Goal: Information Seeking & Learning: Learn about a topic

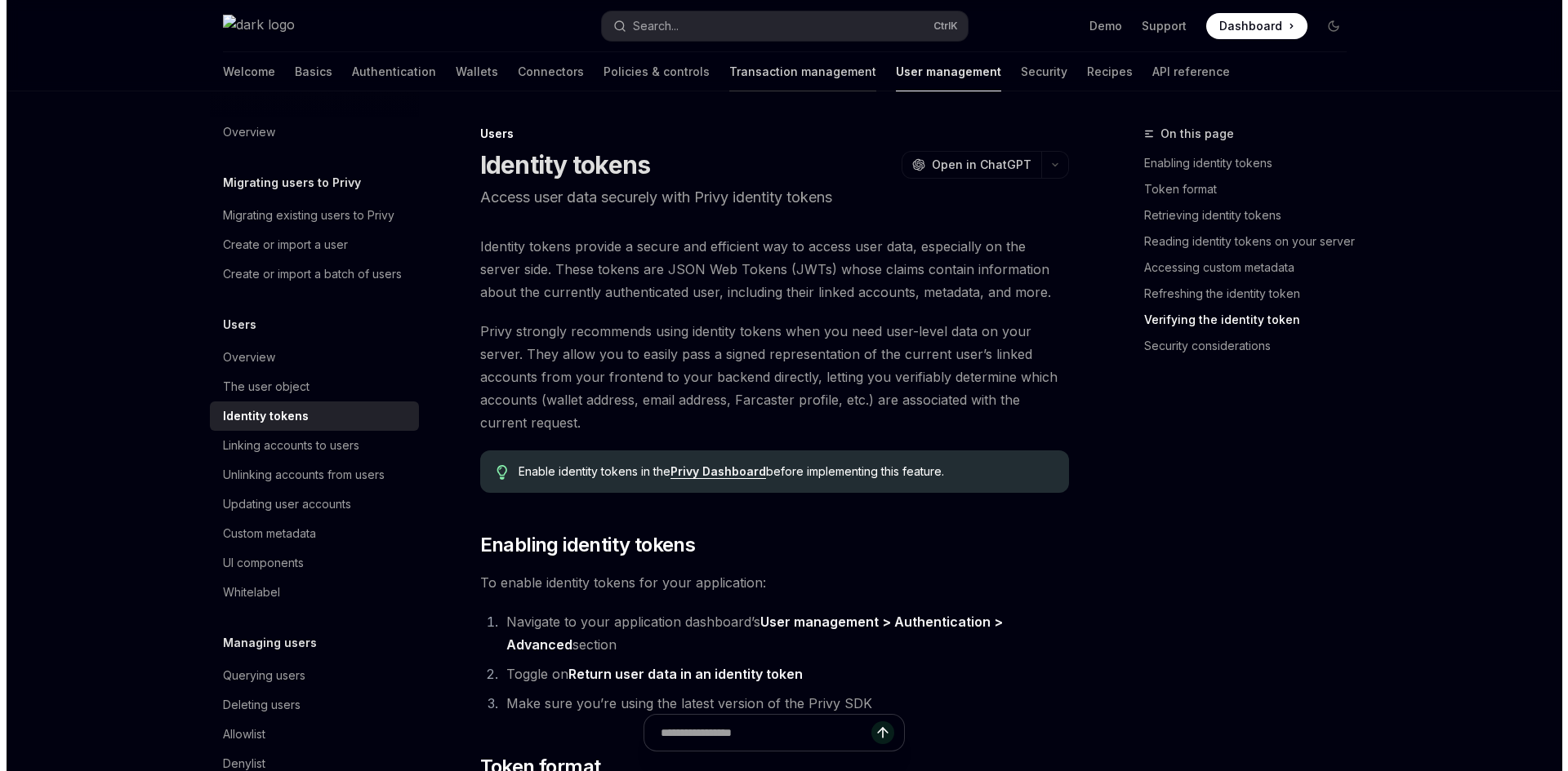
scroll to position [4489, 0]
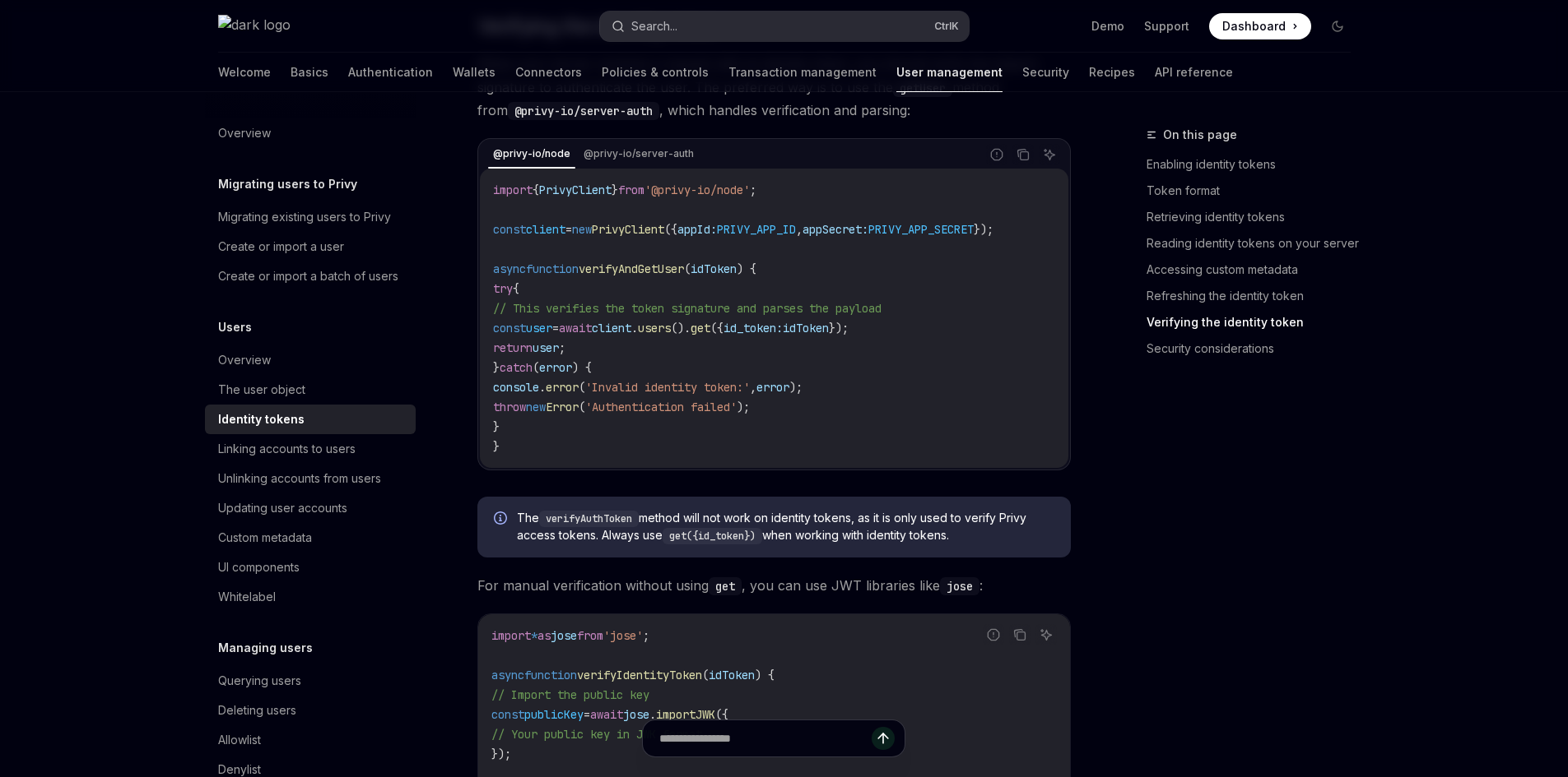
click at [740, 31] on button "Search... Ctrl K" at bounding box center [784, 26] width 368 height 30
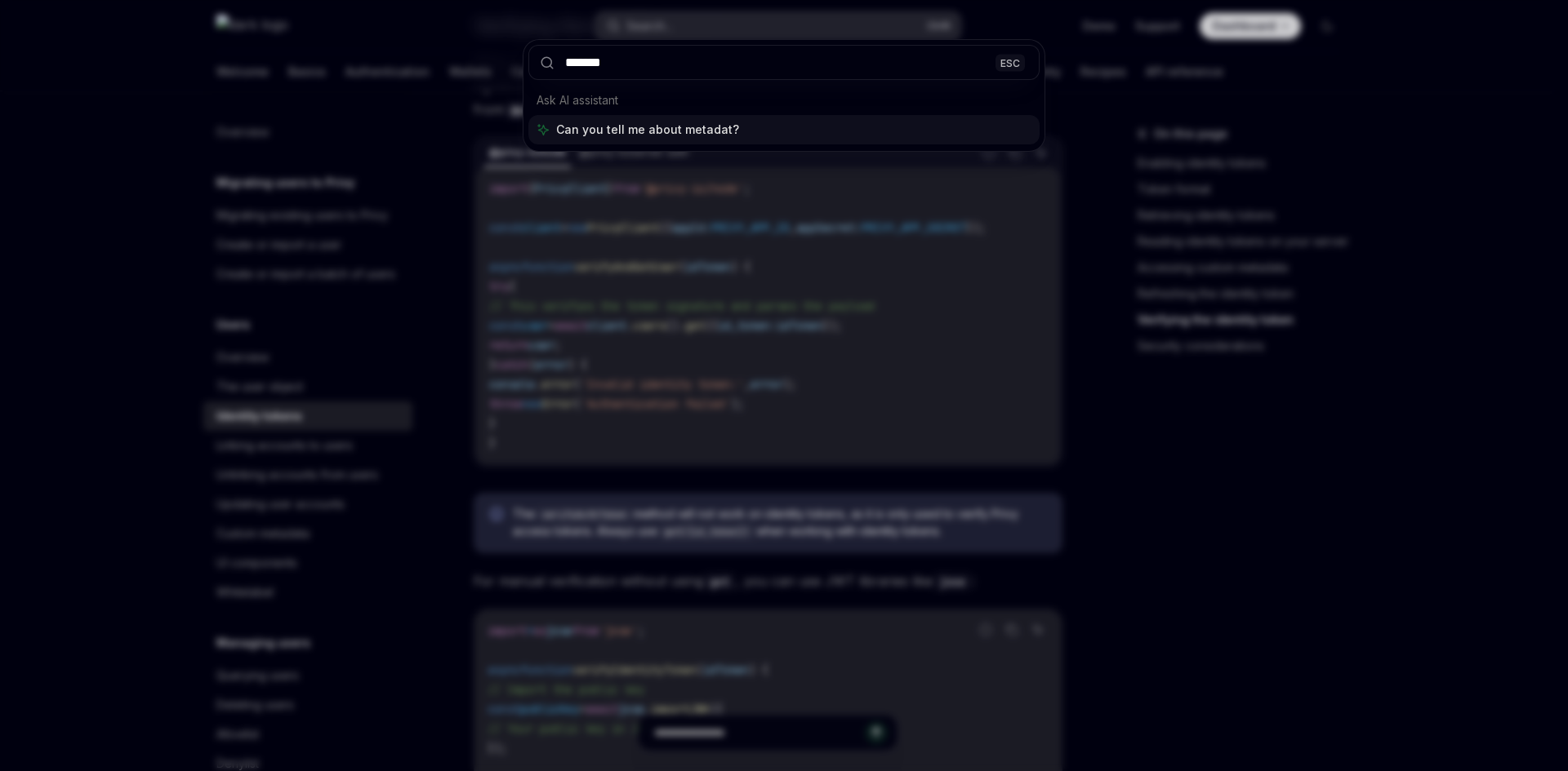
type input "********"
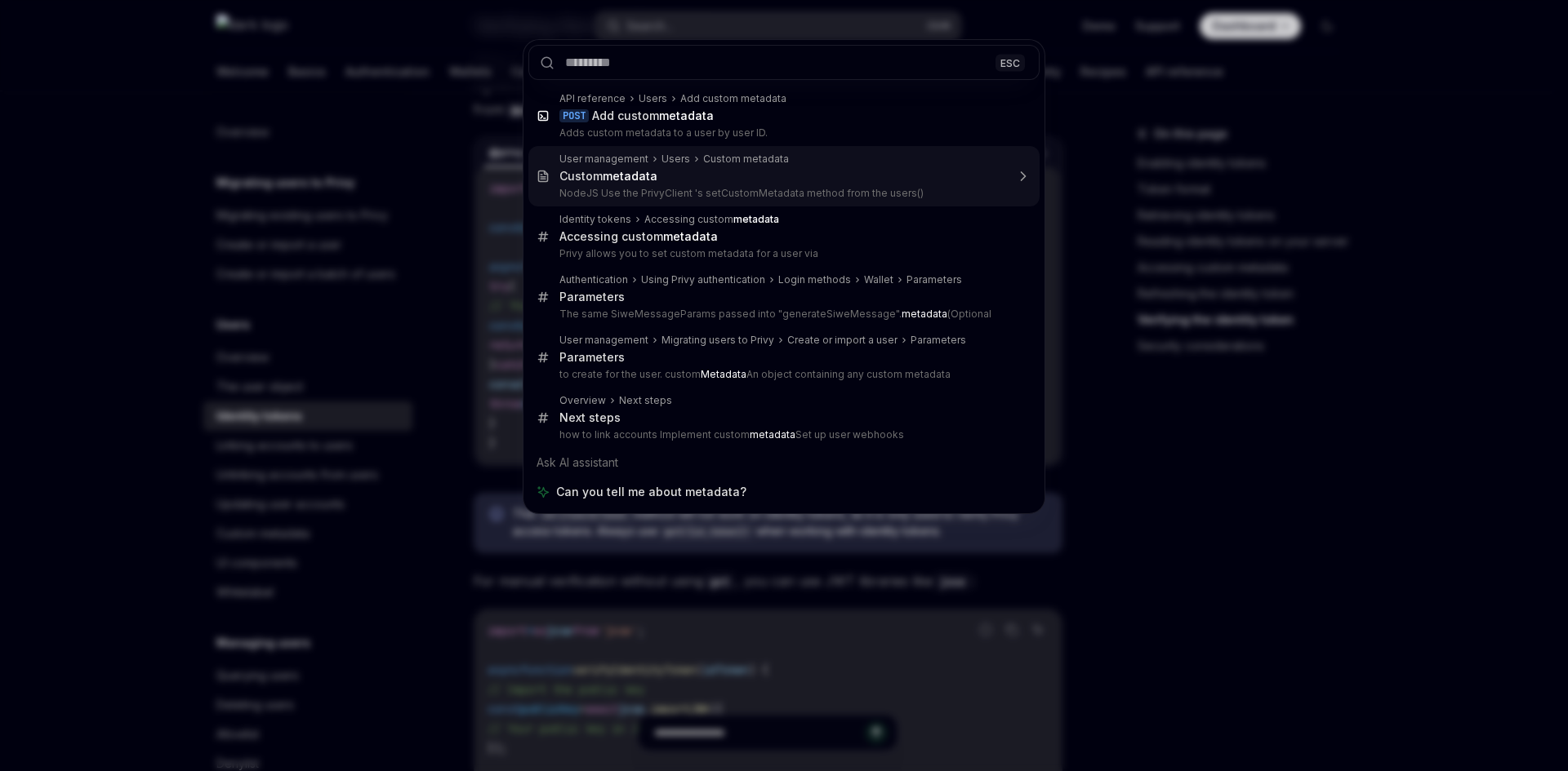
type textarea "*"
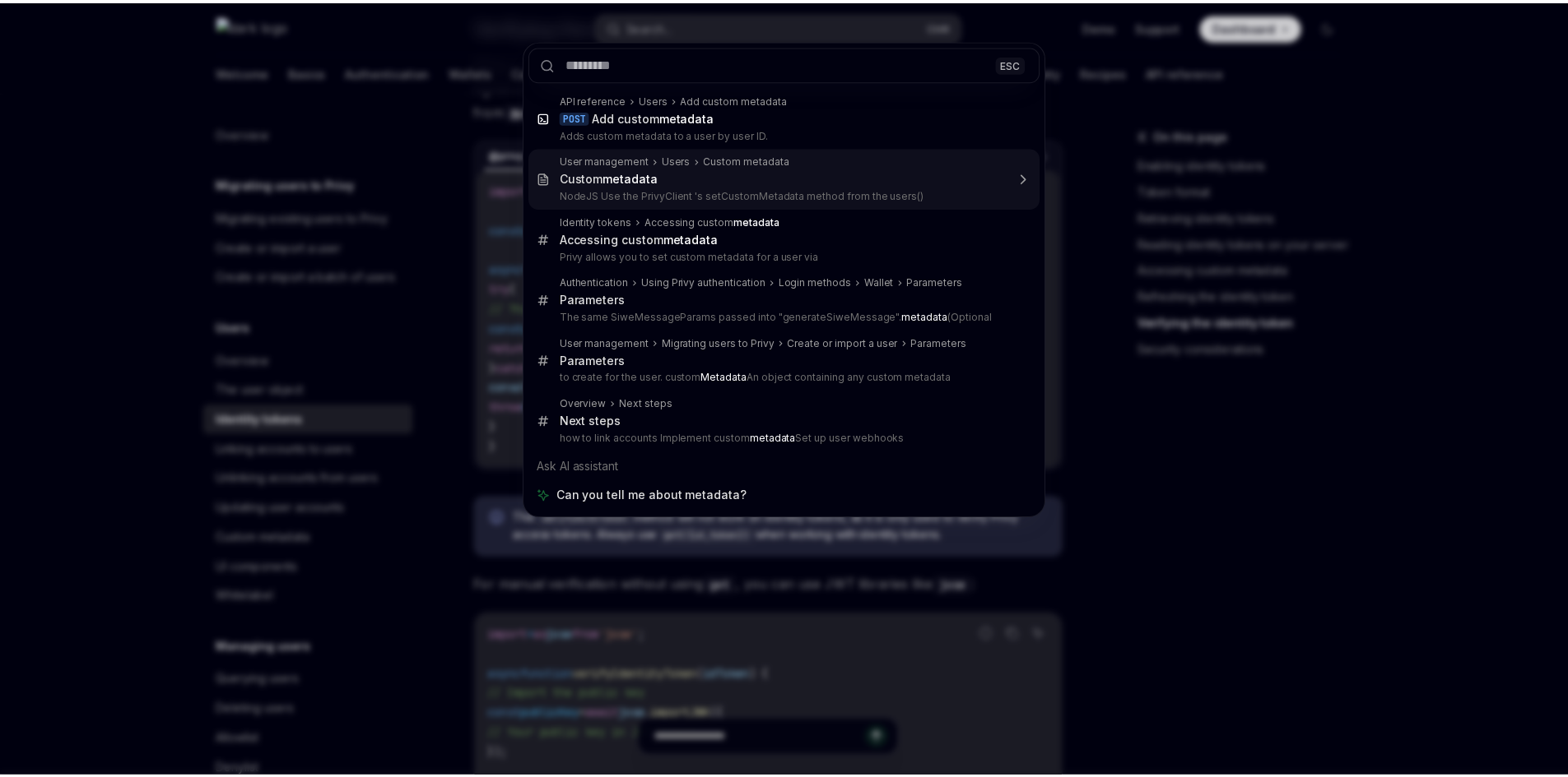
scroll to position [92, 0]
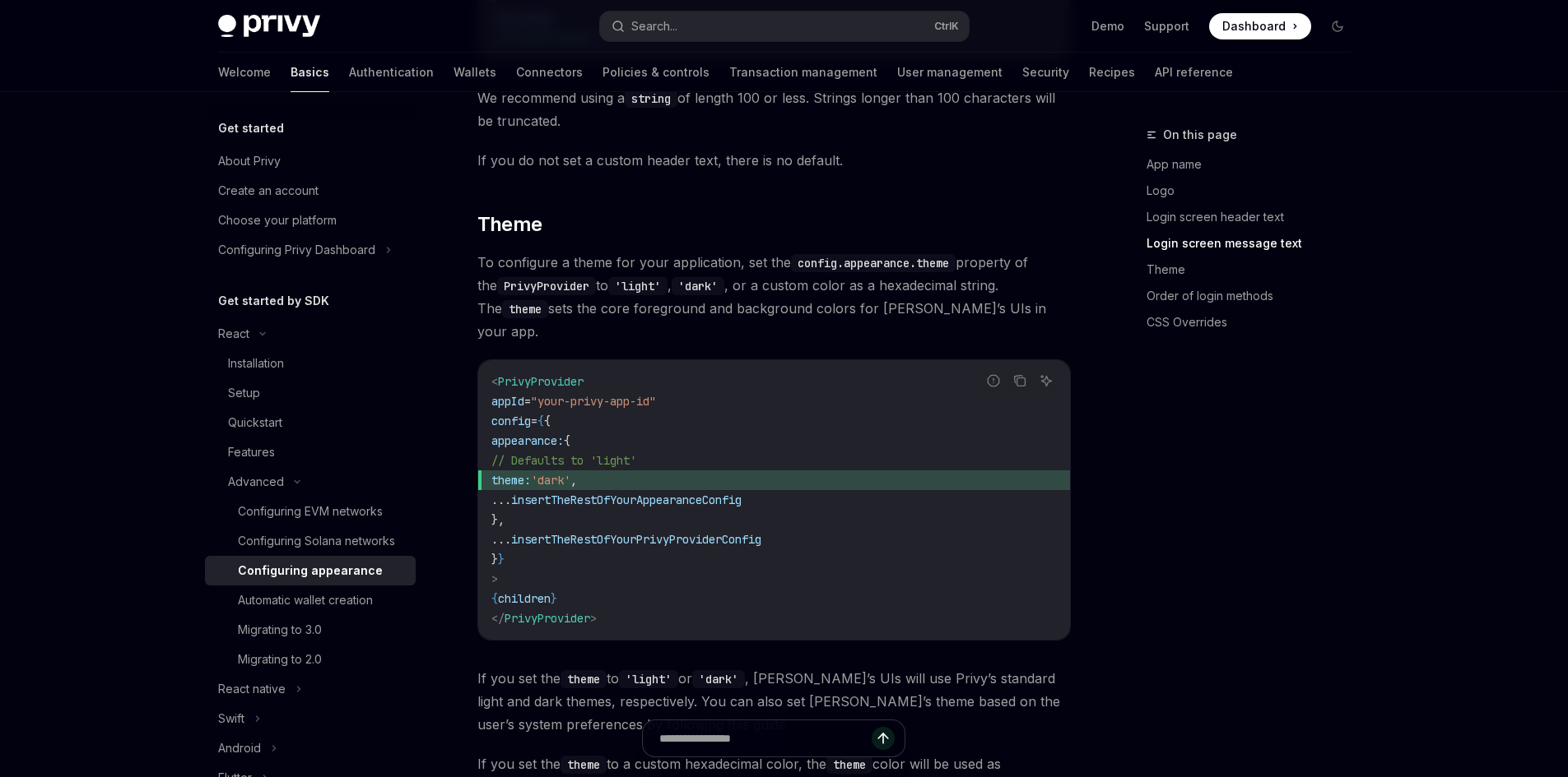
scroll to position [2303, 0]
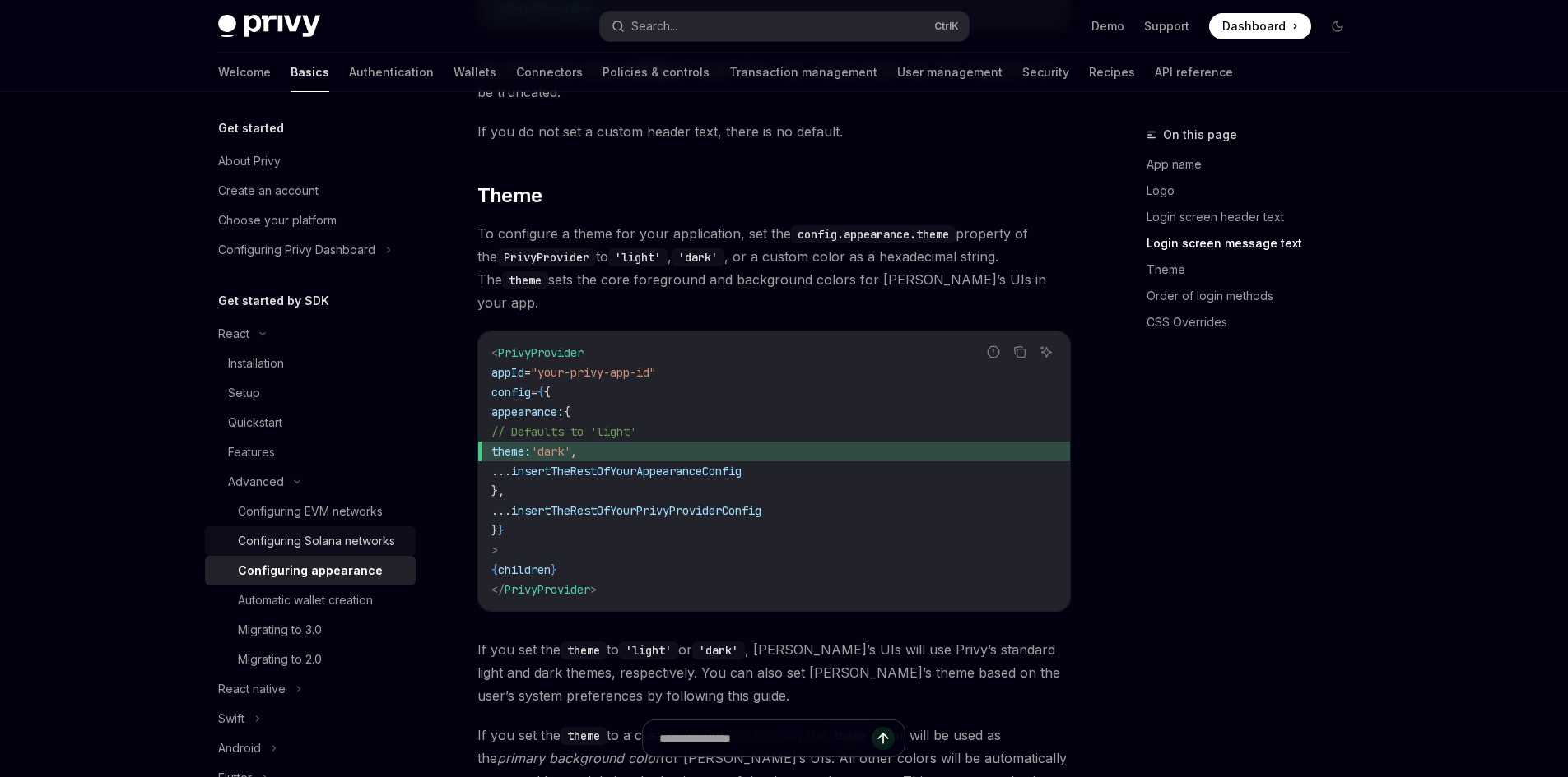
click at [327, 552] on div "Configuring Solana networks" at bounding box center [316, 541] width 157 height 20
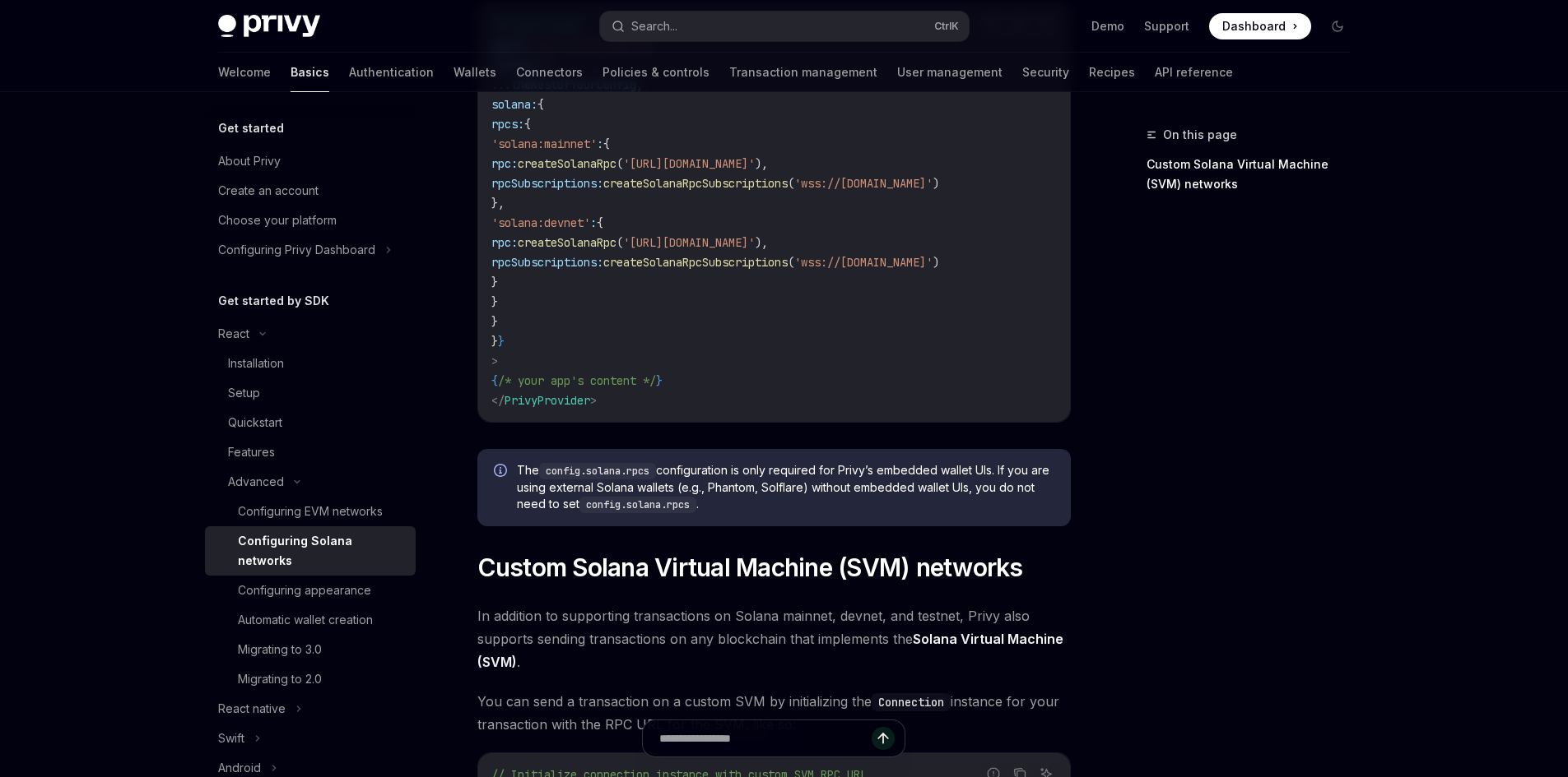
scroll to position [658, 0]
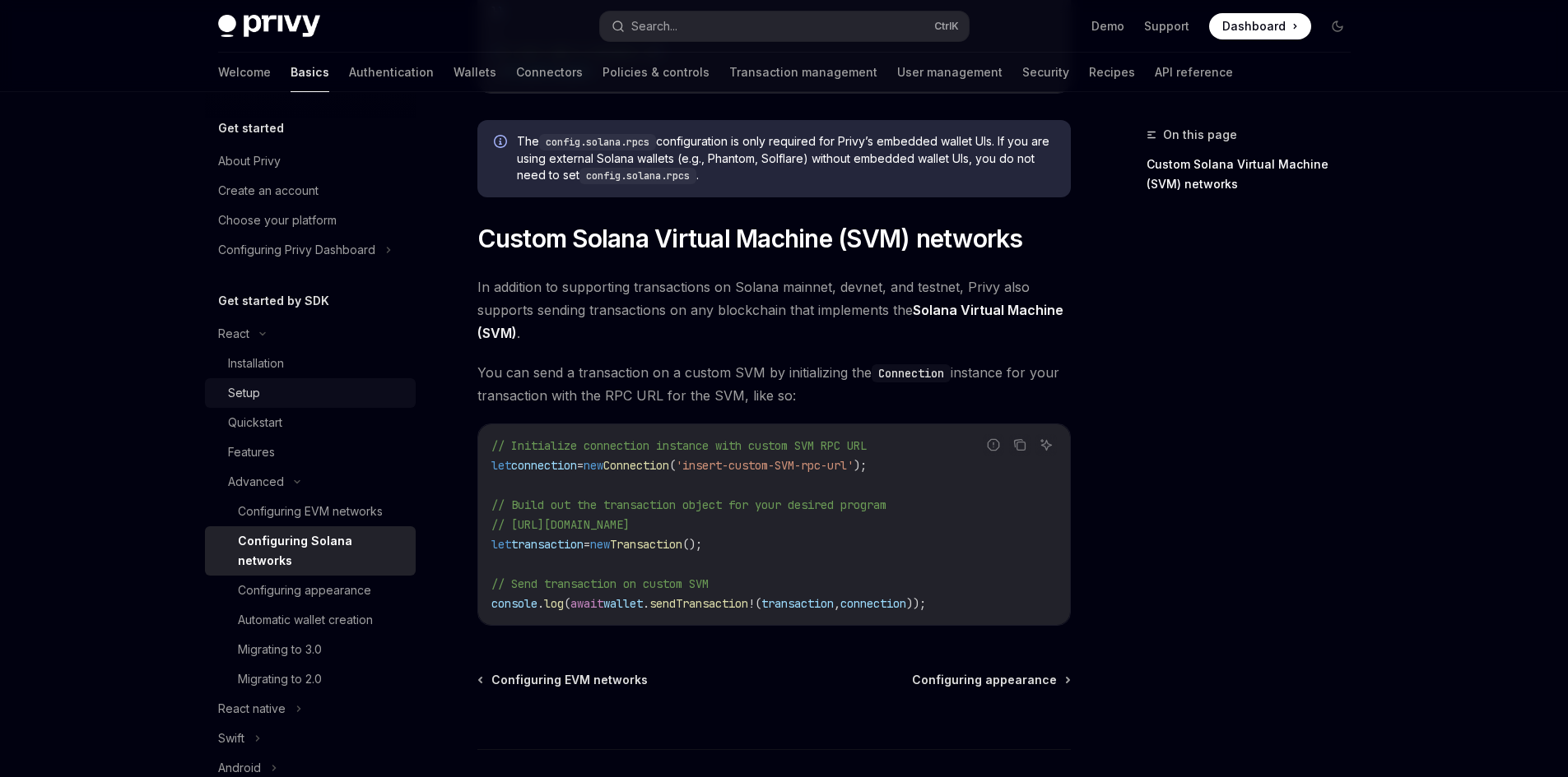
click at [287, 389] on div "Setup" at bounding box center [316, 393] width 178 height 20
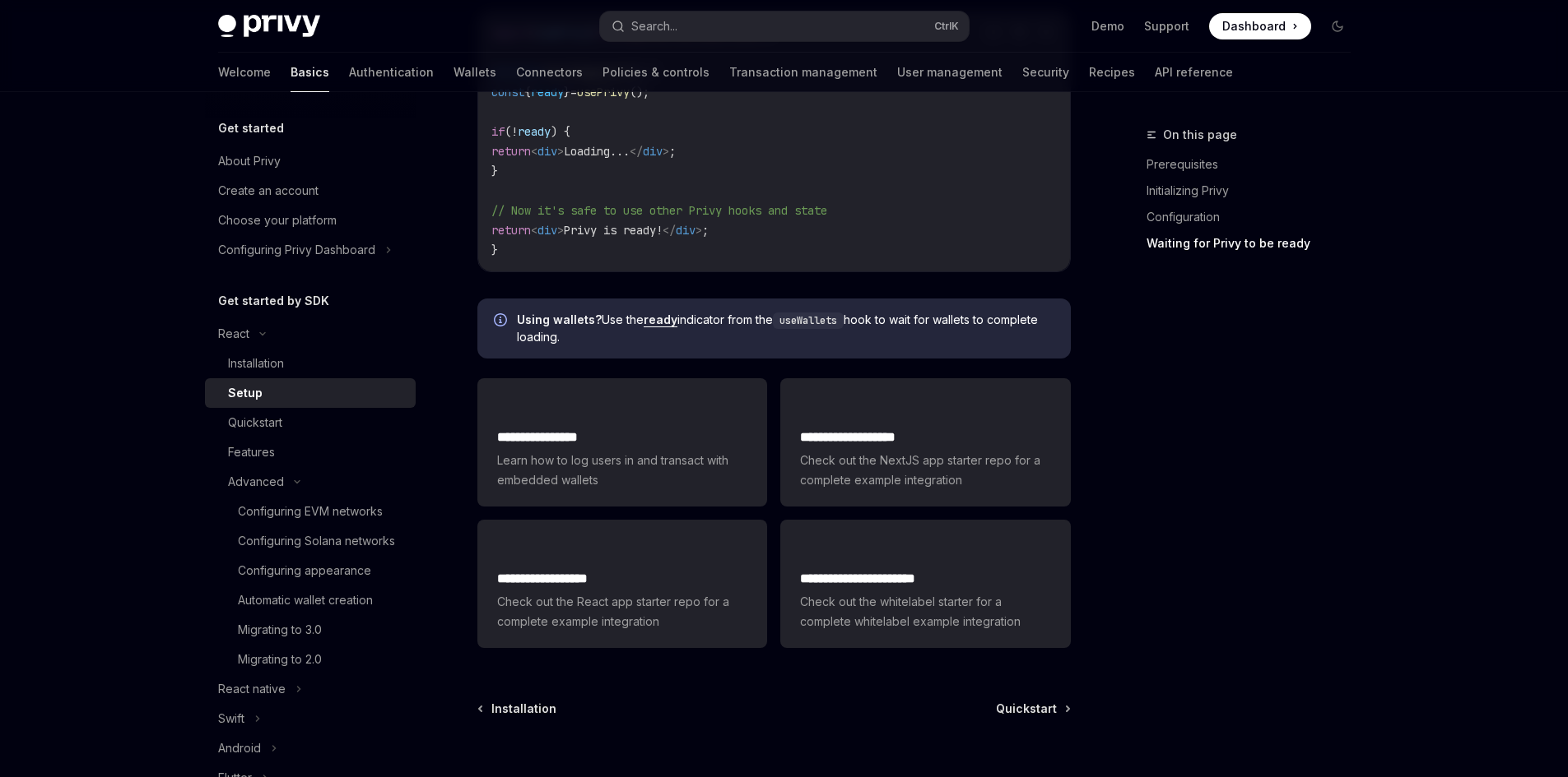
scroll to position [2069, 0]
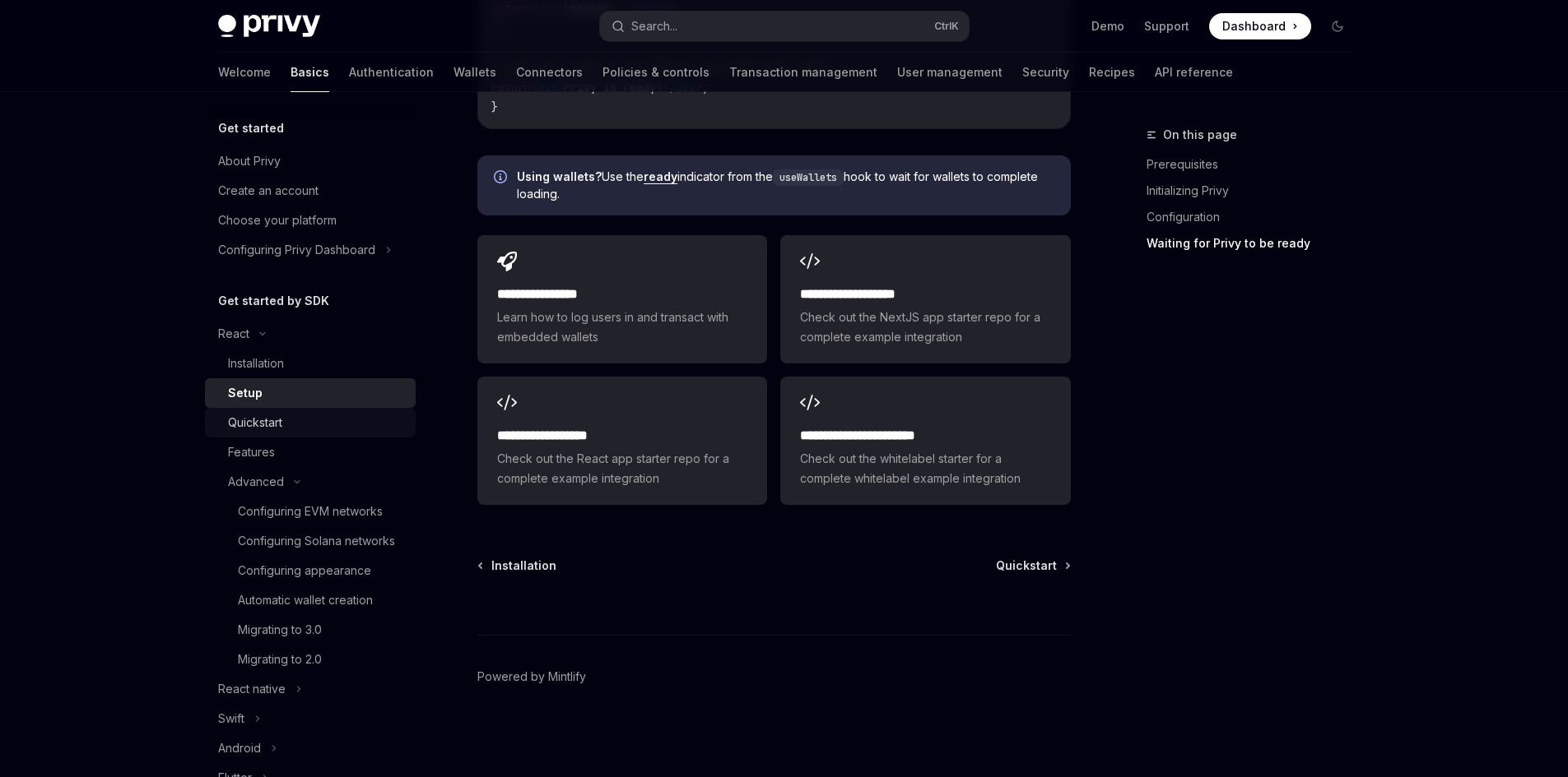
click at [279, 420] on div "Quickstart" at bounding box center [255, 422] width 55 height 20
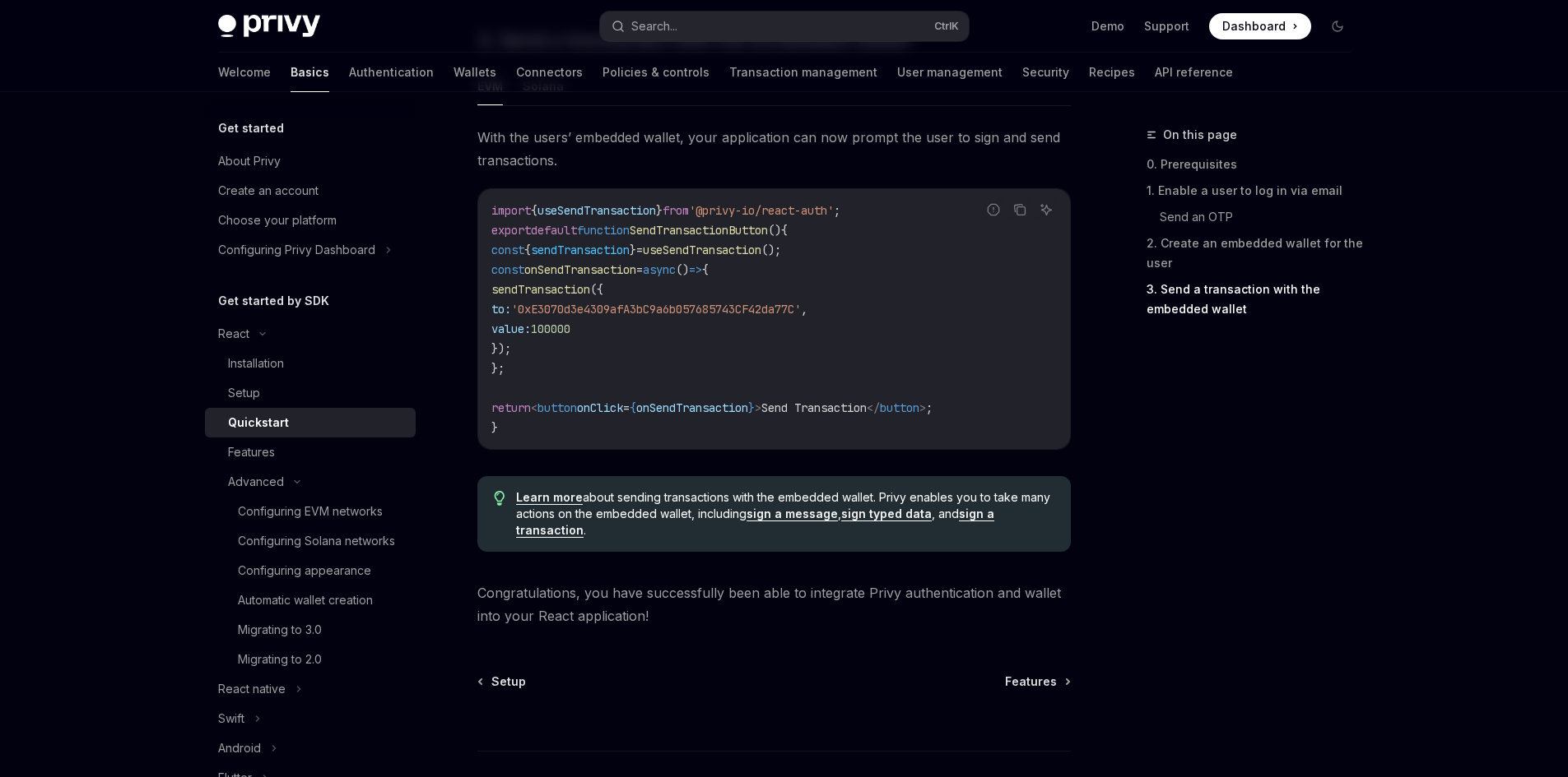
scroll to position [1630, 0]
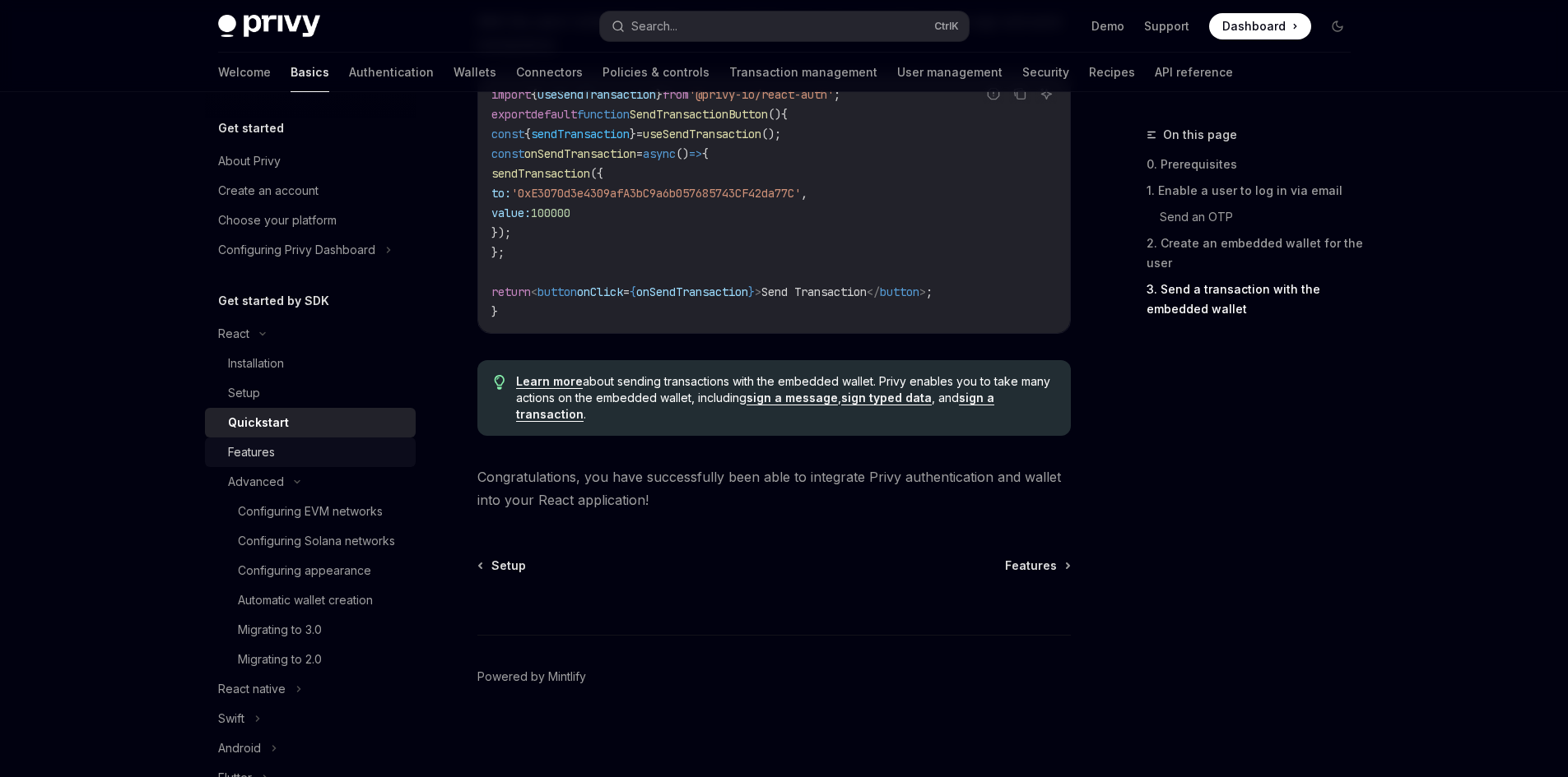
click at [273, 447] on div "Features" at bounding box center [251, 452] width 47 height 20
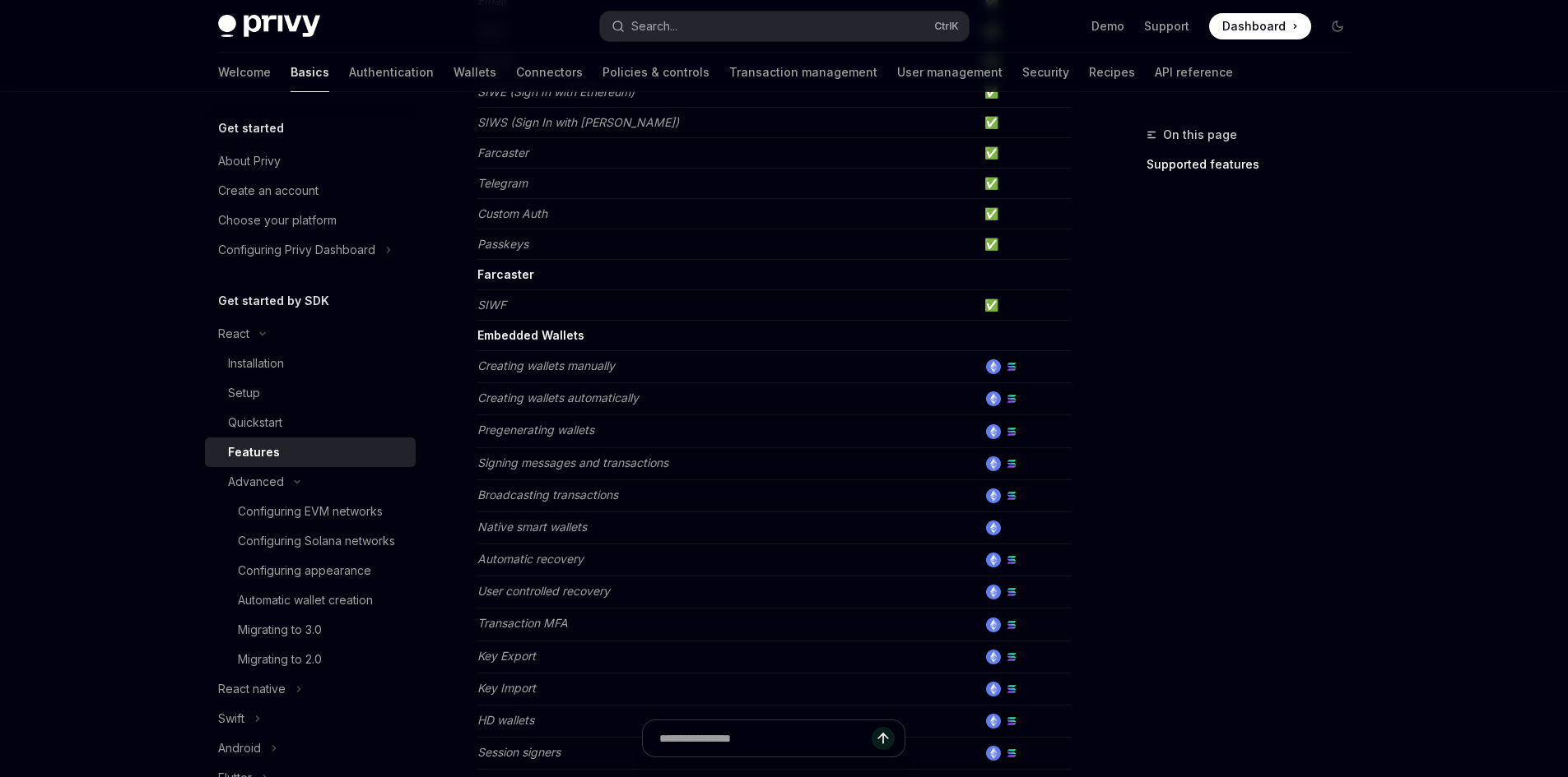
scroll to position [329, 0]
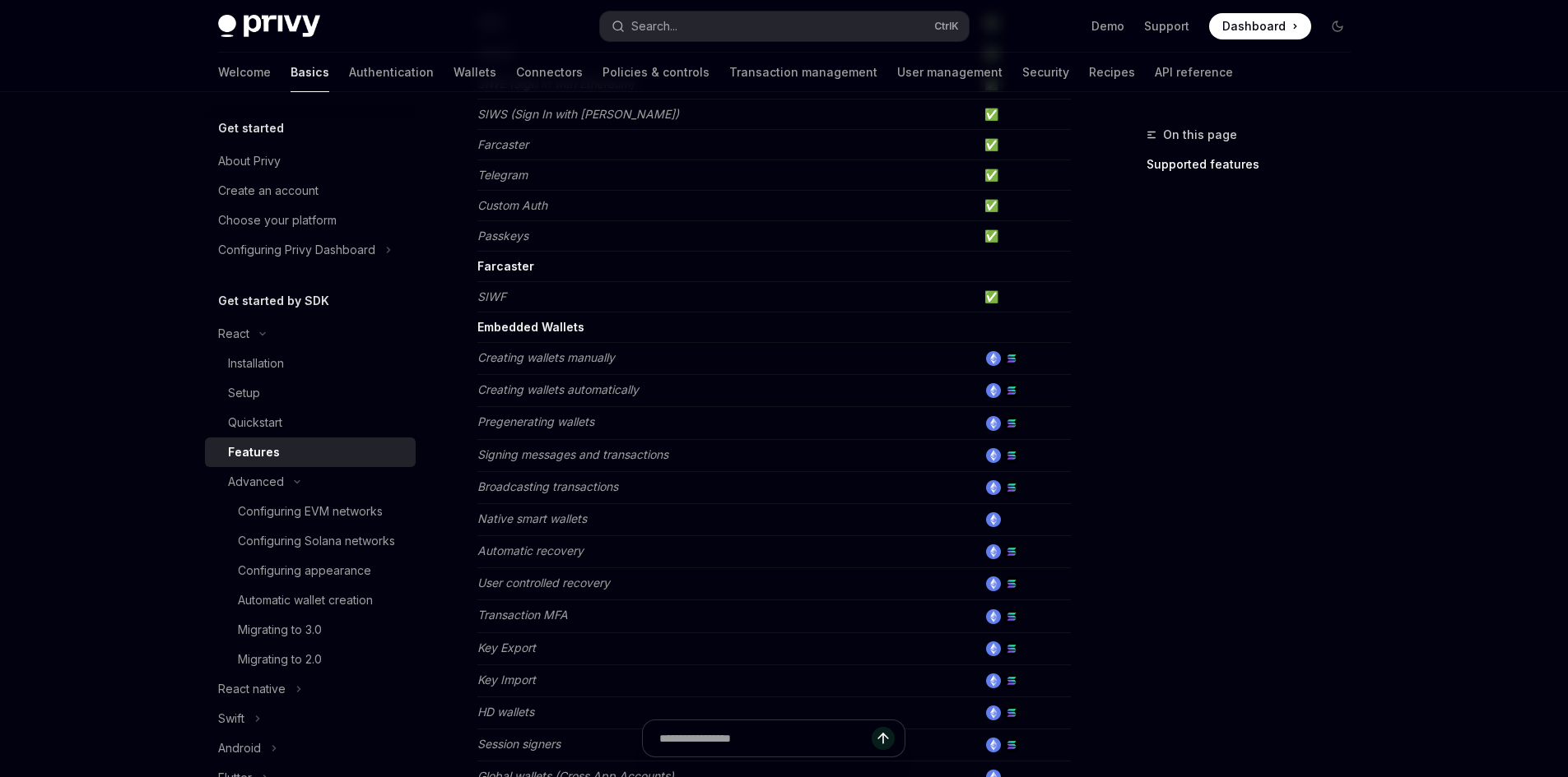
click at [552, 492] on em "Broadcasting transactions" at bounding box center [548, 486] width 141 height 14
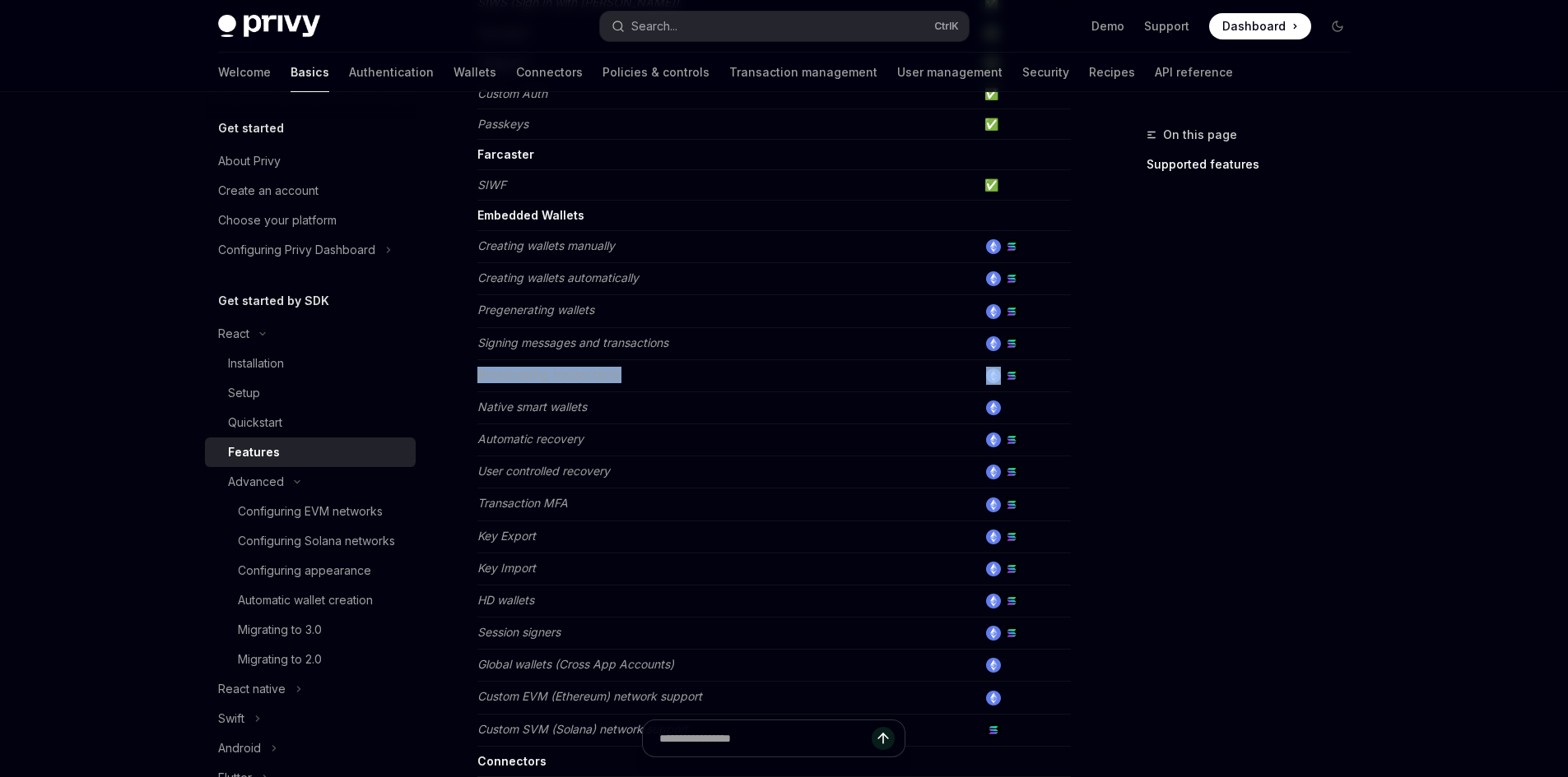
scroll to position [576, 0]
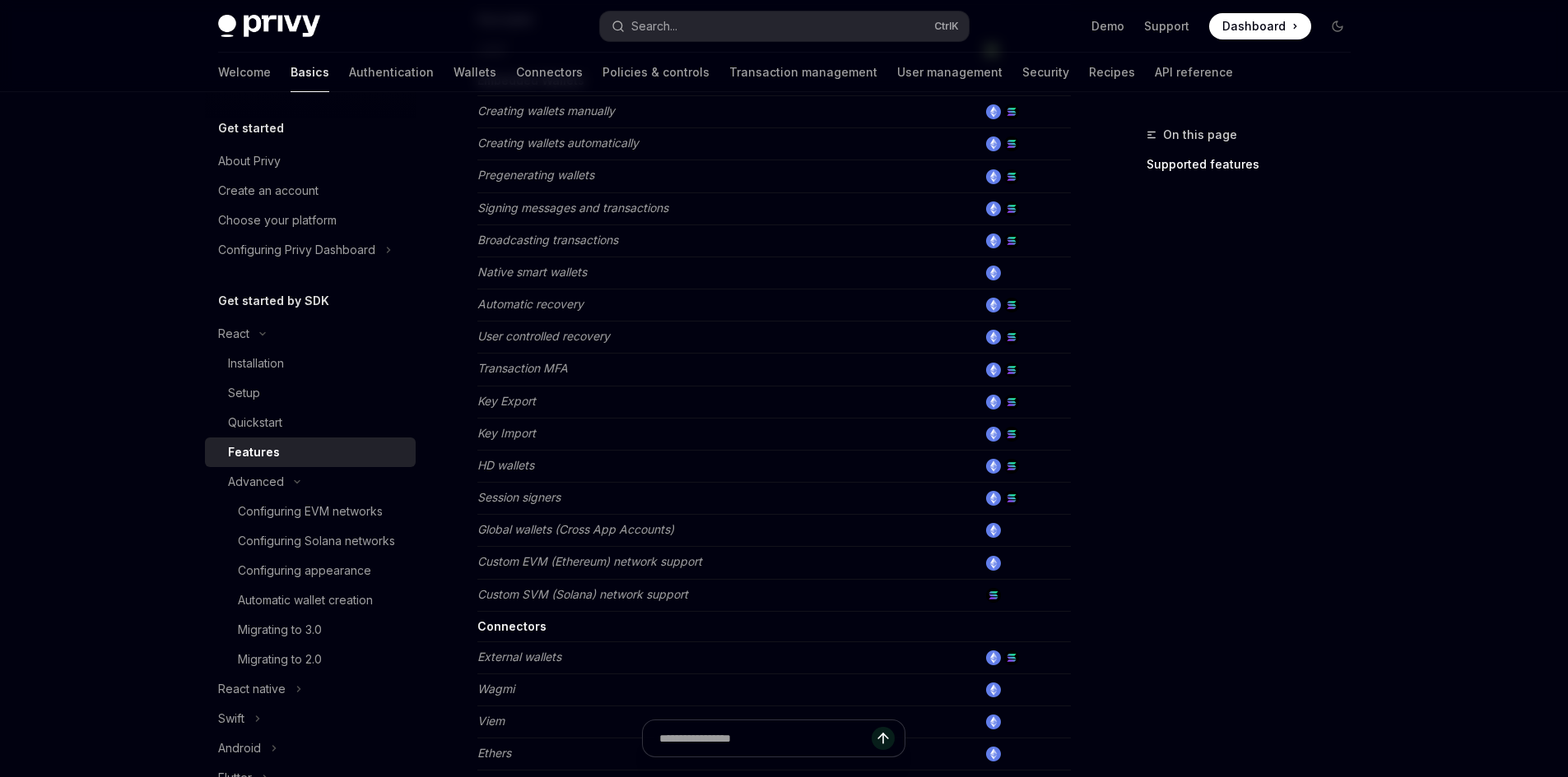
click at [529, 510] on td "Session signers" at bounding box center [728, 499] width 500 height 32
click at [550, 524] on em "Global wallets (Cross App Accounts)" at bounding box center [575, 529] width 196 height 14
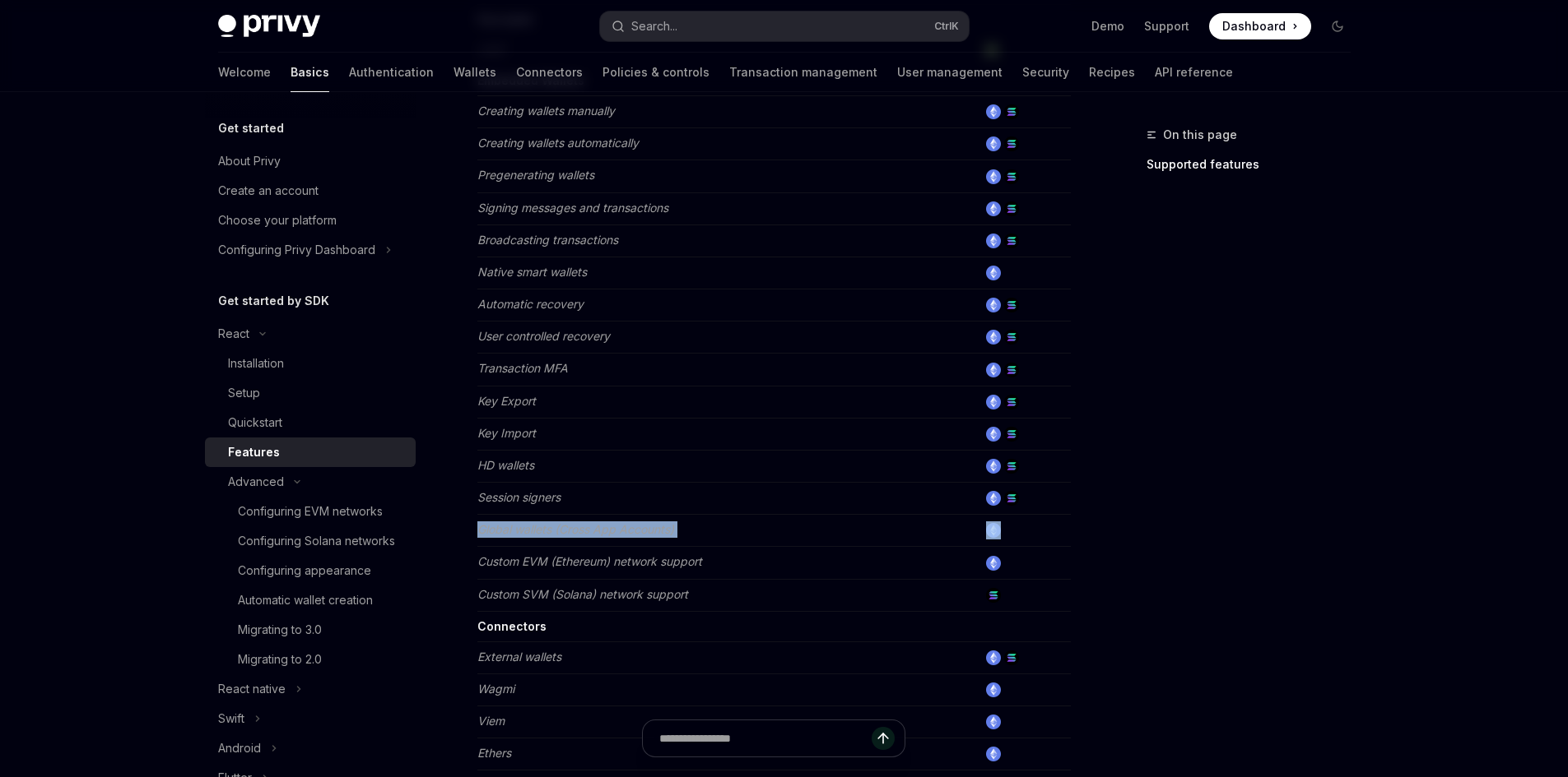
click at [550, 524] on em "Global wallets (Cross App Accounts)" at bounding box center [575, 529] width 196 height 14
click at [562, 557] on em "Custom EVM (Ethereum) network support" at bounding box center [589, 561] width 225 height 14
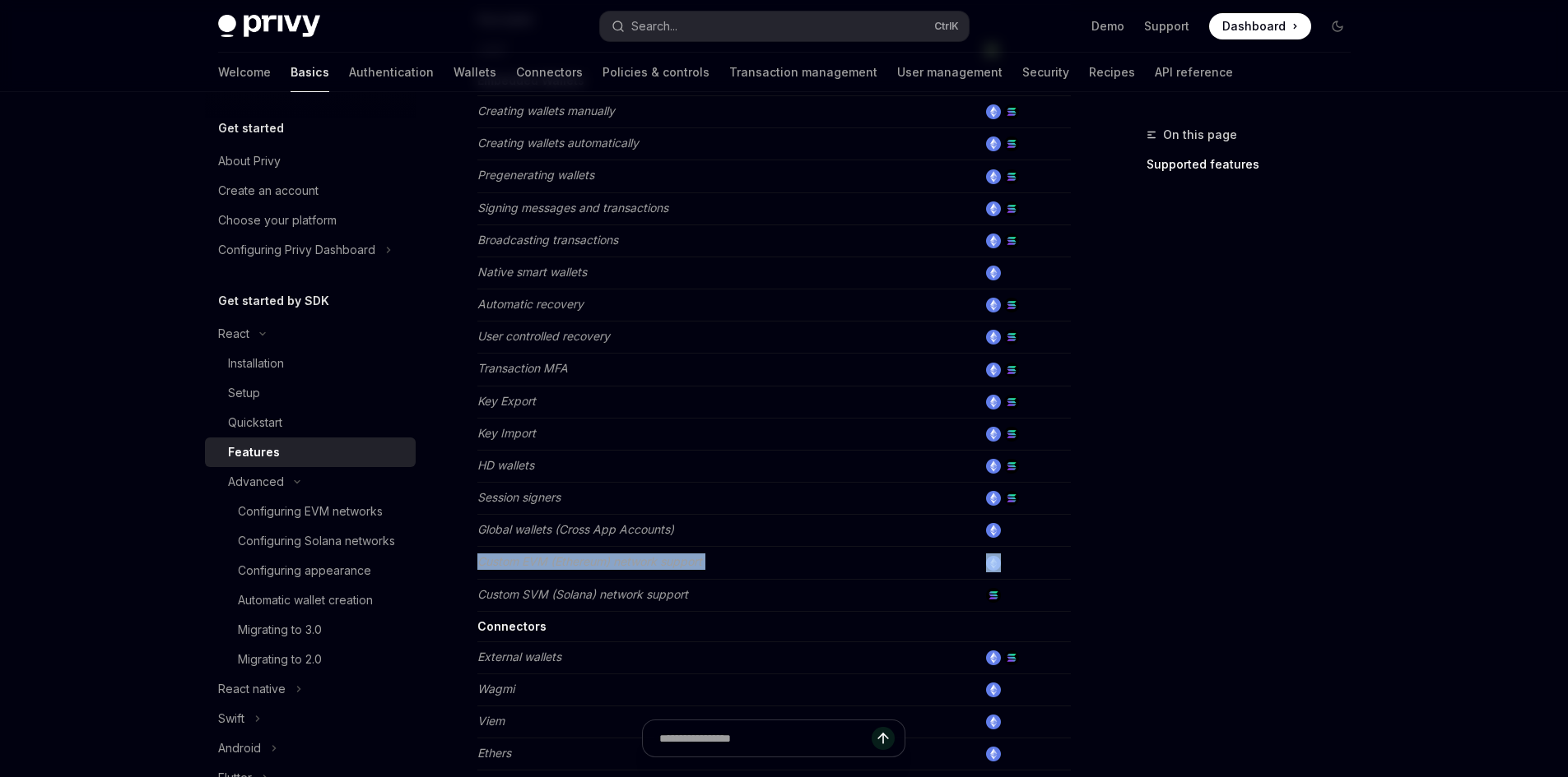
click at [562, 557] on em "Custom EVM (Ethereum) network support" at bounding box center [589, 561] width 225 height 14
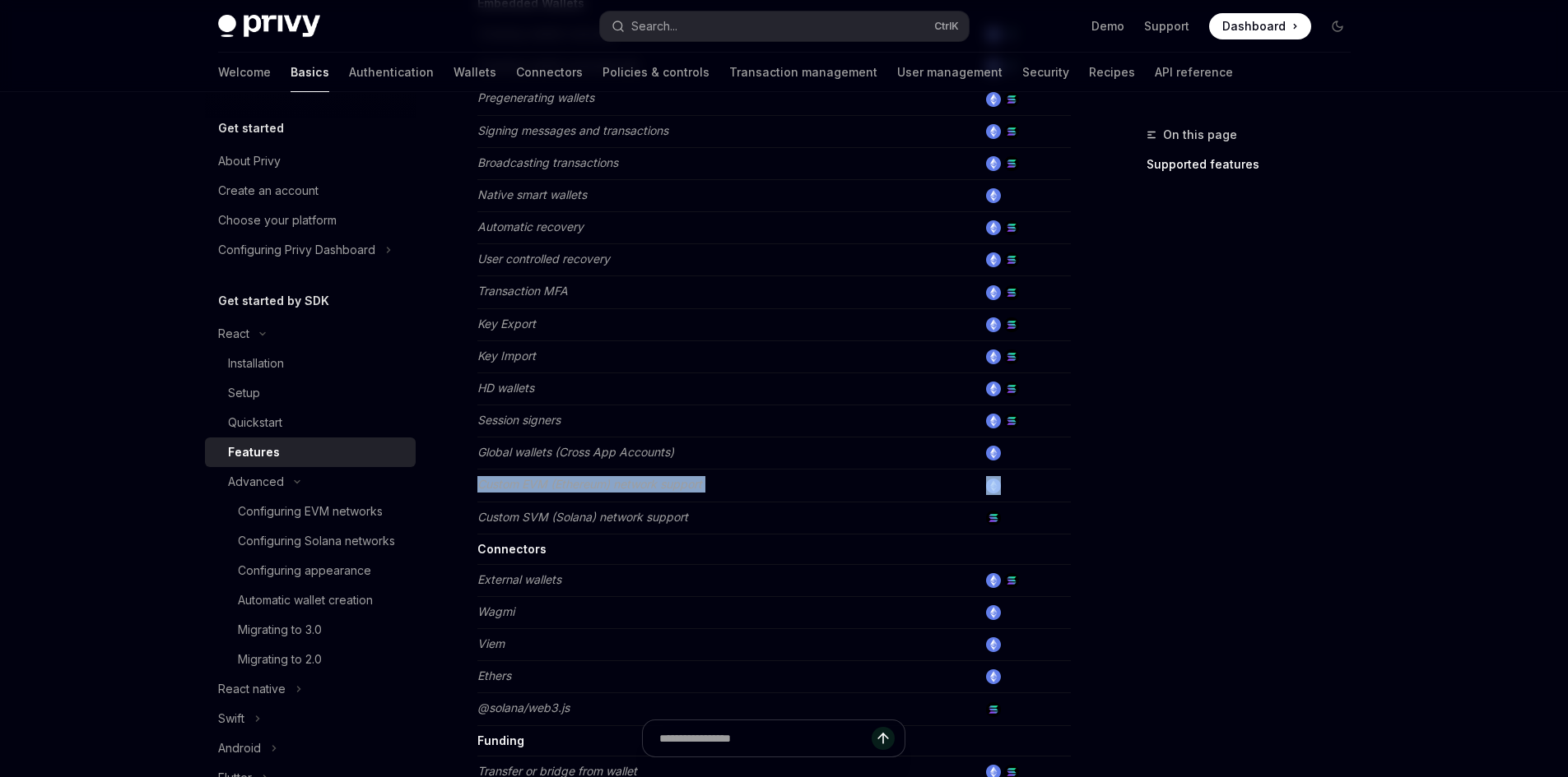
scroll to position [493, 0]
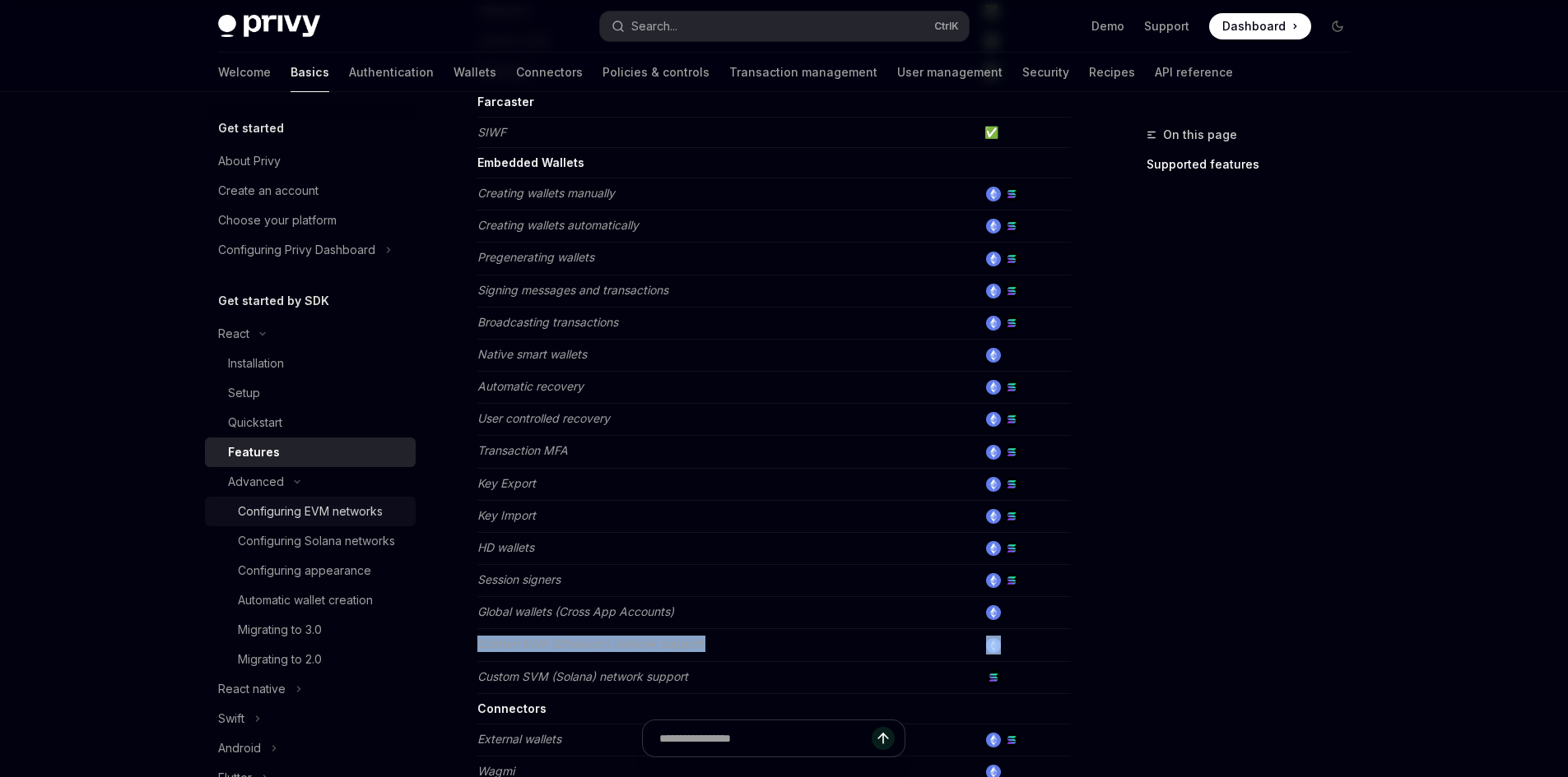
click at [340, 520] on div "Configuring EVM networks" at bounding box center [310, 511] width 145 height 20
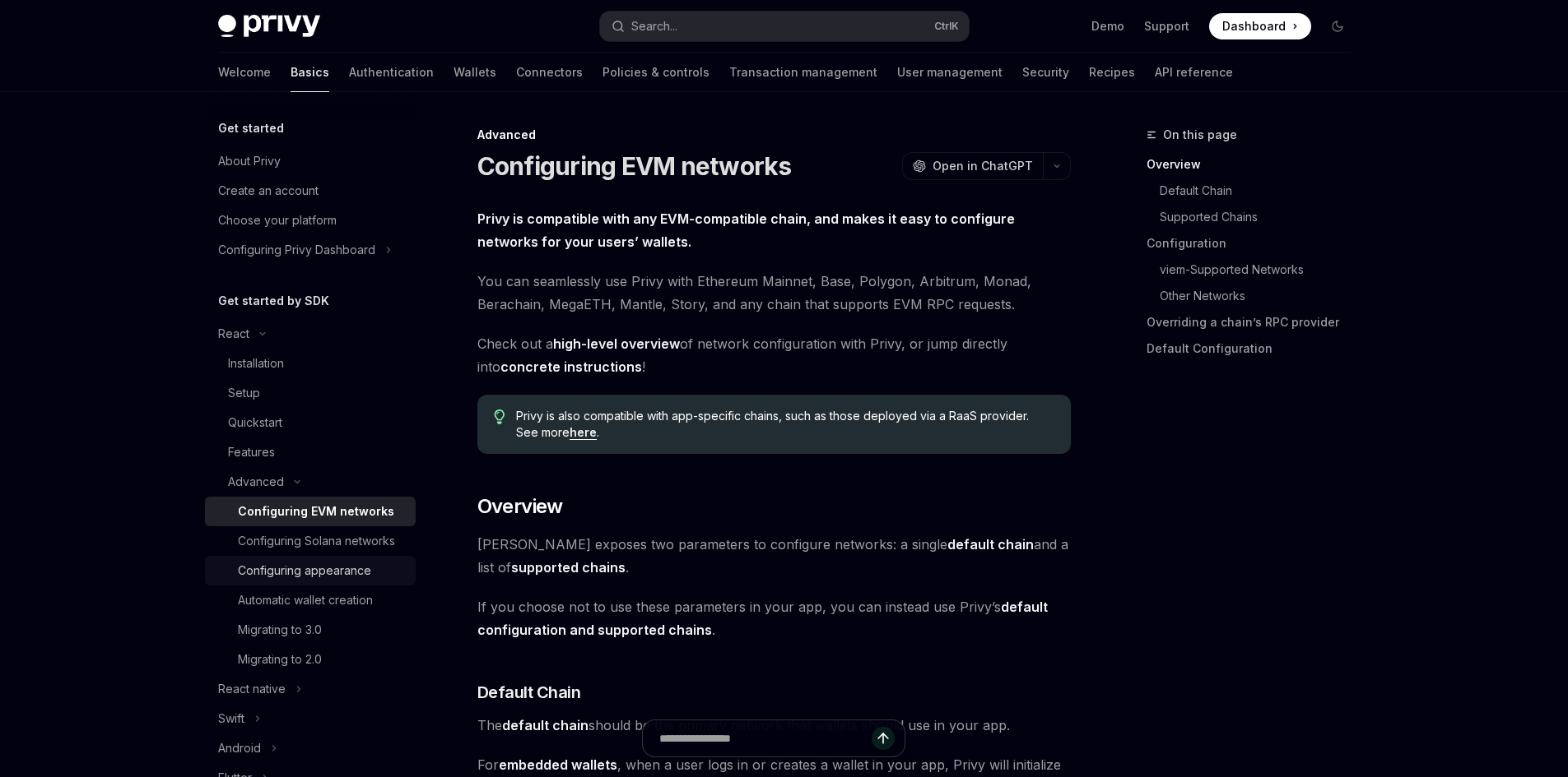
click at [362, 581] on div "Configuring appearance" at bounding box center [305, 570] width 133 height 20
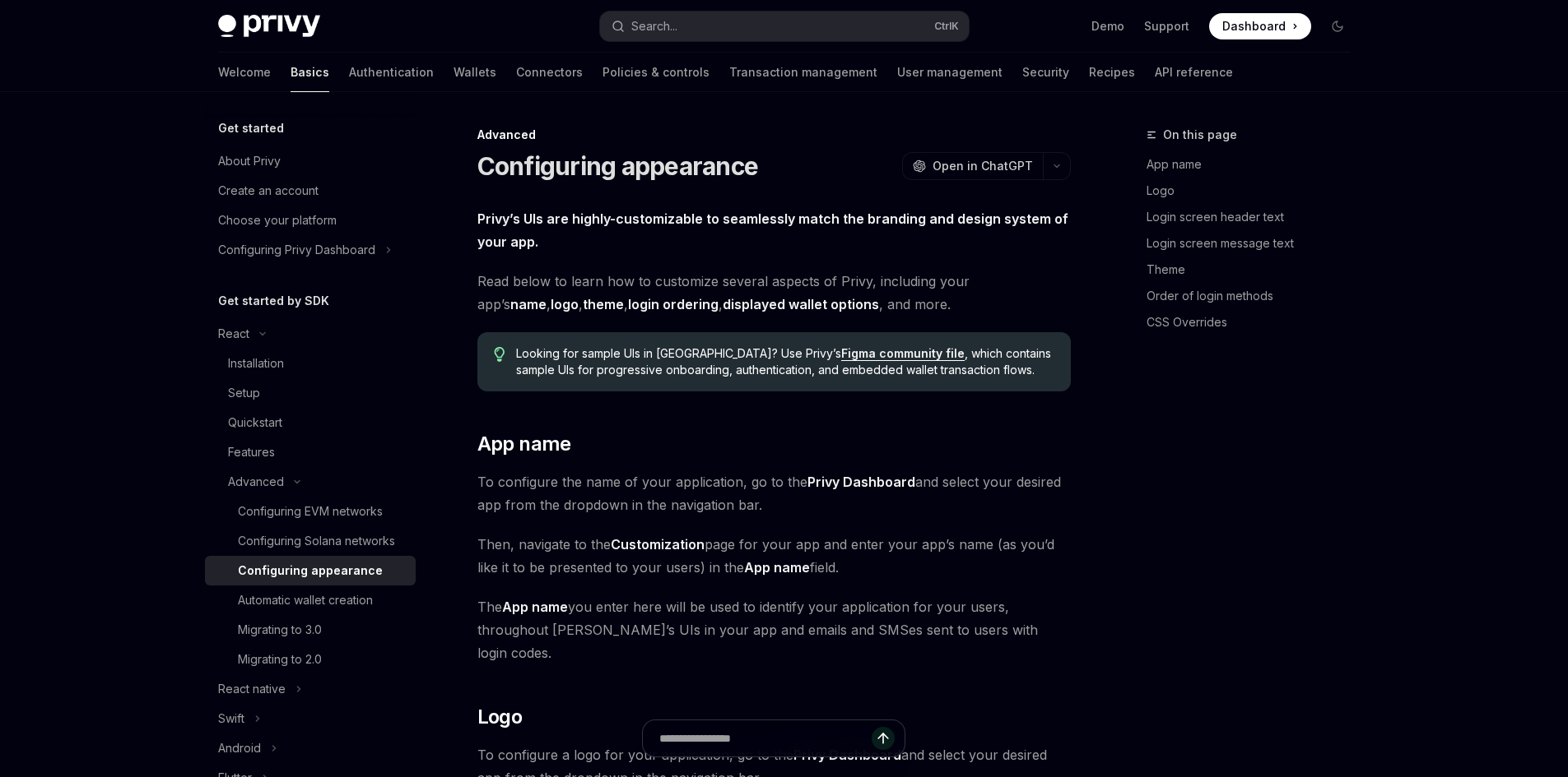
type textarea "*"
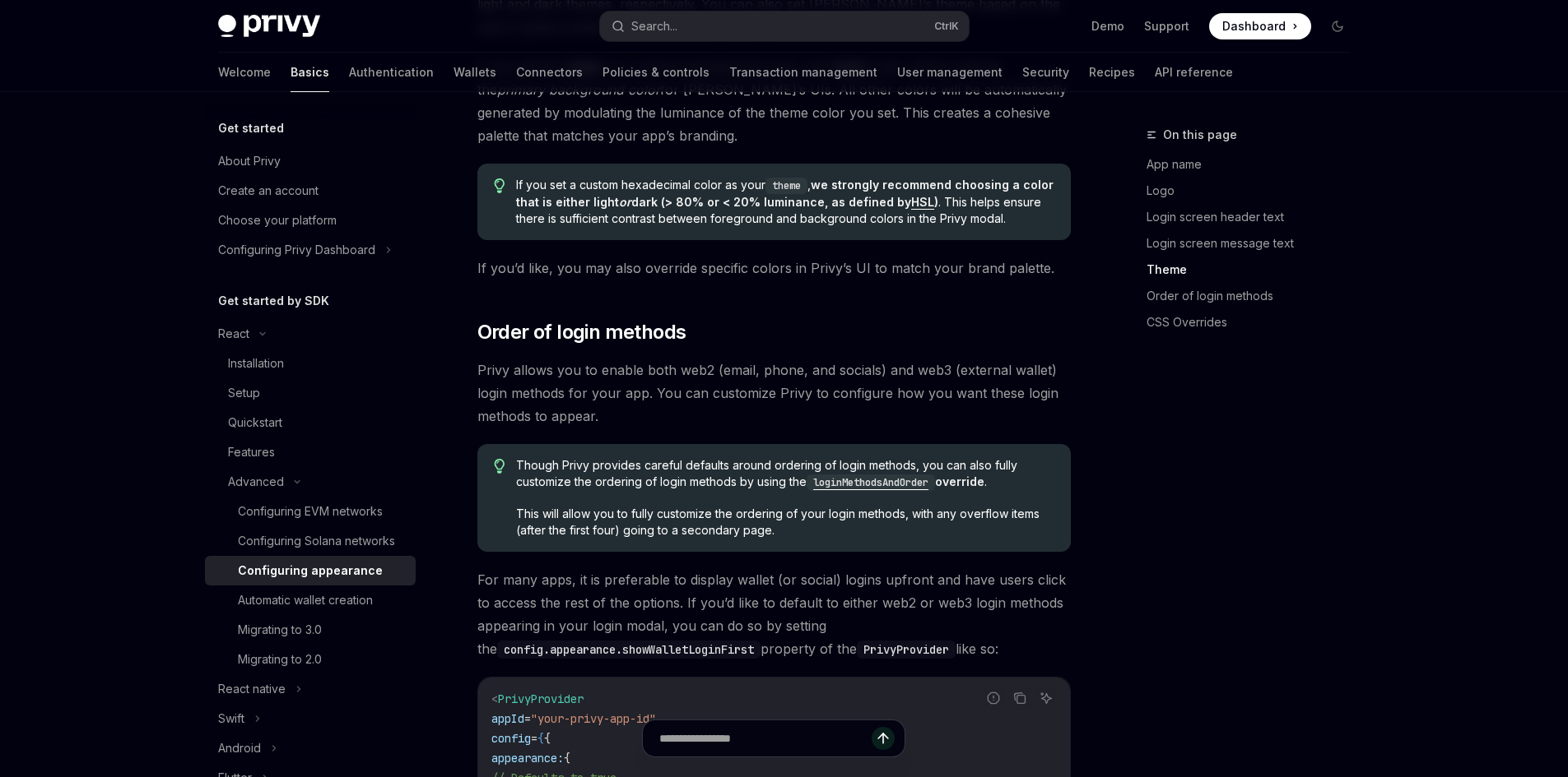
scroll to position [3208, 0]
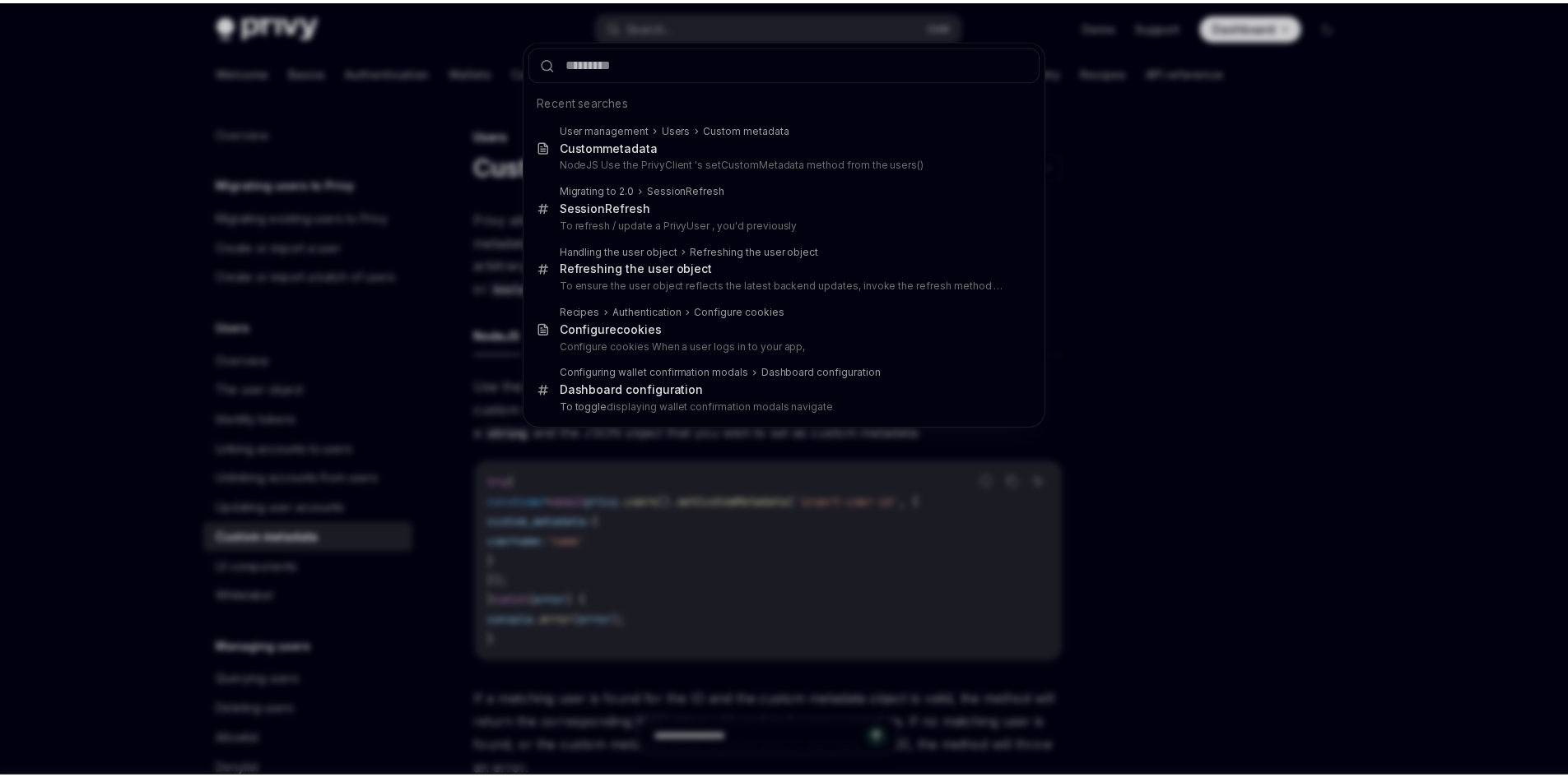
scroll to position [92, 0]
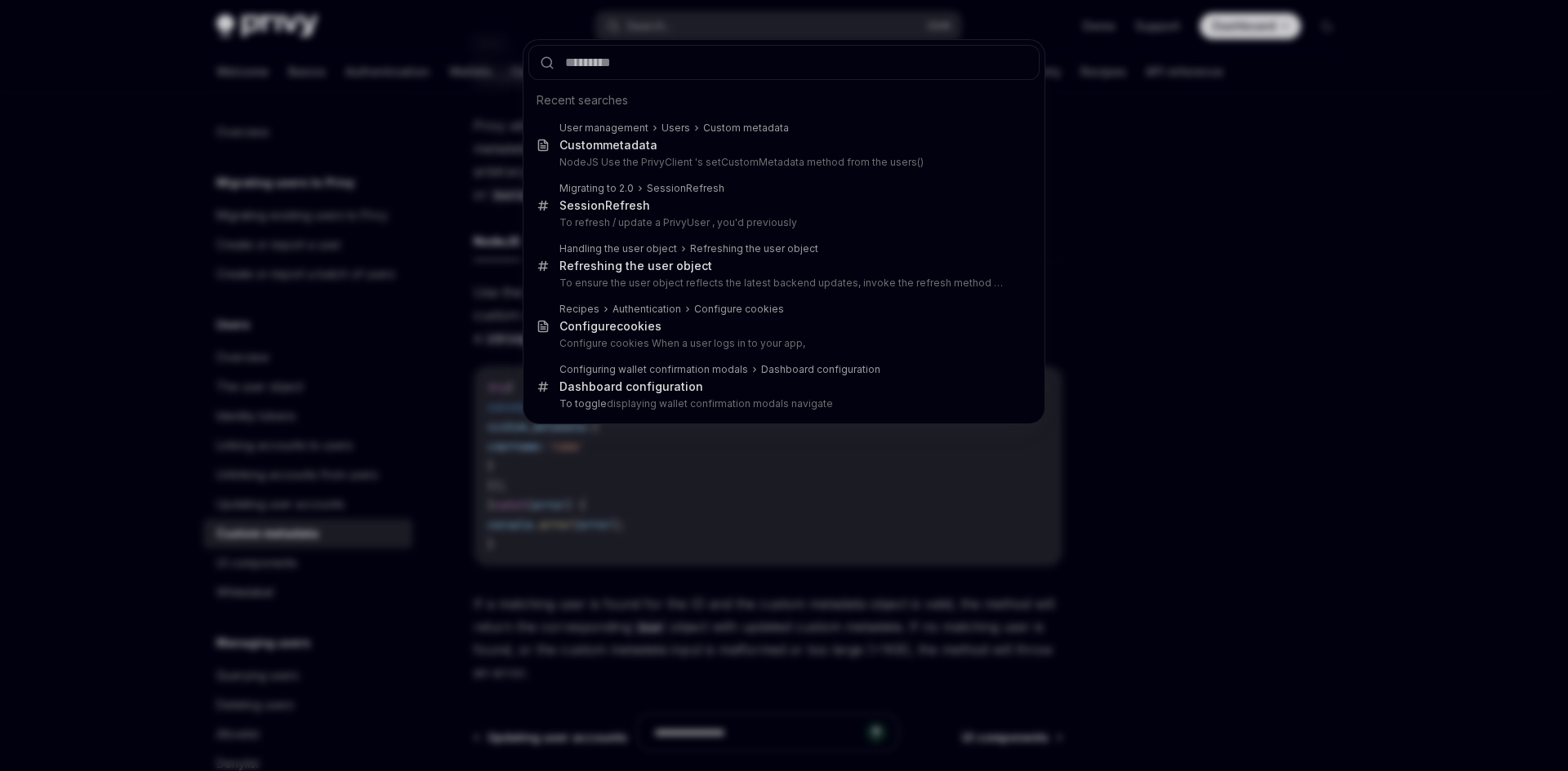
click at [1237, 311] on div "Recent searches User management Users Custom metadata Custom metadata NodeJS Us…" at bounding box center [784, 385] width 1568 height 771
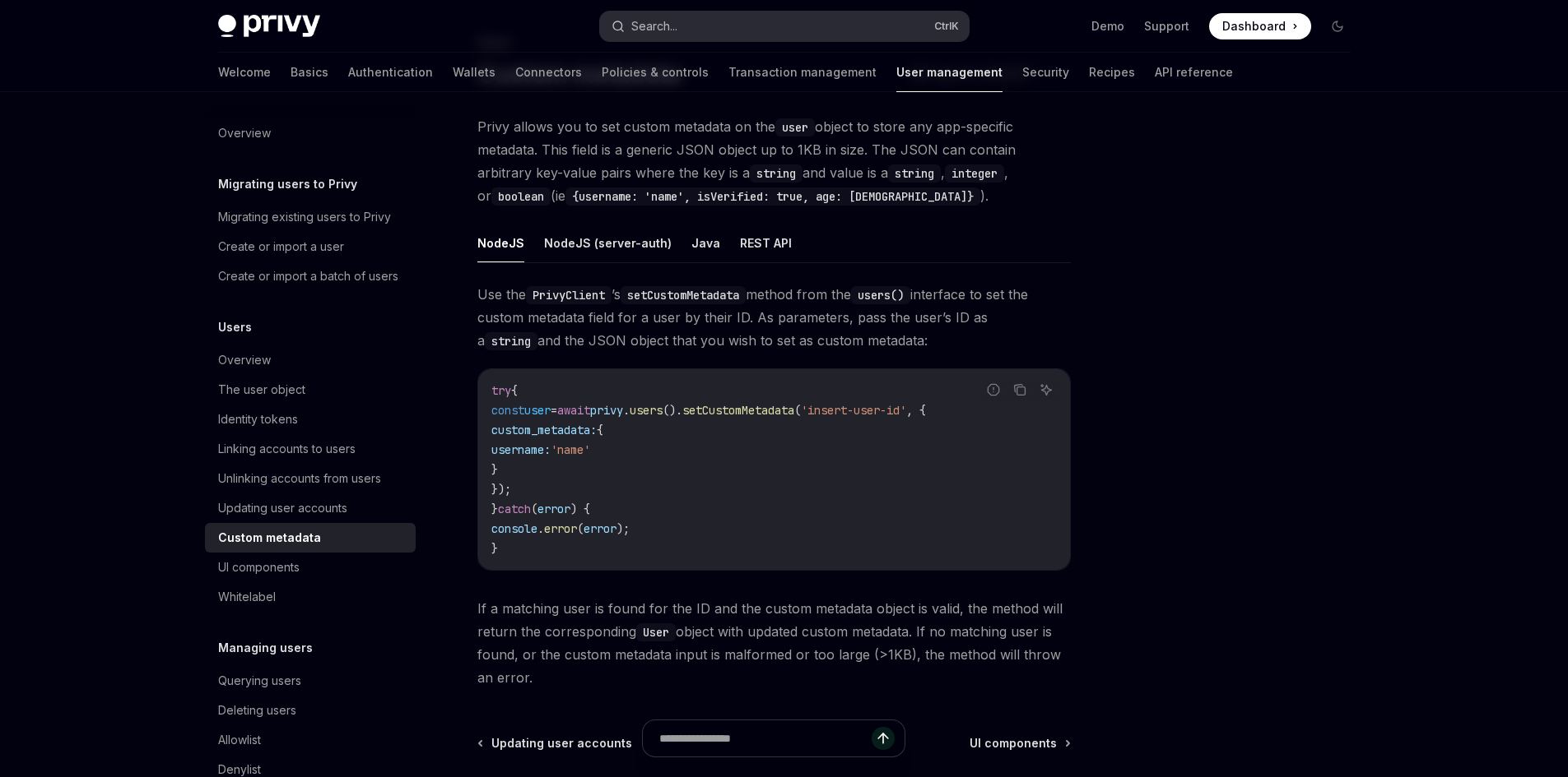
click at [672, 15] on button "Search... Ctrl K" at bounding box center [784, 26] width 368 height 30
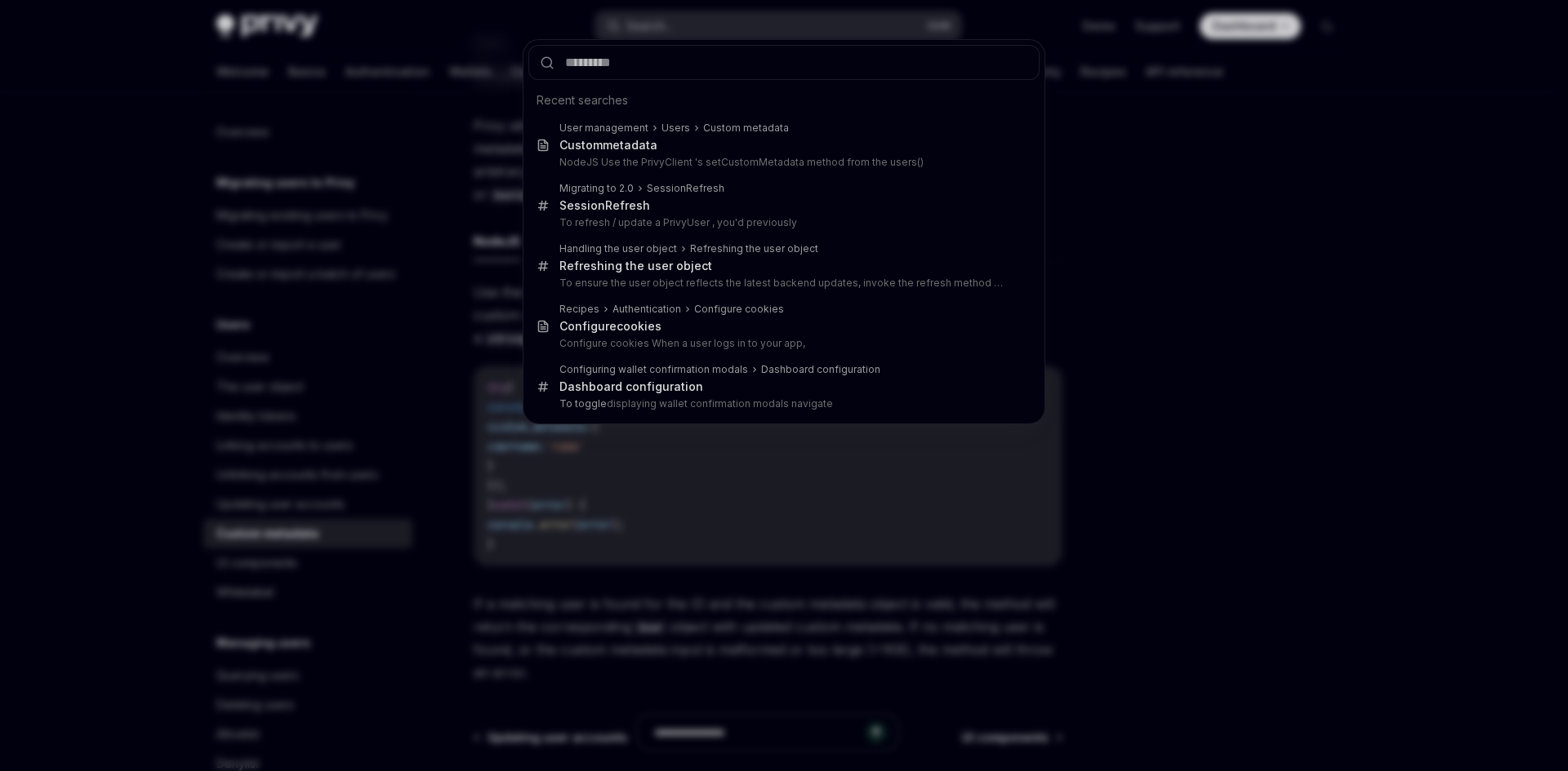
type input "*"
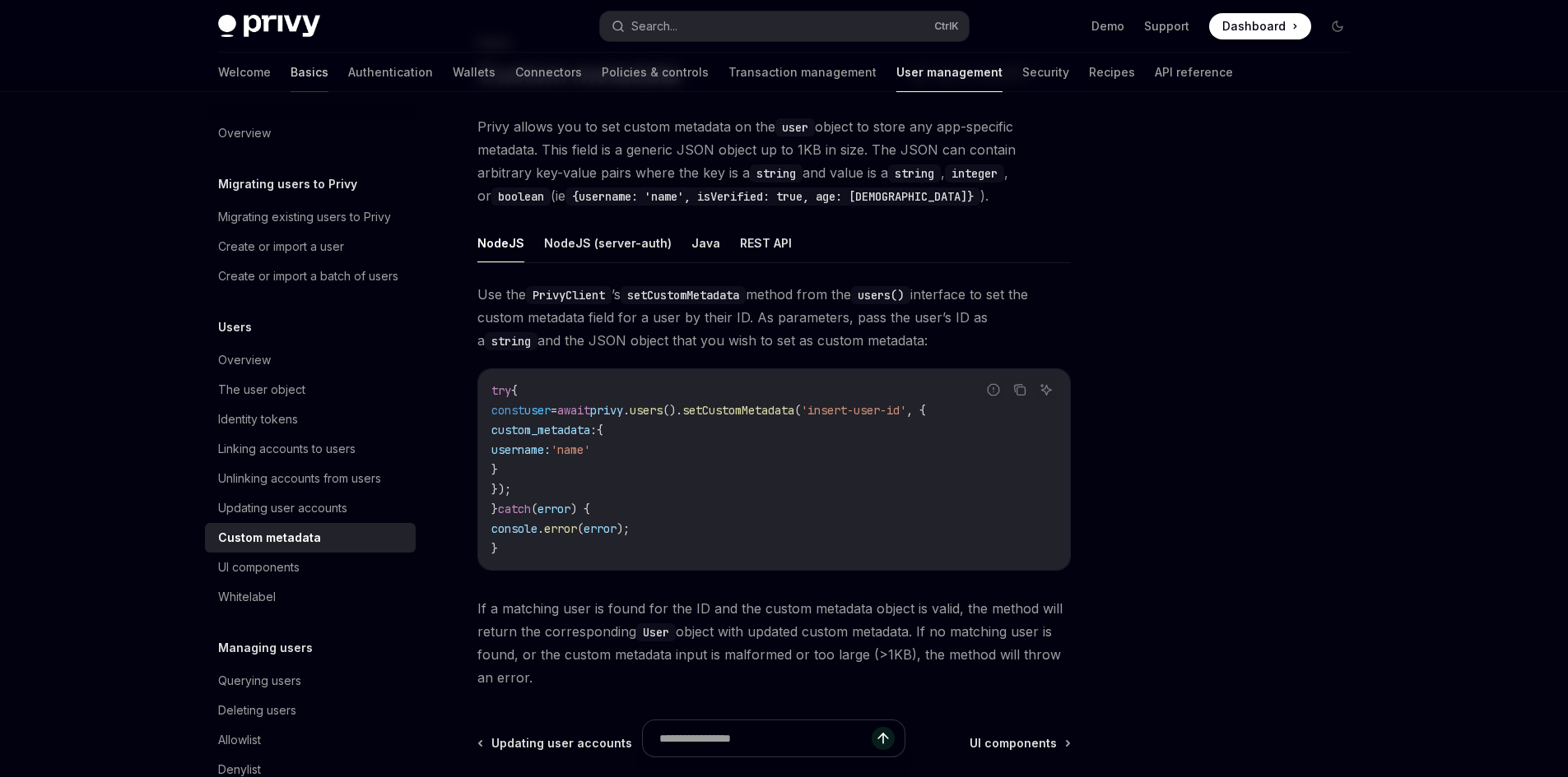
click at [290, 91] on div at bounding box center [309, 92] width 38 height 2
type textarea "*"
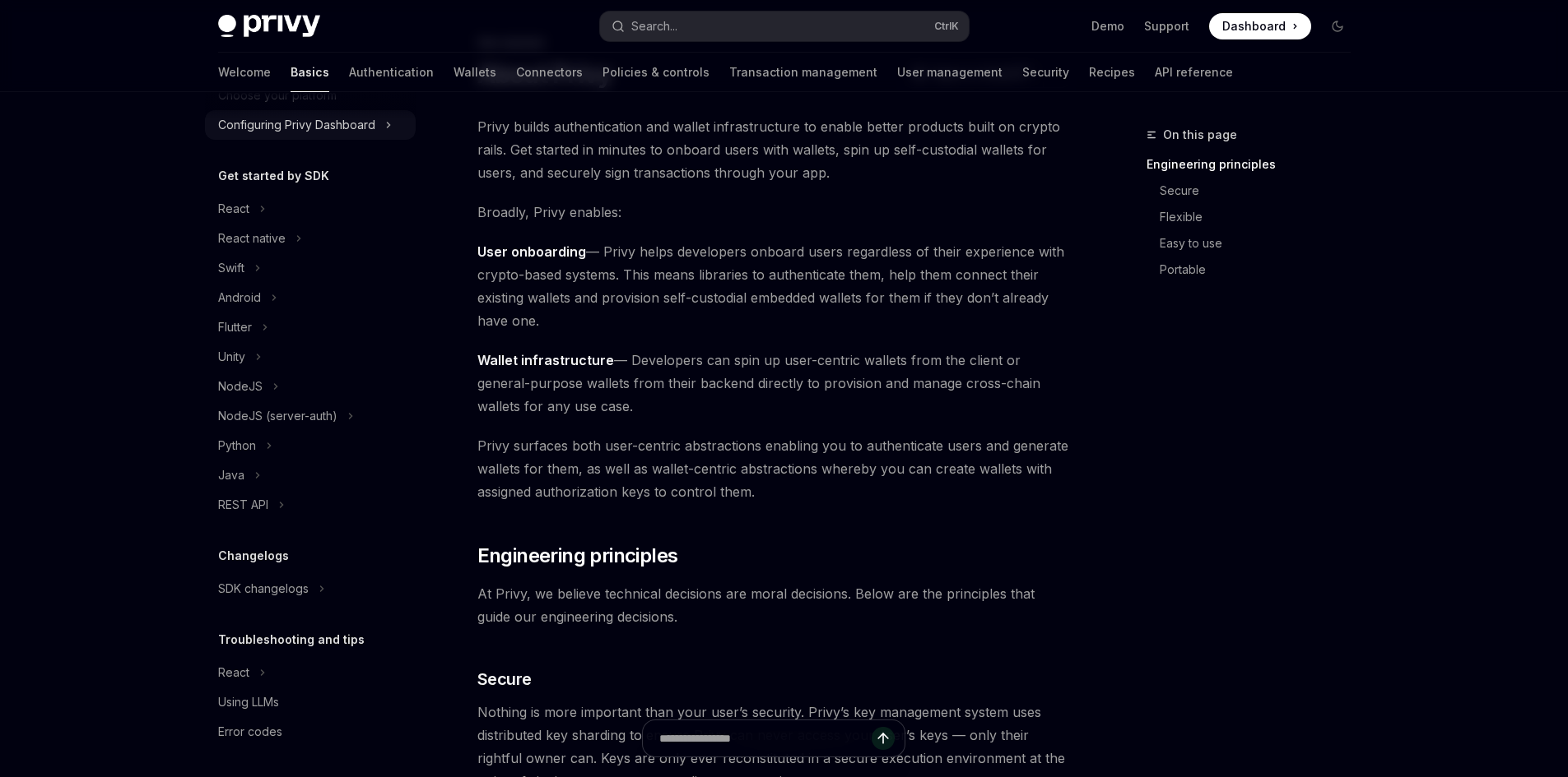
scroll to position [128, 0]
click at [349, 70] on link "Authentication" at bounding box center [391, 72] width 85 height 39
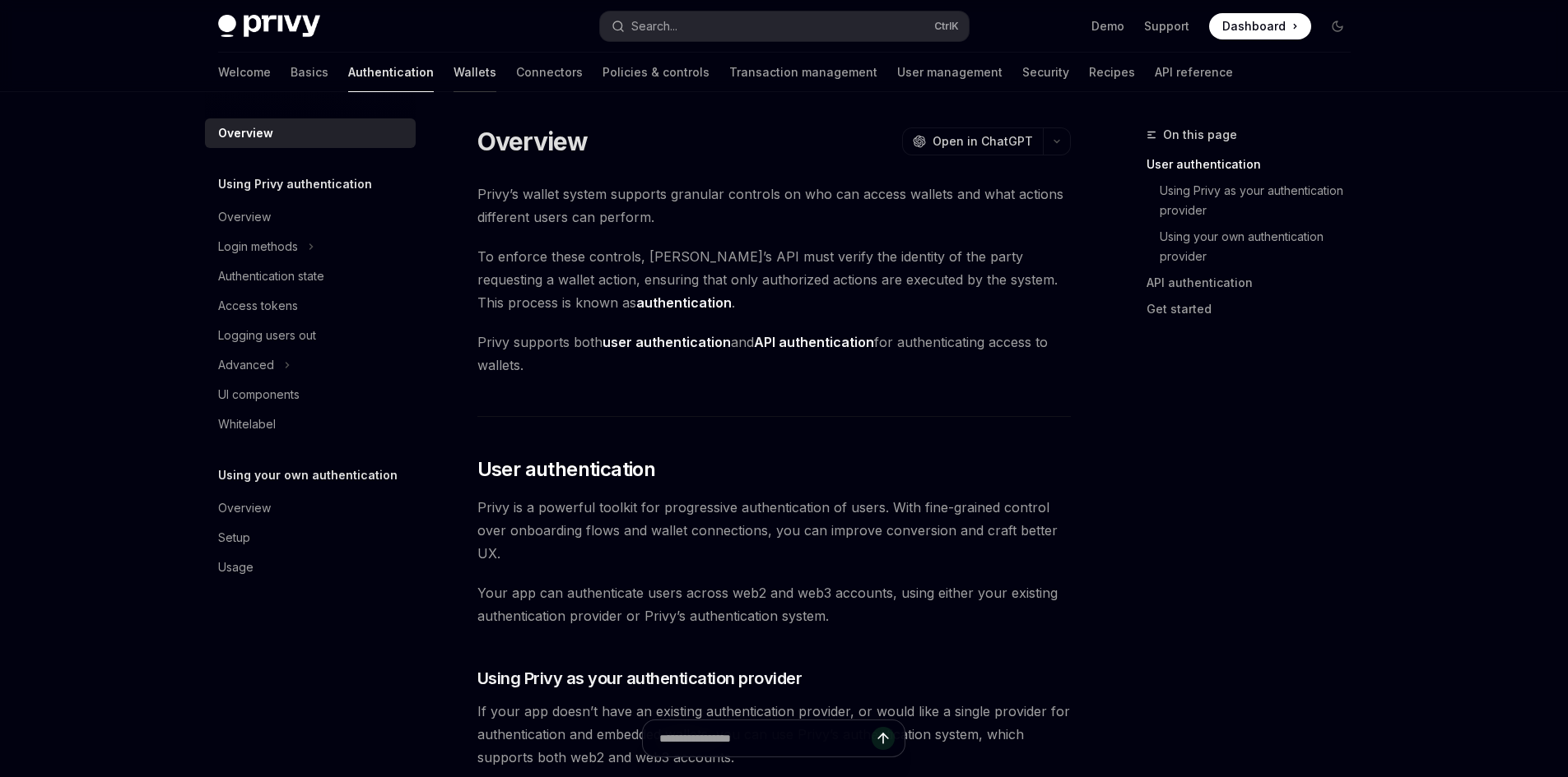
click at [453, 80] on link "Wallets" at bounding box center [475, 72] width 43 height 39
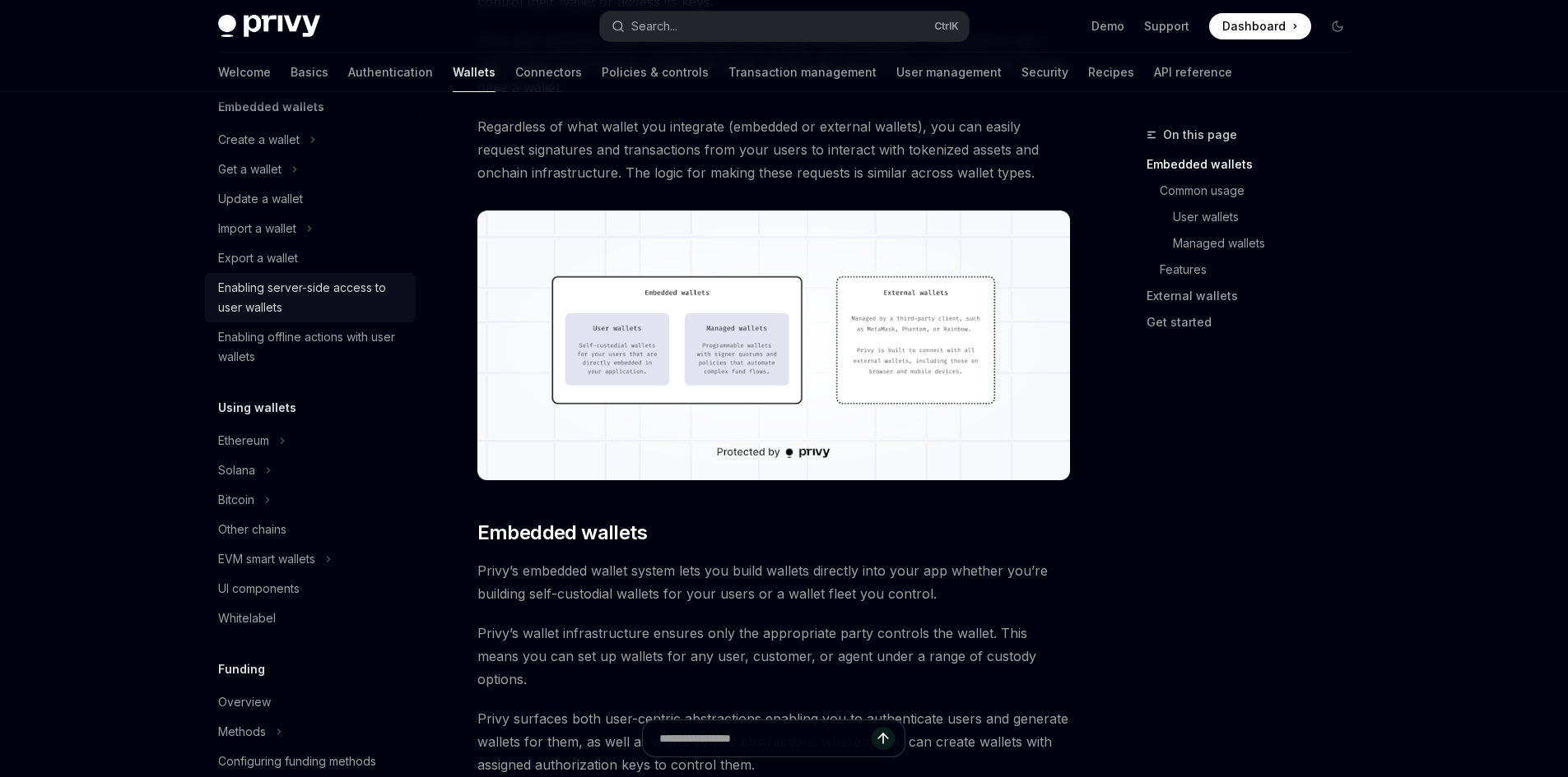
scroll to position [164, 0]
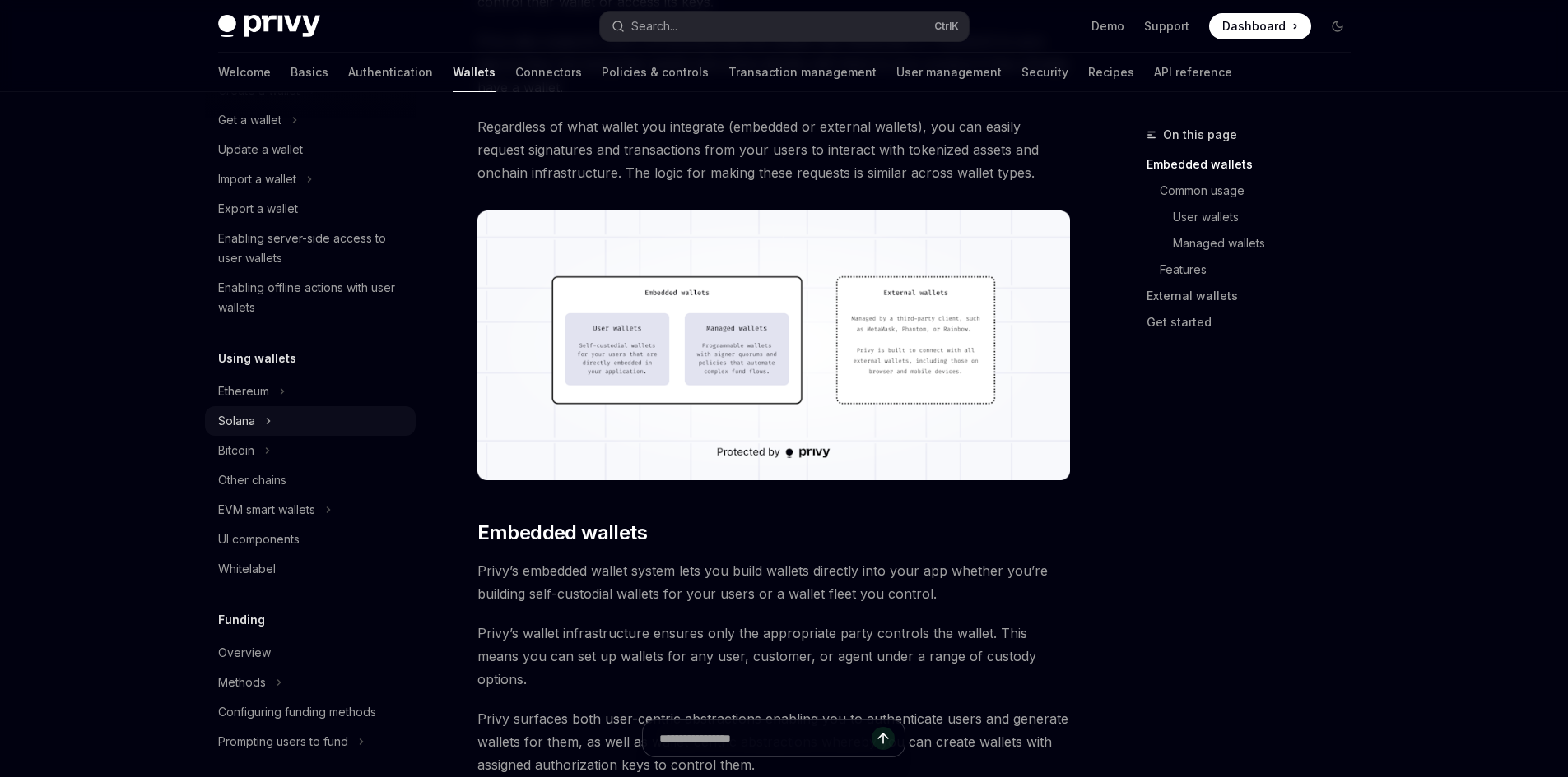
click at [277, 420] on div "Solana" at bounding box center [310, 421] width 211 height 30
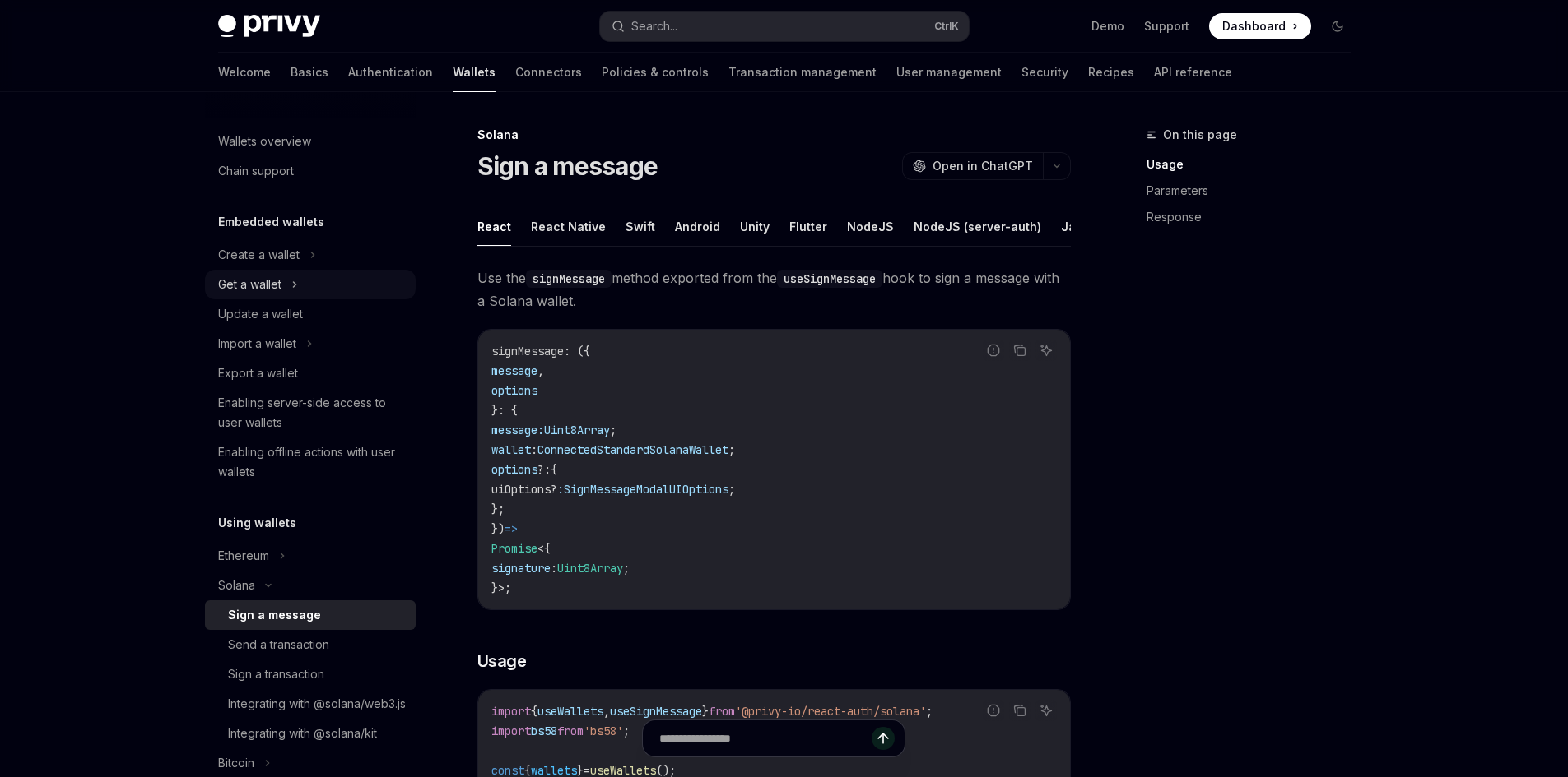
click at [307, 285] on div "Get a wallet" at bounding box center [310, 285] width 211 height 30
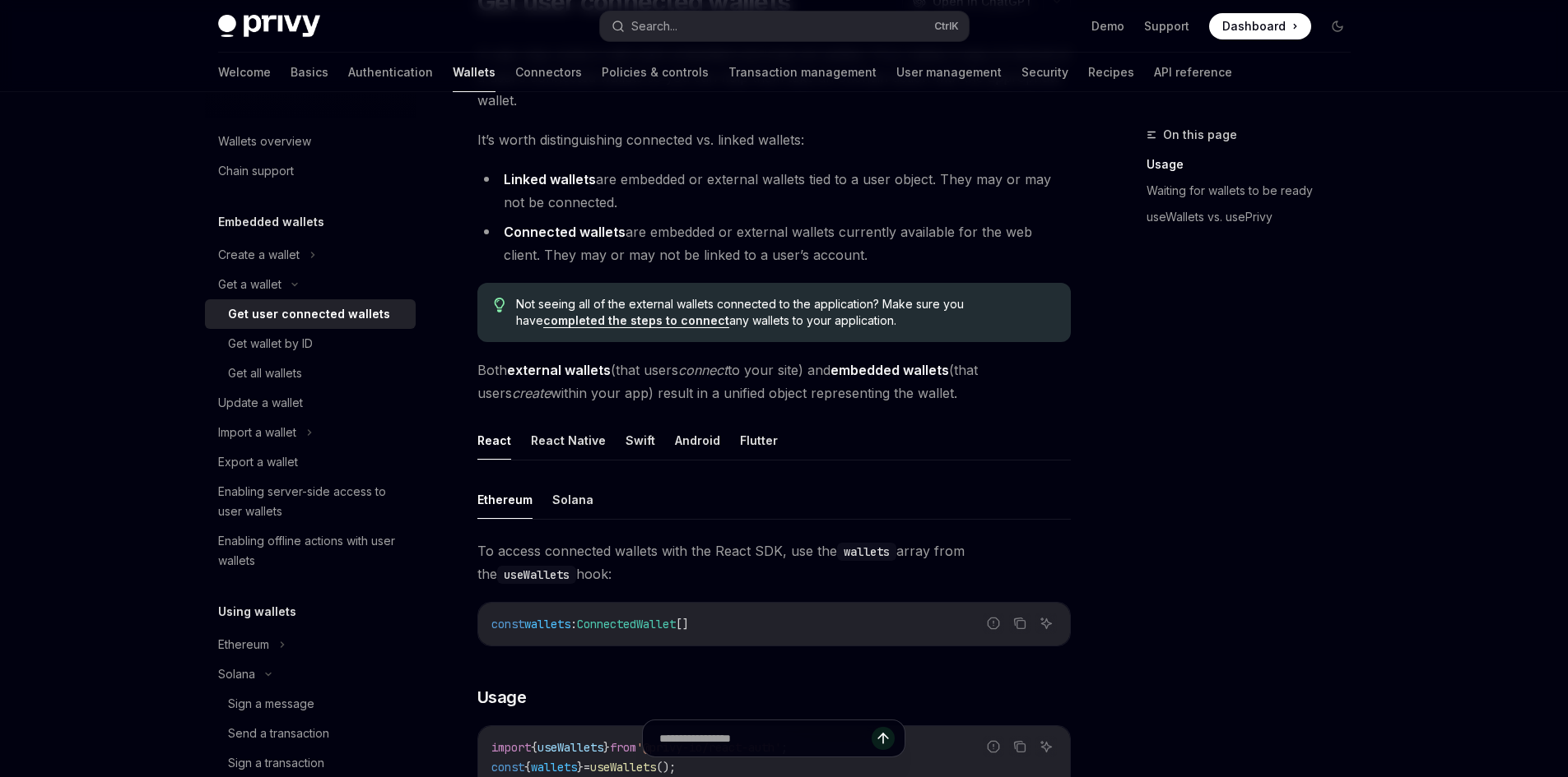
scroll to position [412, 0]
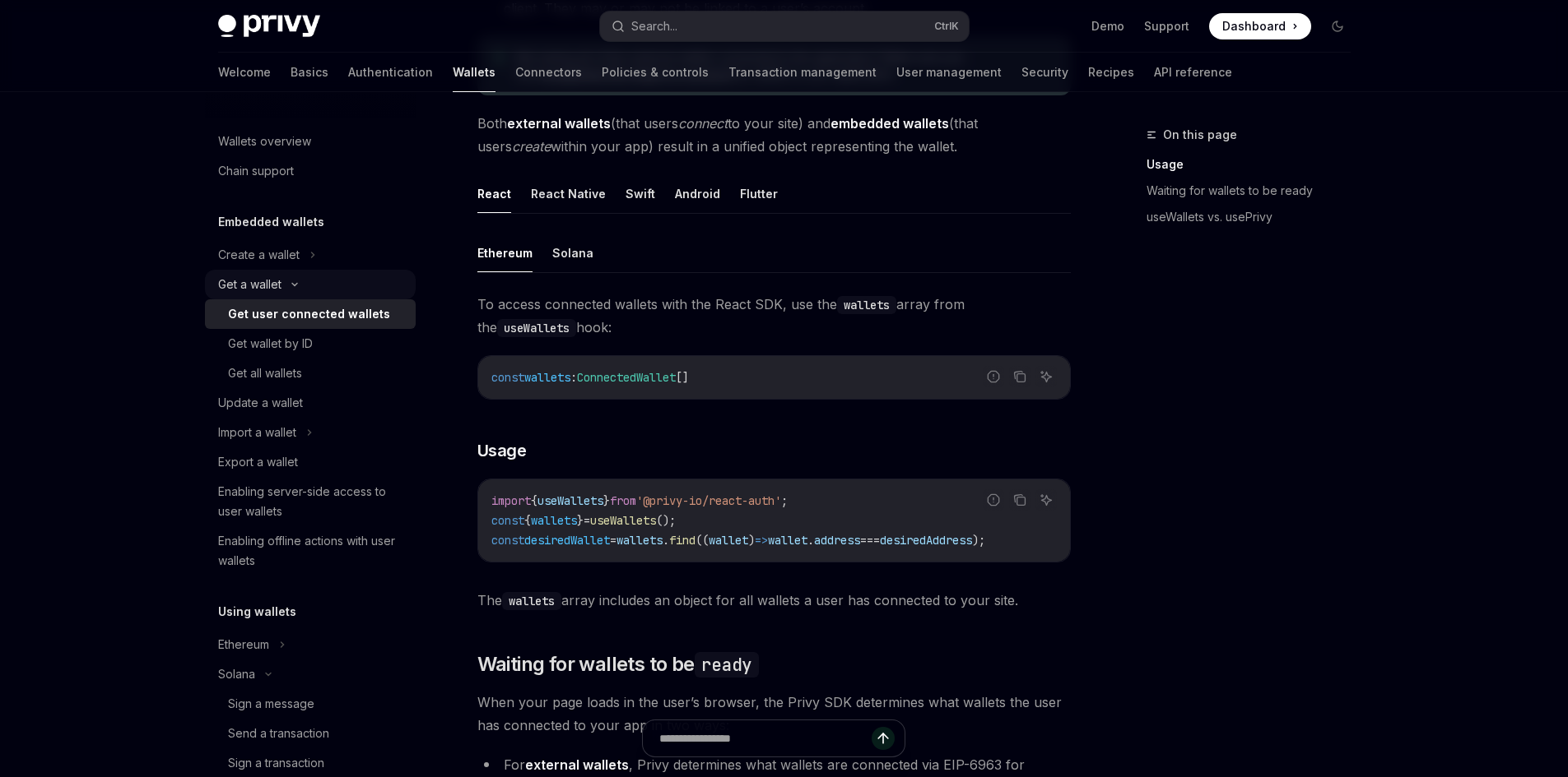
click at [367, 283] on div "Get a wallet" at bounding box center [310, 285] width 211 height 30
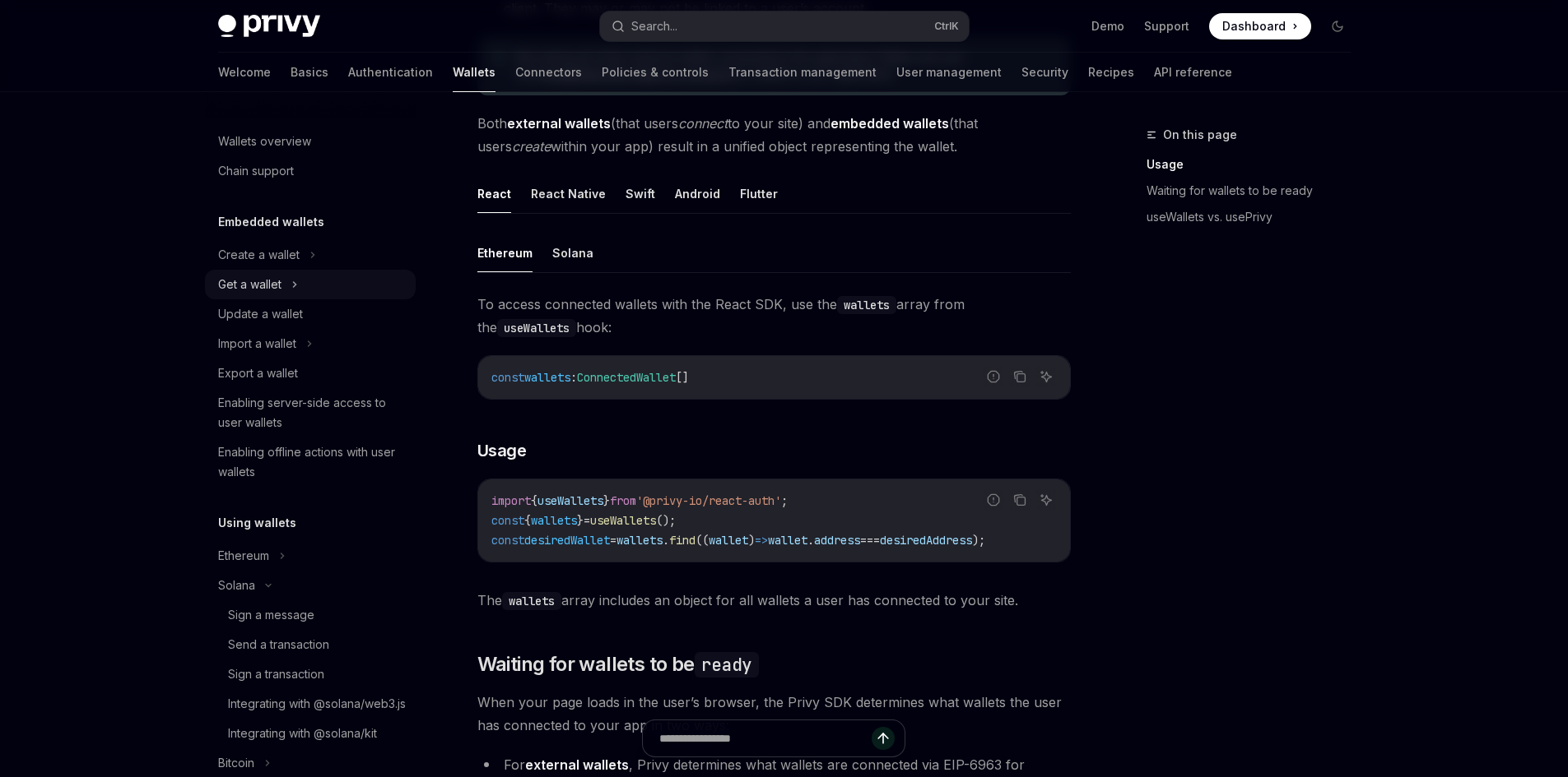
click at [347, 290] on div "Get a wallet" at bounding box center [310, 285] width 211 height 30
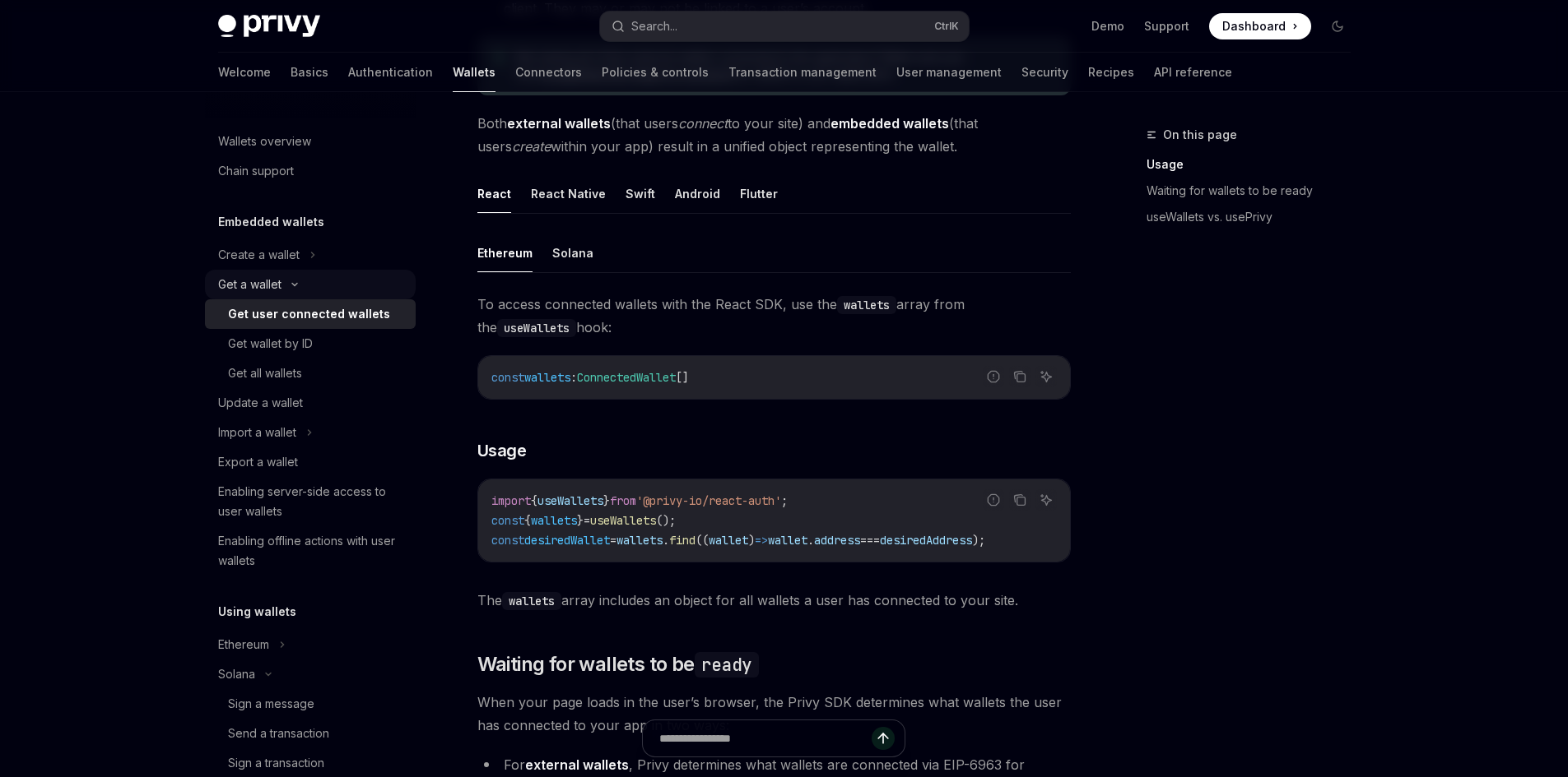
click at [347, 290] on div "Get a wallet" at bounding box center [310, 285] width 211 height 30
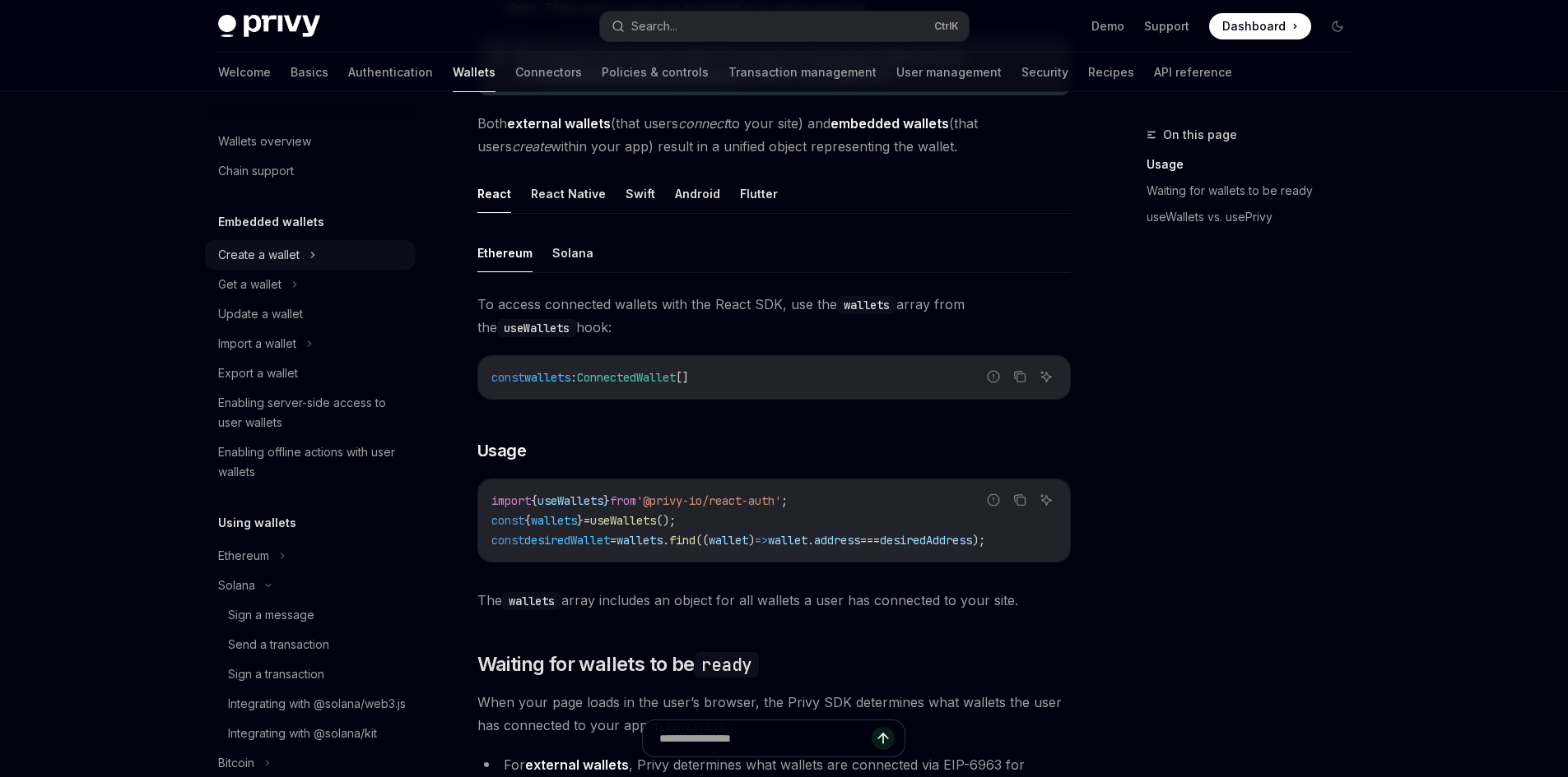
click at [342, 266] on div "Create a wallet" at bounding box center [310, 256] width 211 height 30
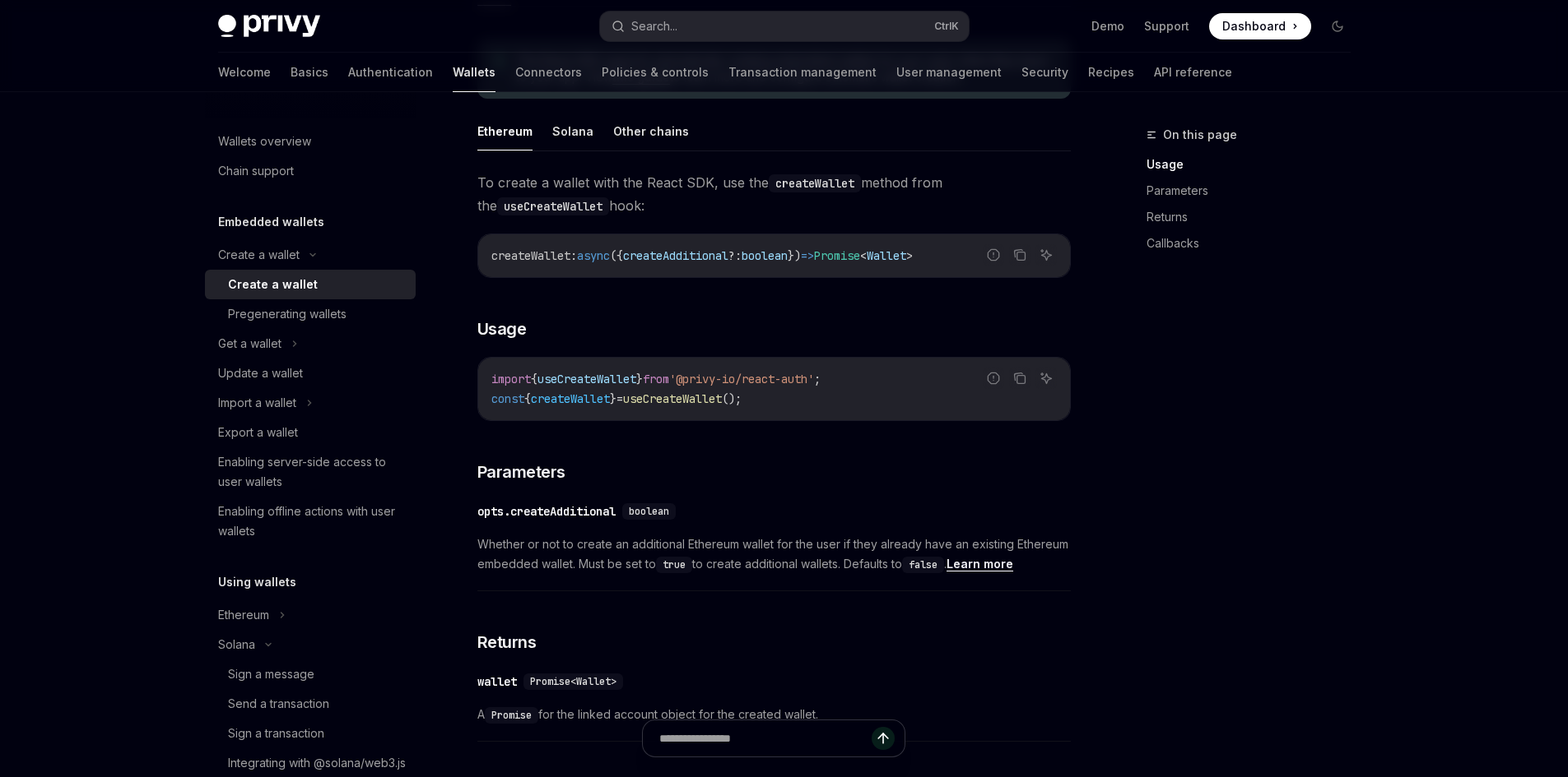
scroll to position [493, 0]
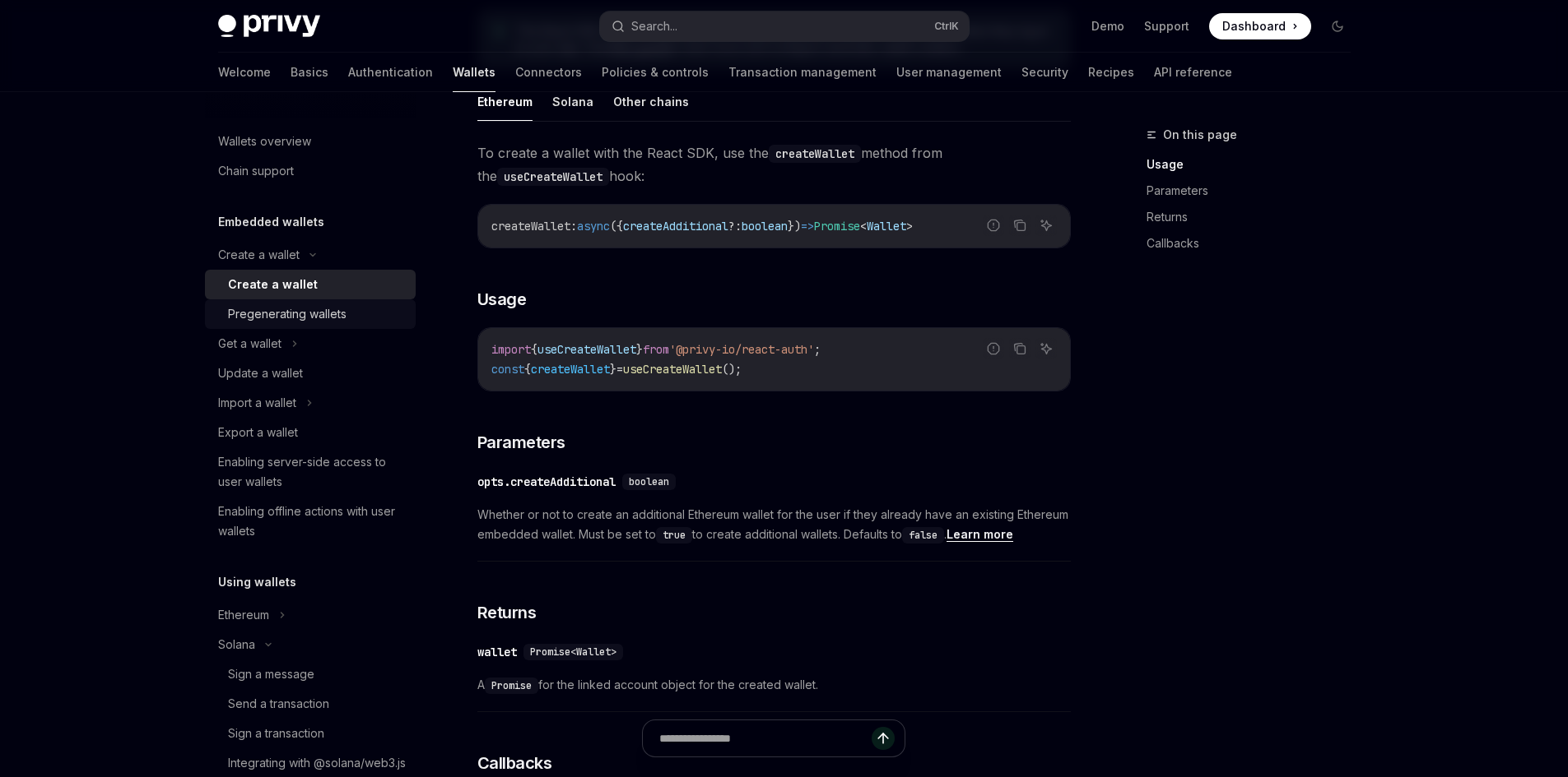
click at [322, 319] on div "Pregenerating wallets" at bounding box center [287, 314] width 118 height 20
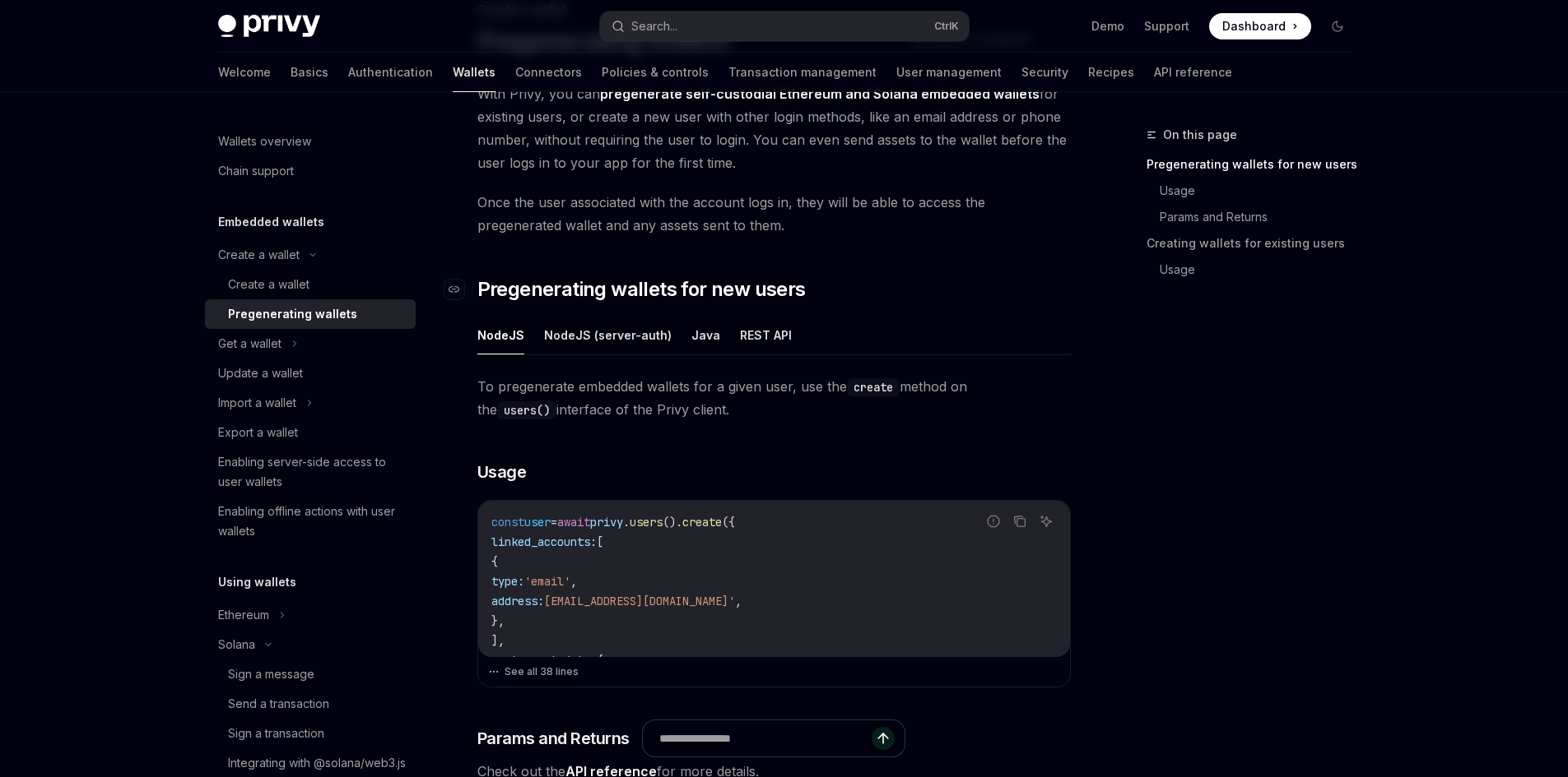
scroll to position [329, 0]
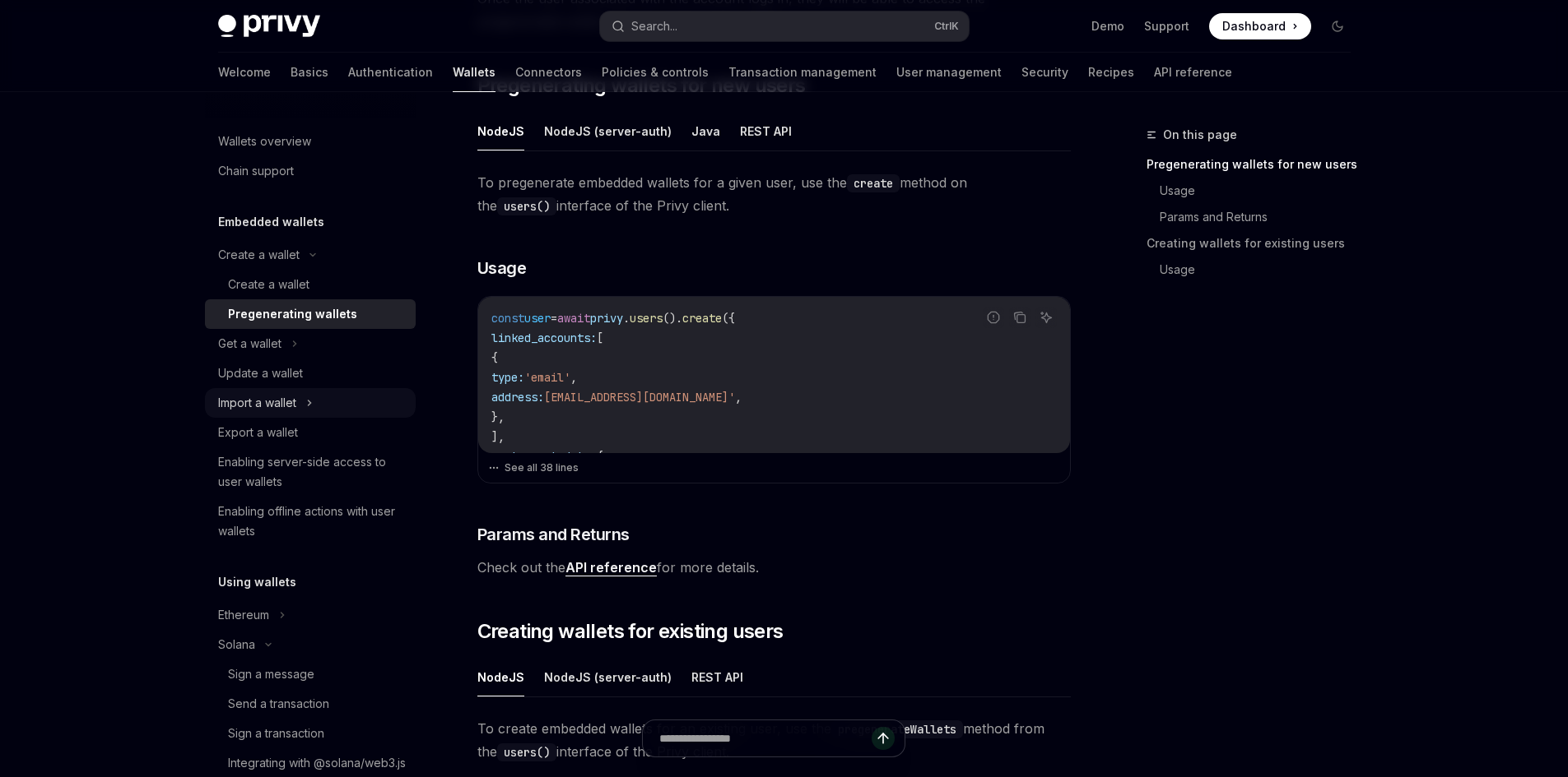
click at [285, 401] on div "Import a wallet" at bounding box center [257, 402] width 78 height 20
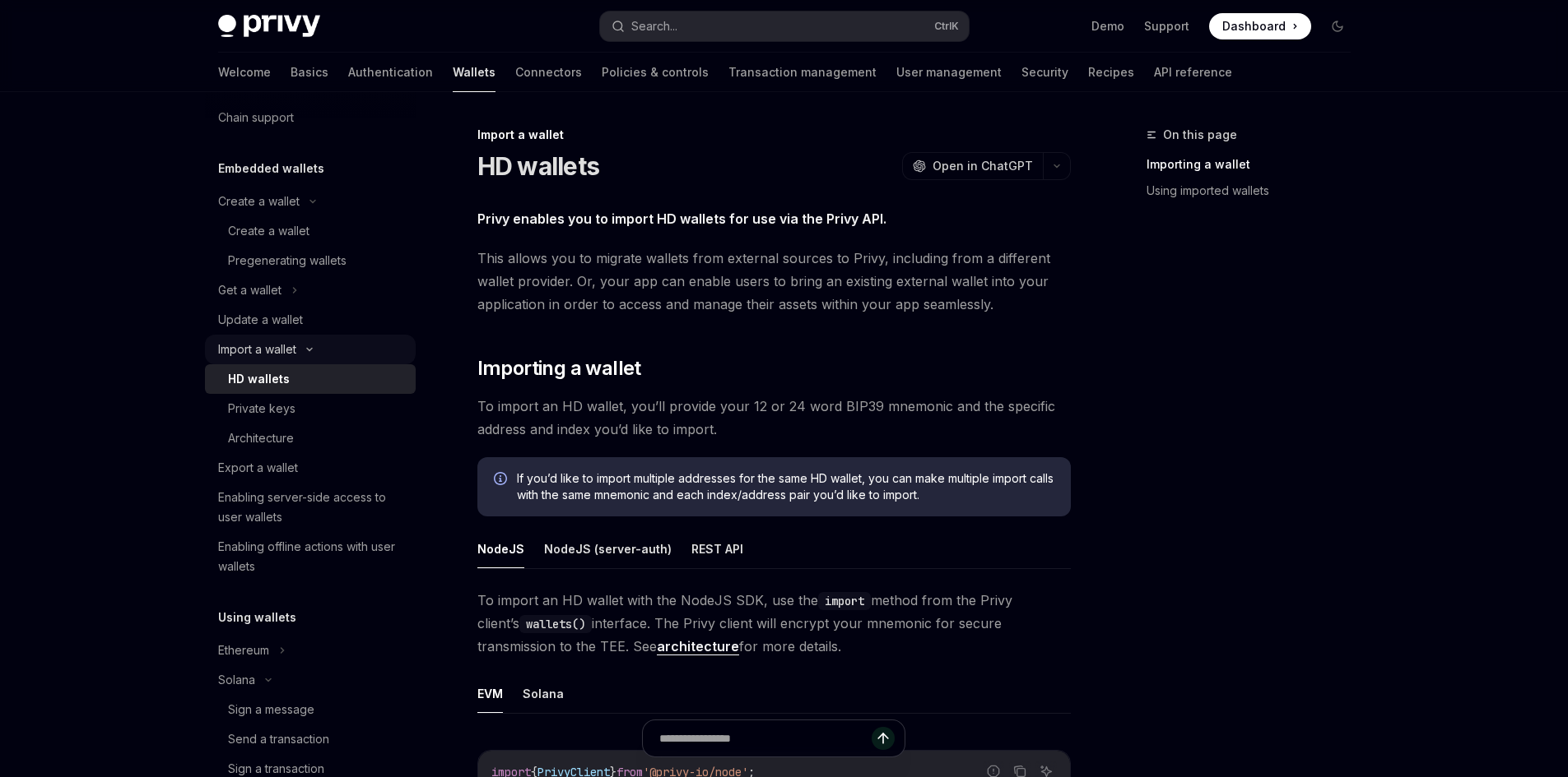
scroll to position [83, 0]
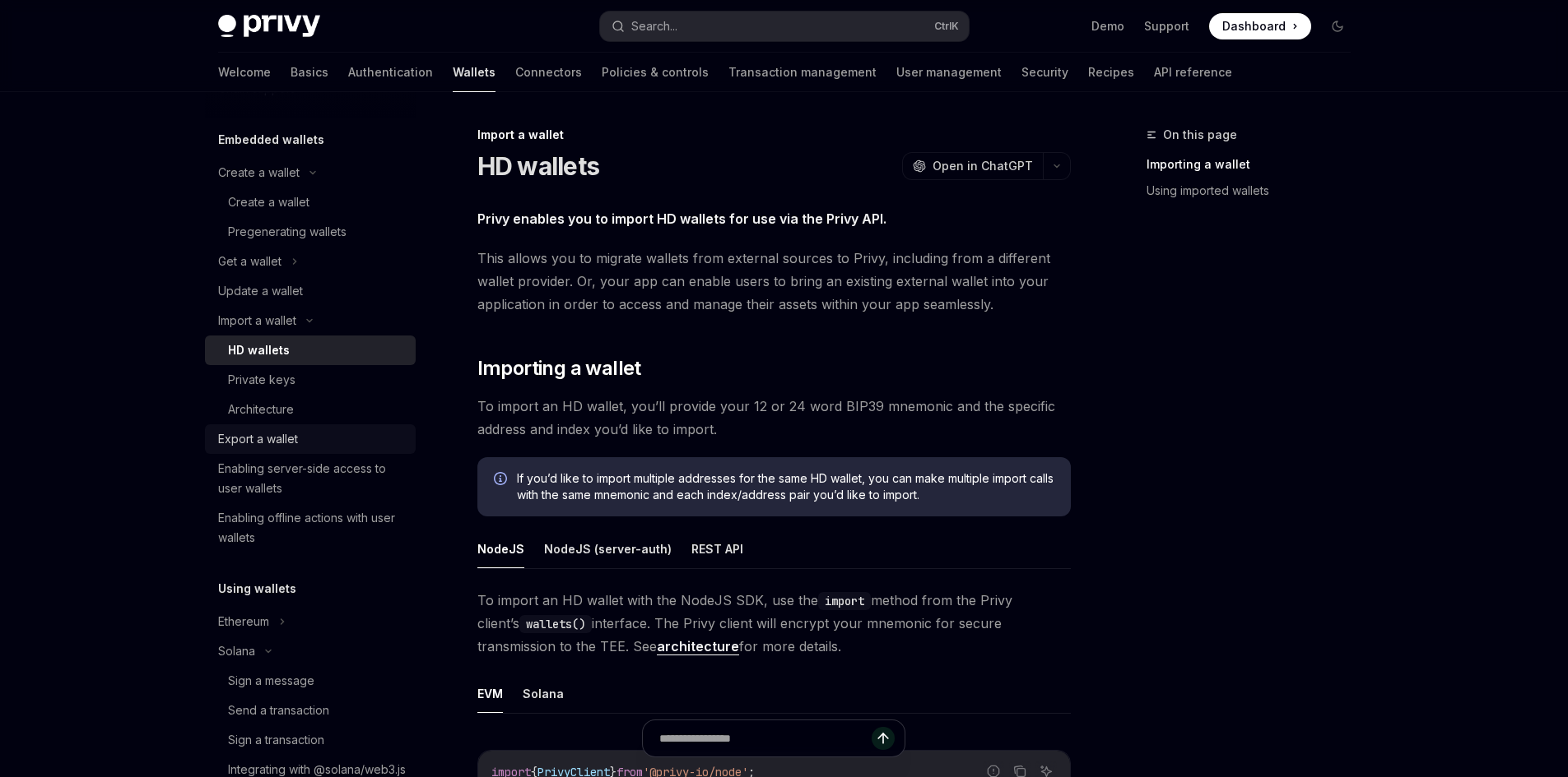
click at [286, 438] on div "Export a wallet" at bounding box center [258, 439] width 80 height 20
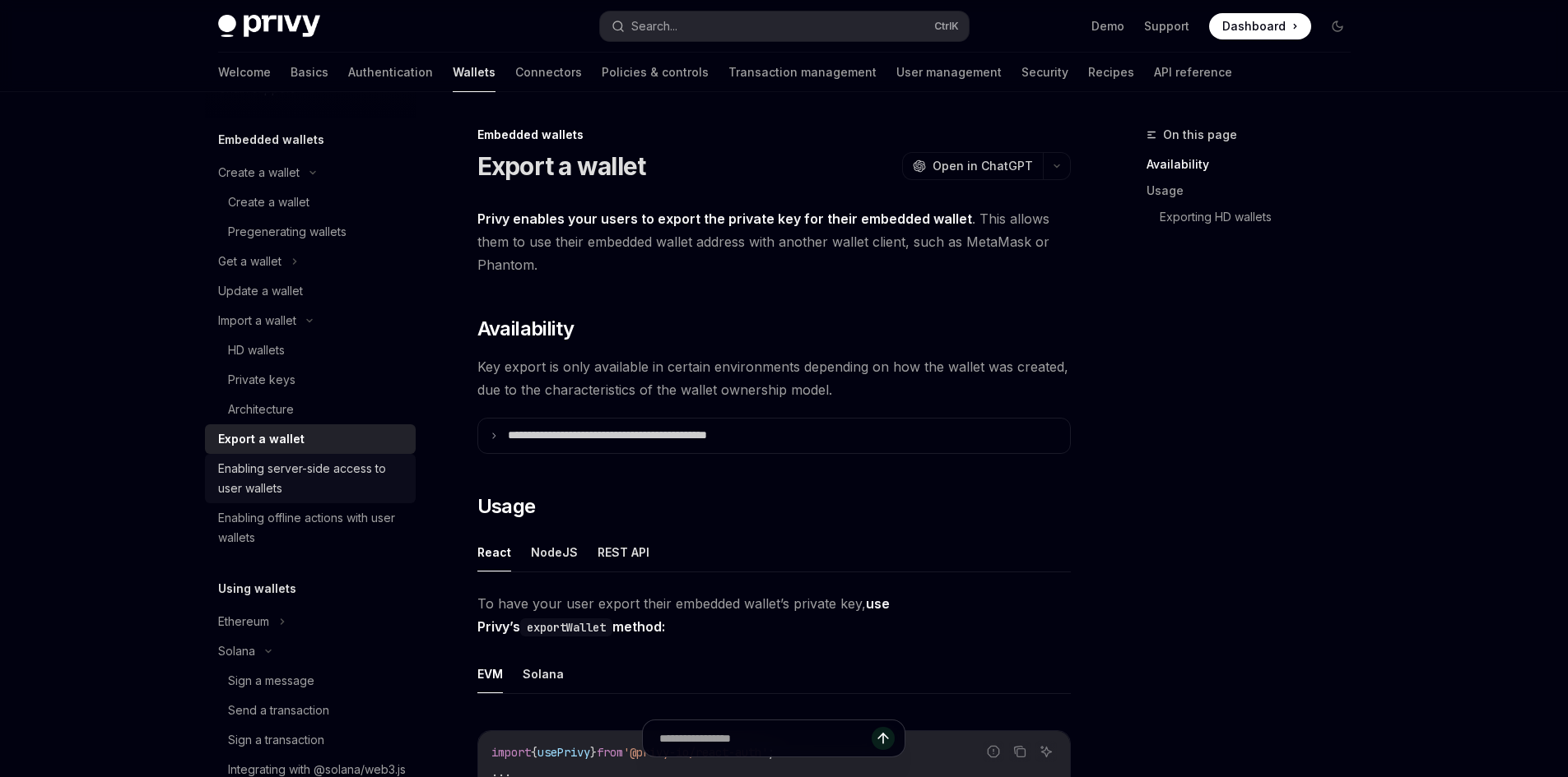
click at [303, 456] on link "Enabling server-side access to user wallets" at bounding box center [310, 478] width 211 height 50
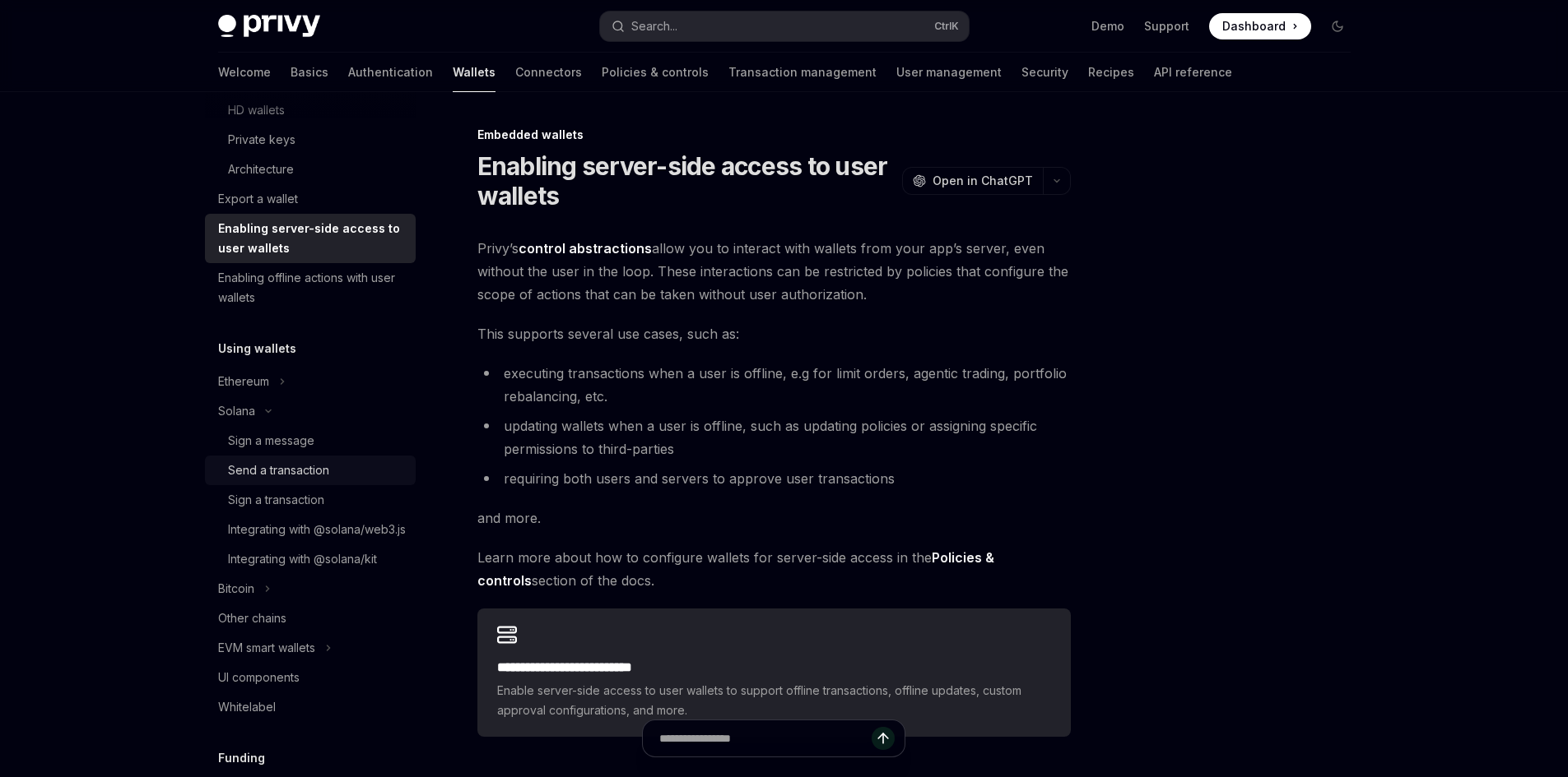
scroll to position [329, 0]
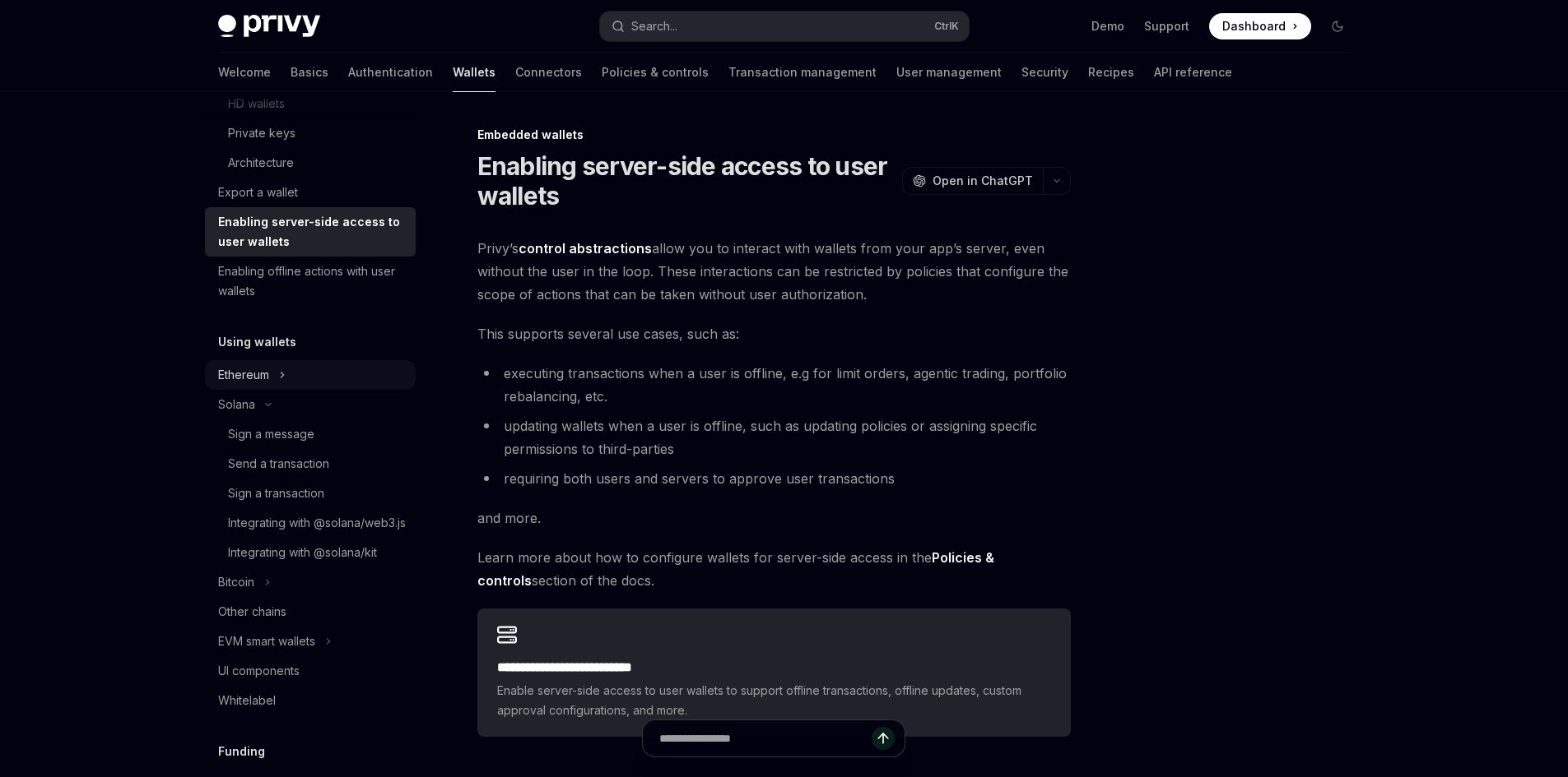
click at [285, 386] on div "Ethereum" at bounding box center [310, 375] width 211 height 30
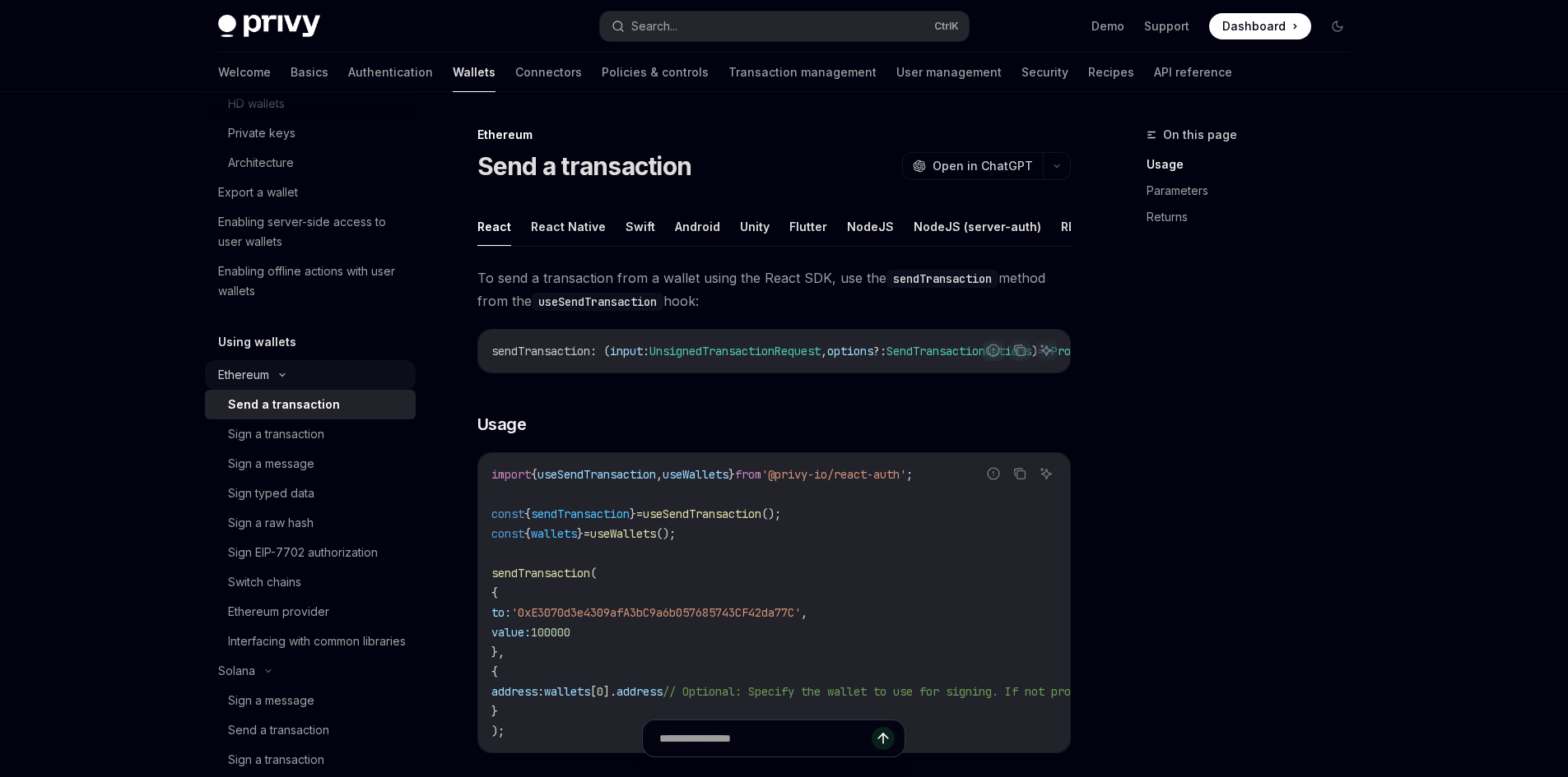
click at [311, 374] on div "Ethereum" at bounding box center [310, 375] width 211 height 30
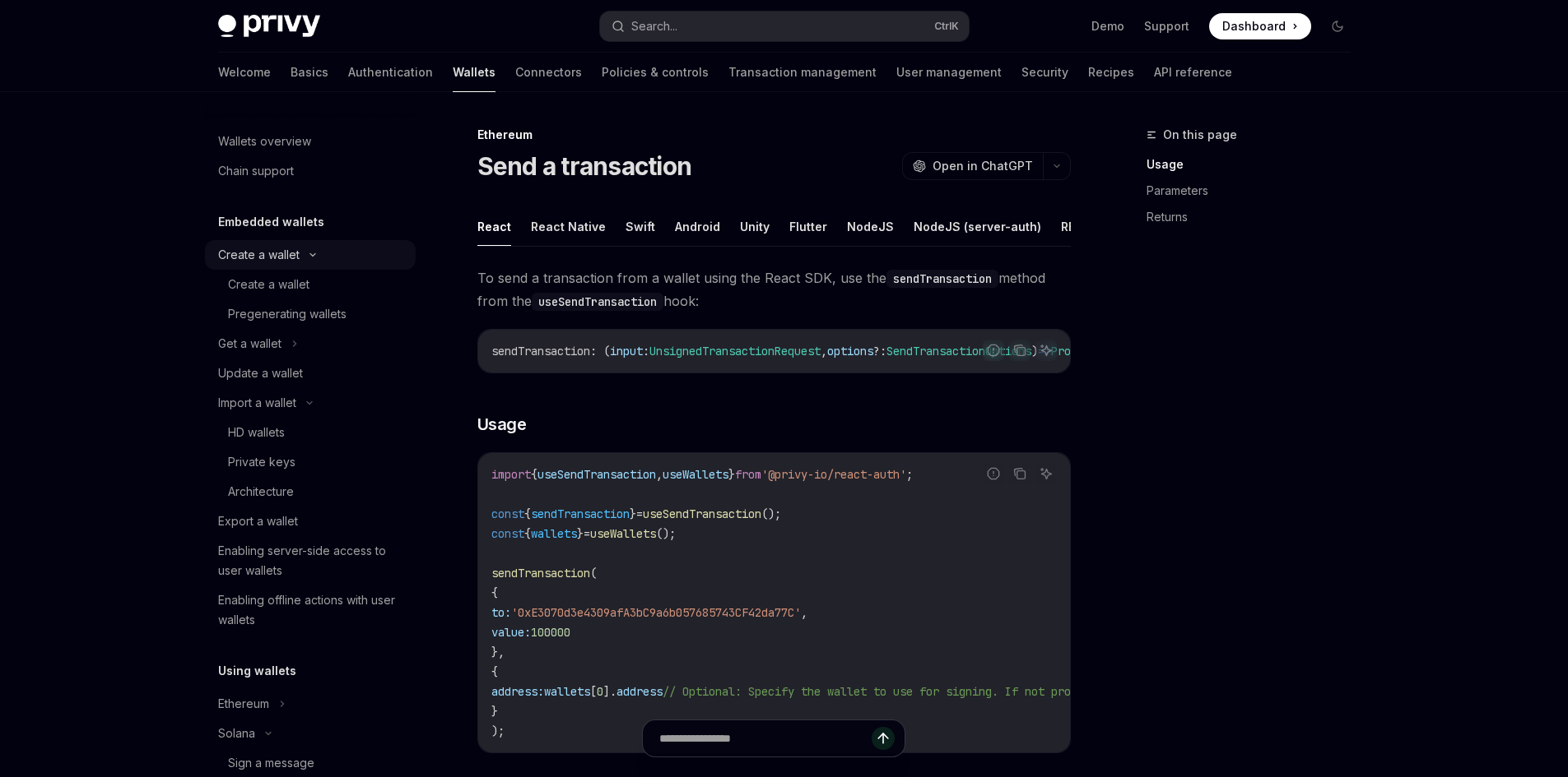
click at [278, 259] on div "Create a wallet" at bounding box center [259, 255] width 82 height 20
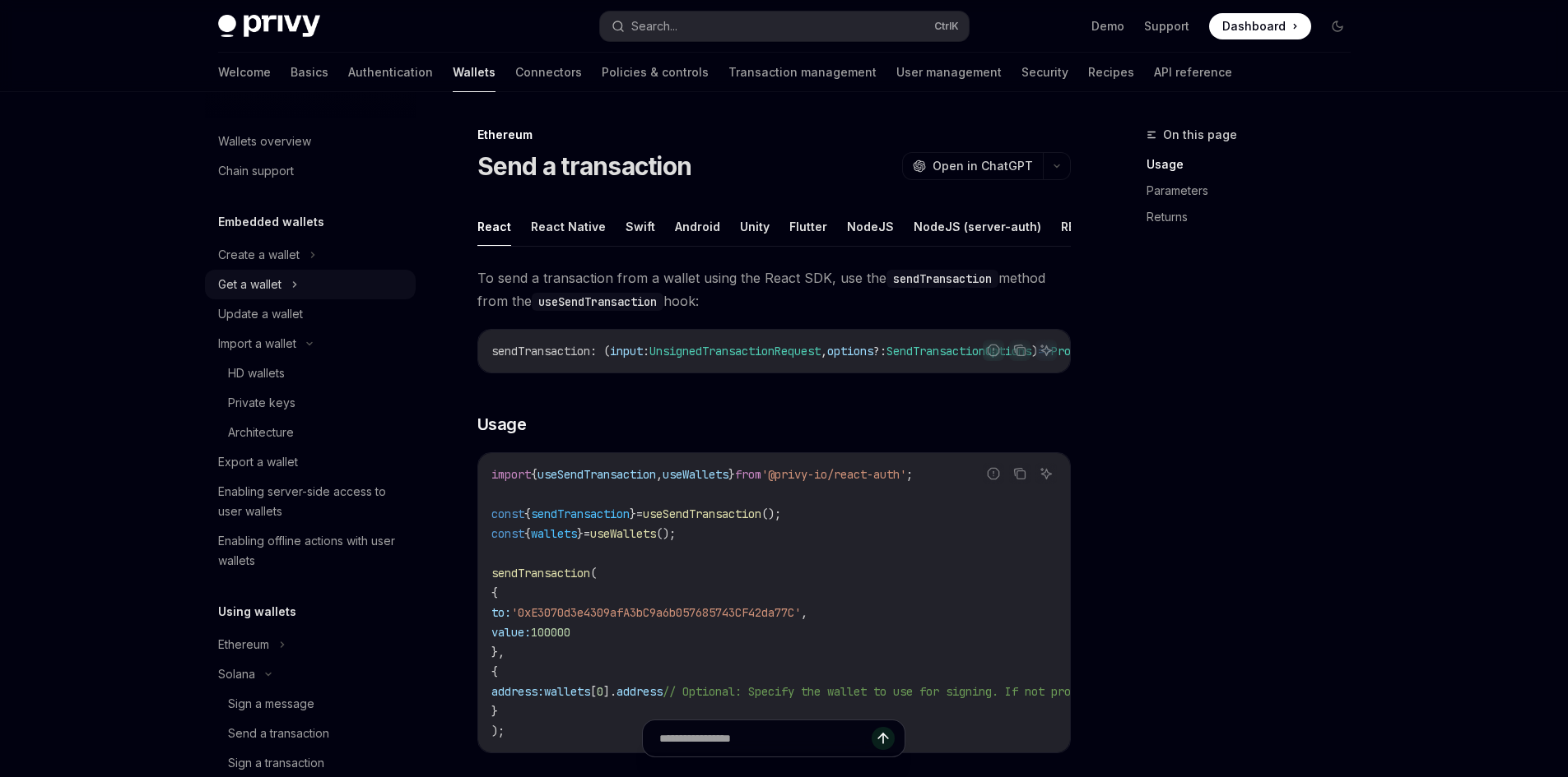
click at [288, 287] on div "Get a wallet" at bounding box center [310, 285] width 211 height 30
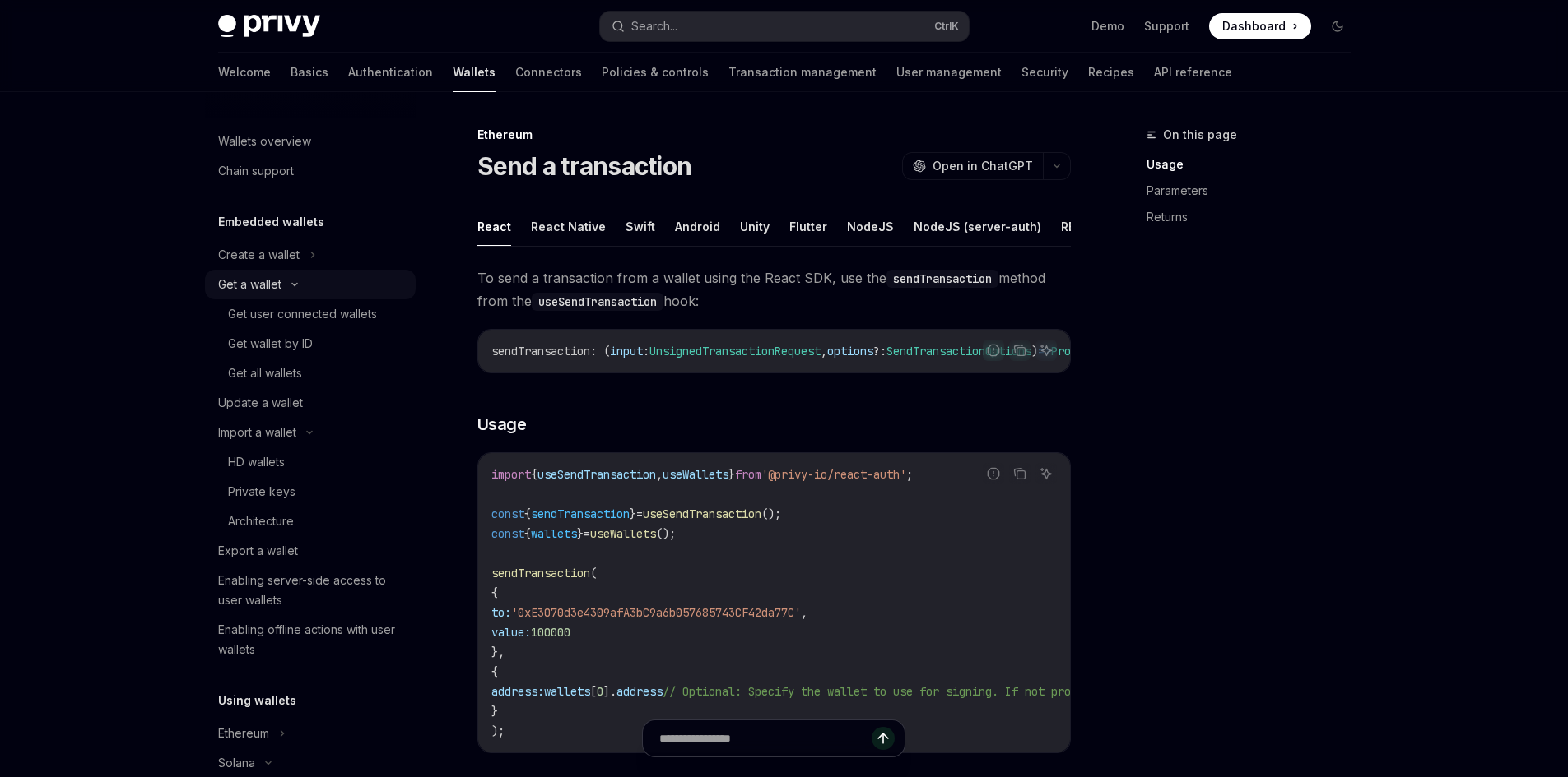
click at [288, 282] on icon at bounding box center [294, 284] width 20 height 7
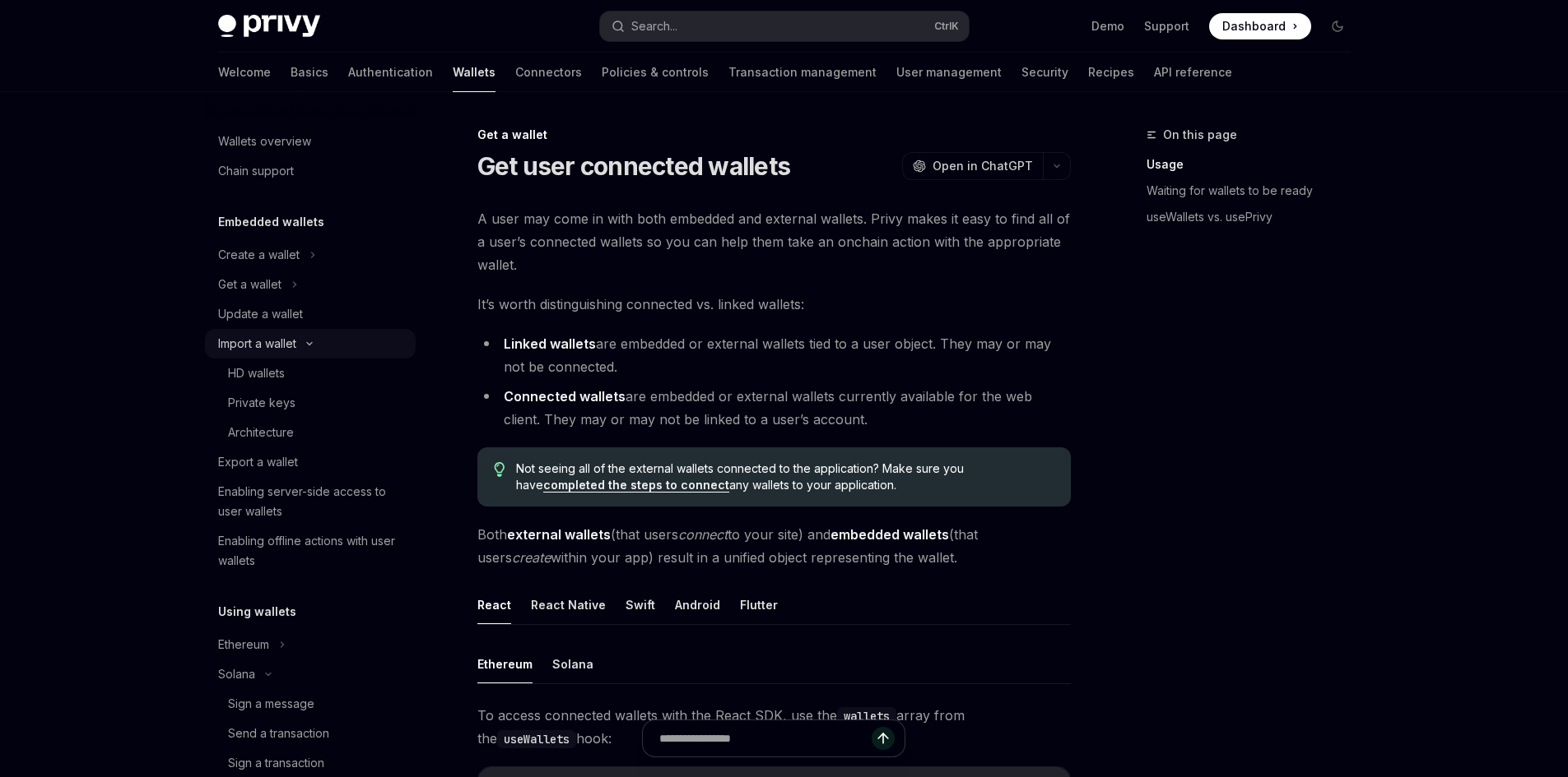
click at [299, 347] on div "Import a wallet" at bounding box center [310, 344] width 211 height 30
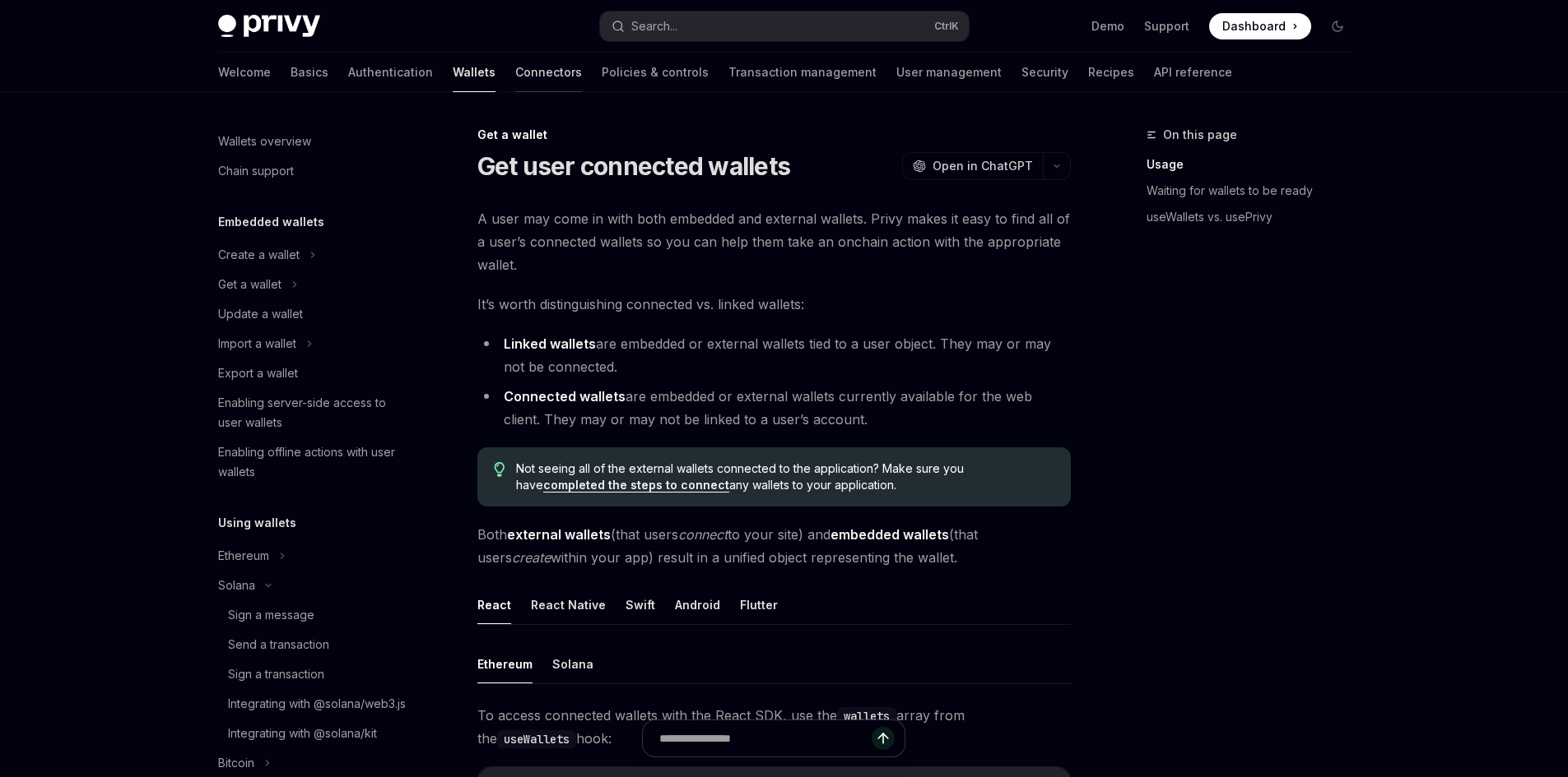
click at [515, 80] on link "Connectors" at bounding box center [548, 72] width 67 height 39
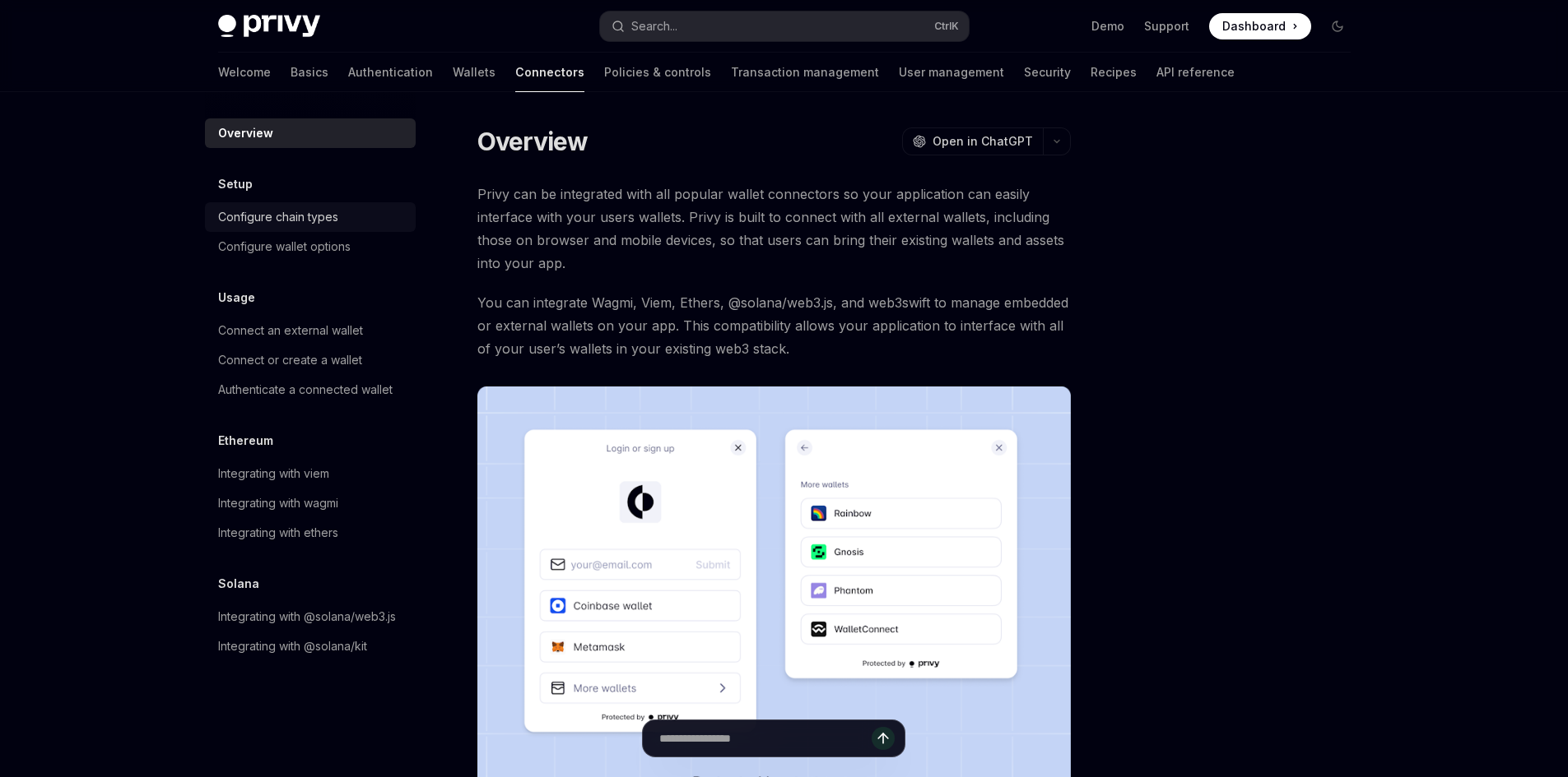
click at [265, 230] on link "Configure chain types" at bounding box center [310, 217] width 211 height 30
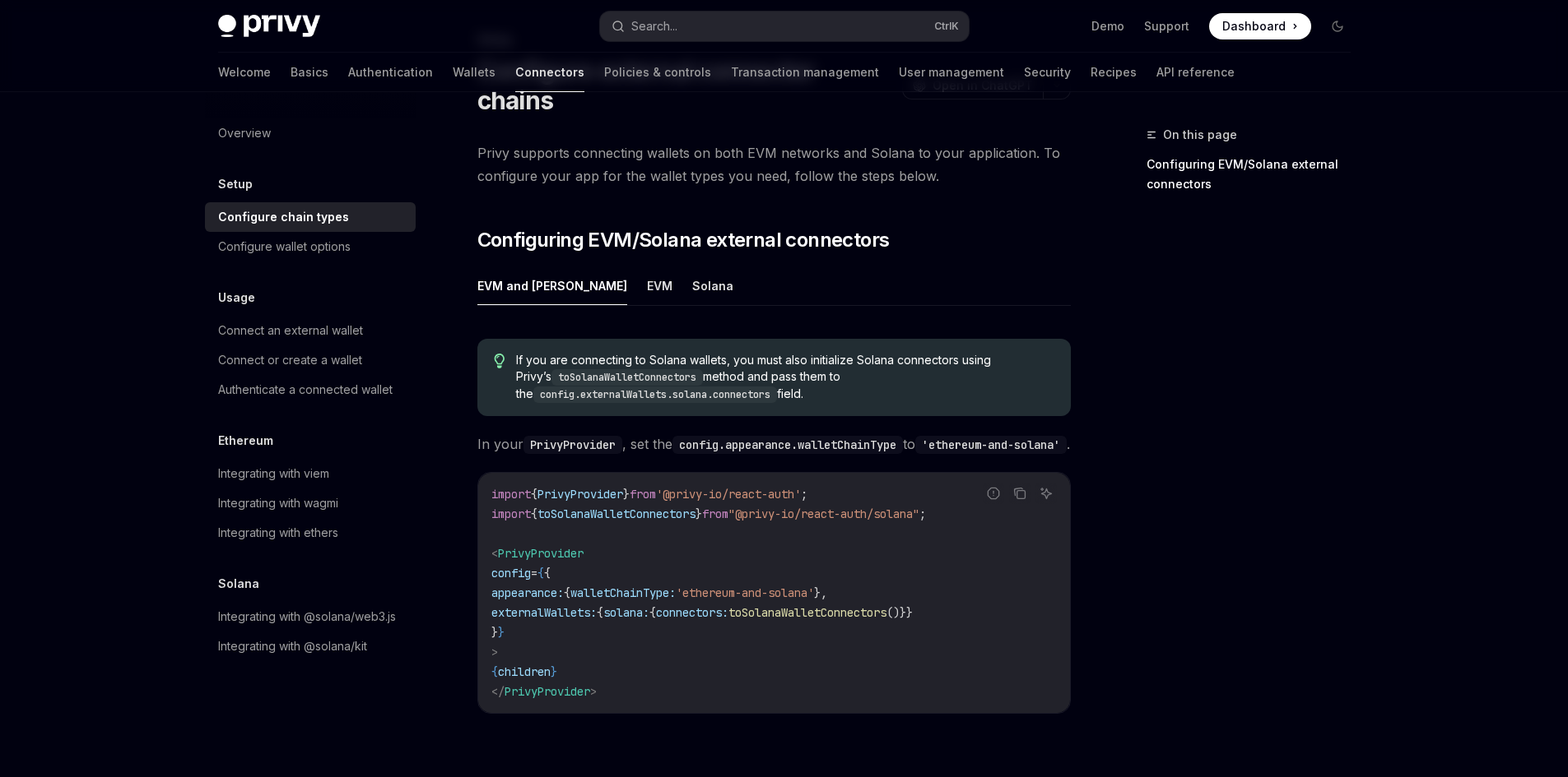
scroll to position [247, 0]
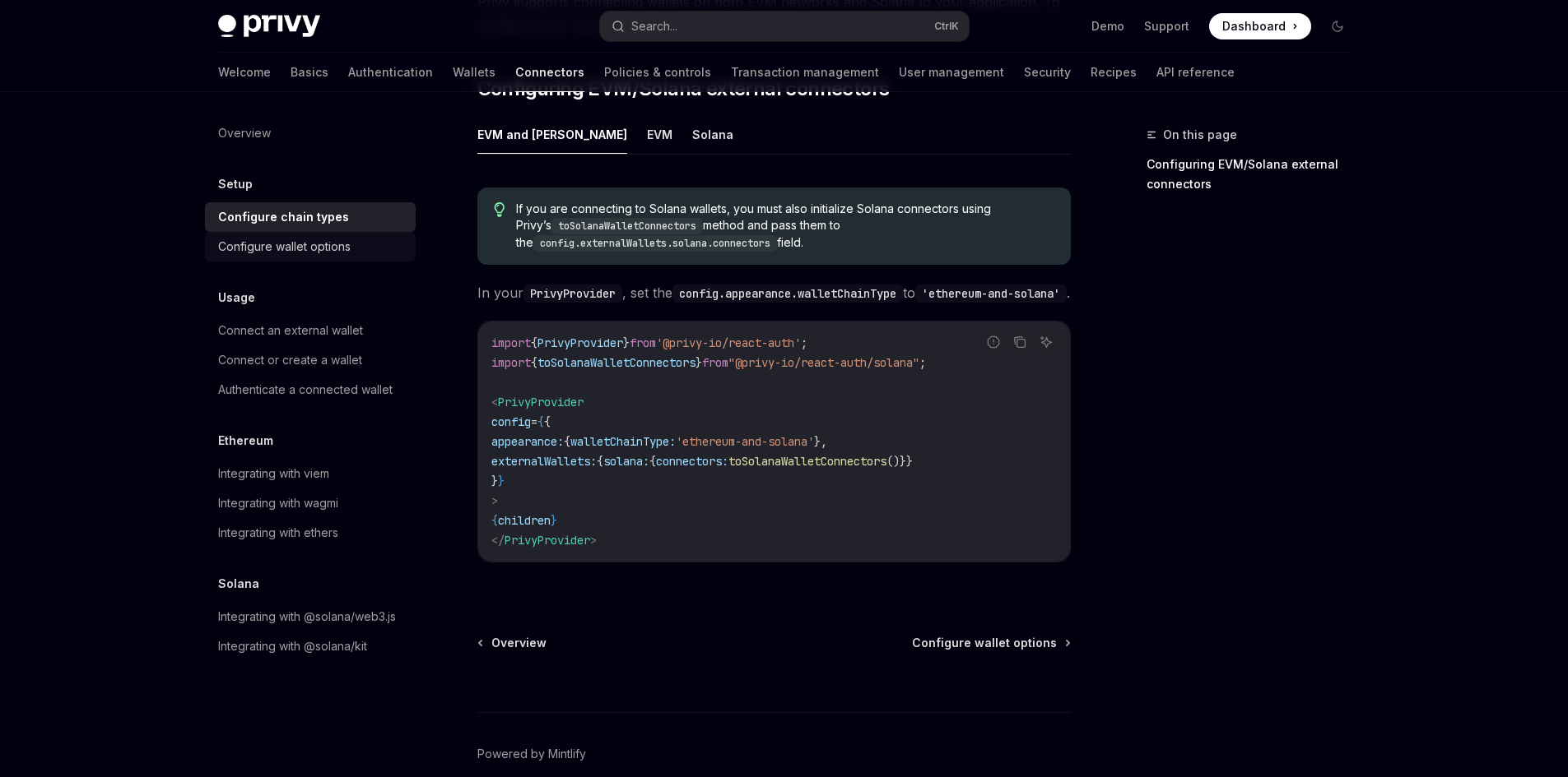
click at [268, 249] on div "Configure wallet options" at bounding box center [284, 246] width 133 height 20
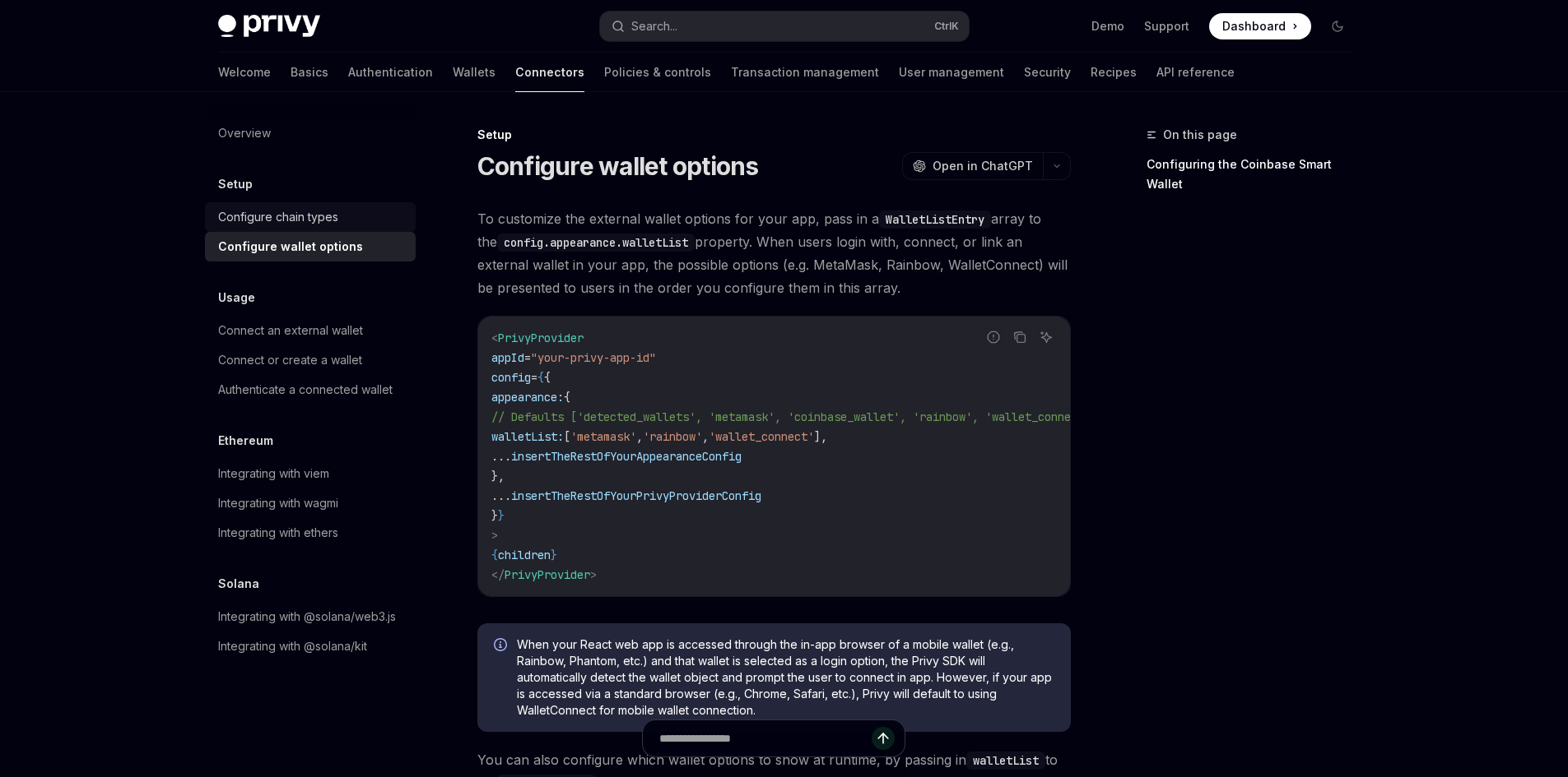
click at [279, 216] on div "Configure chain types" at bounding box center [278, 217] width 120 height 20
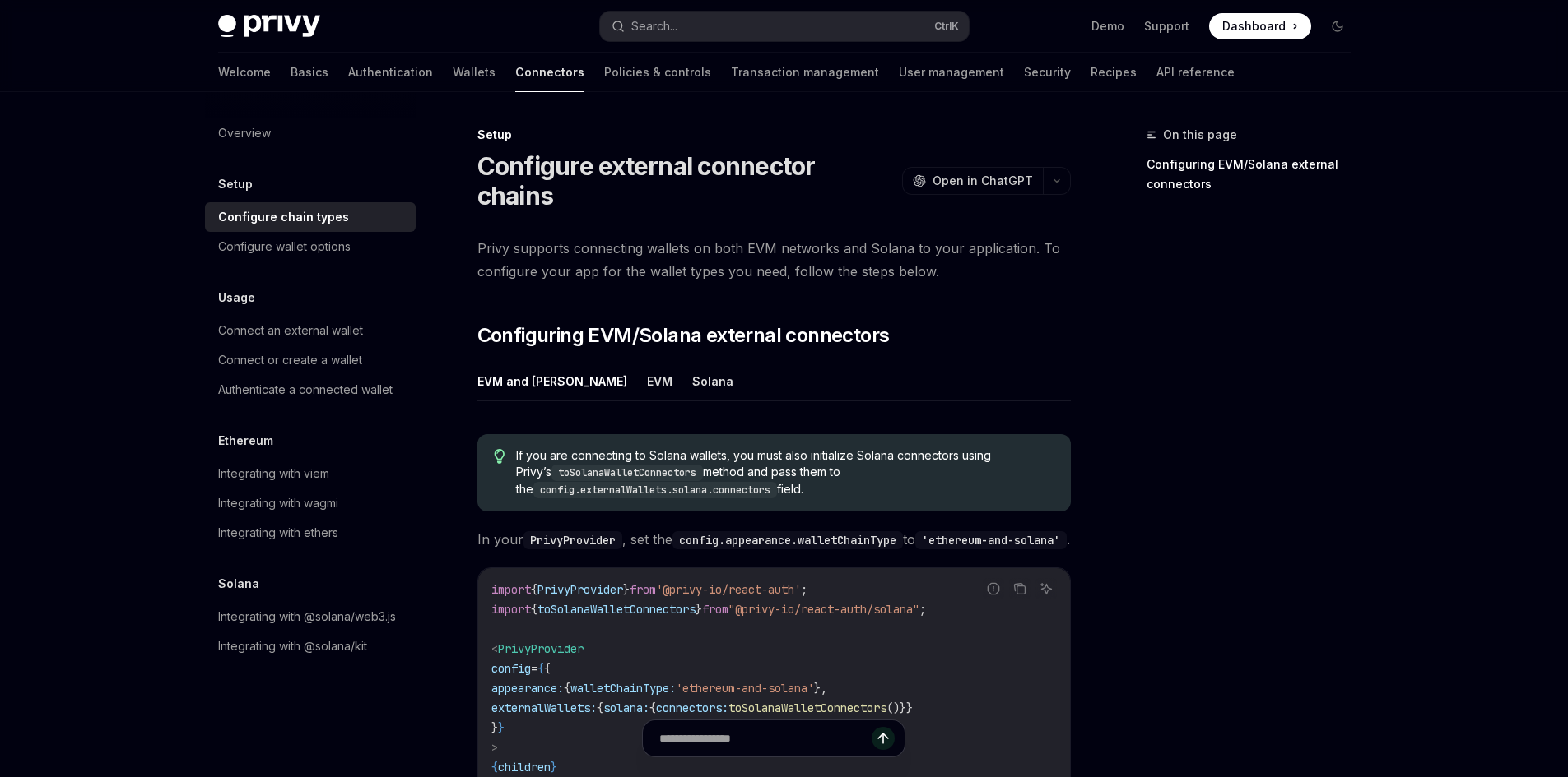
click at [692, 362] on button "Solana" at bounding box center [713, 381] width 41 height 39
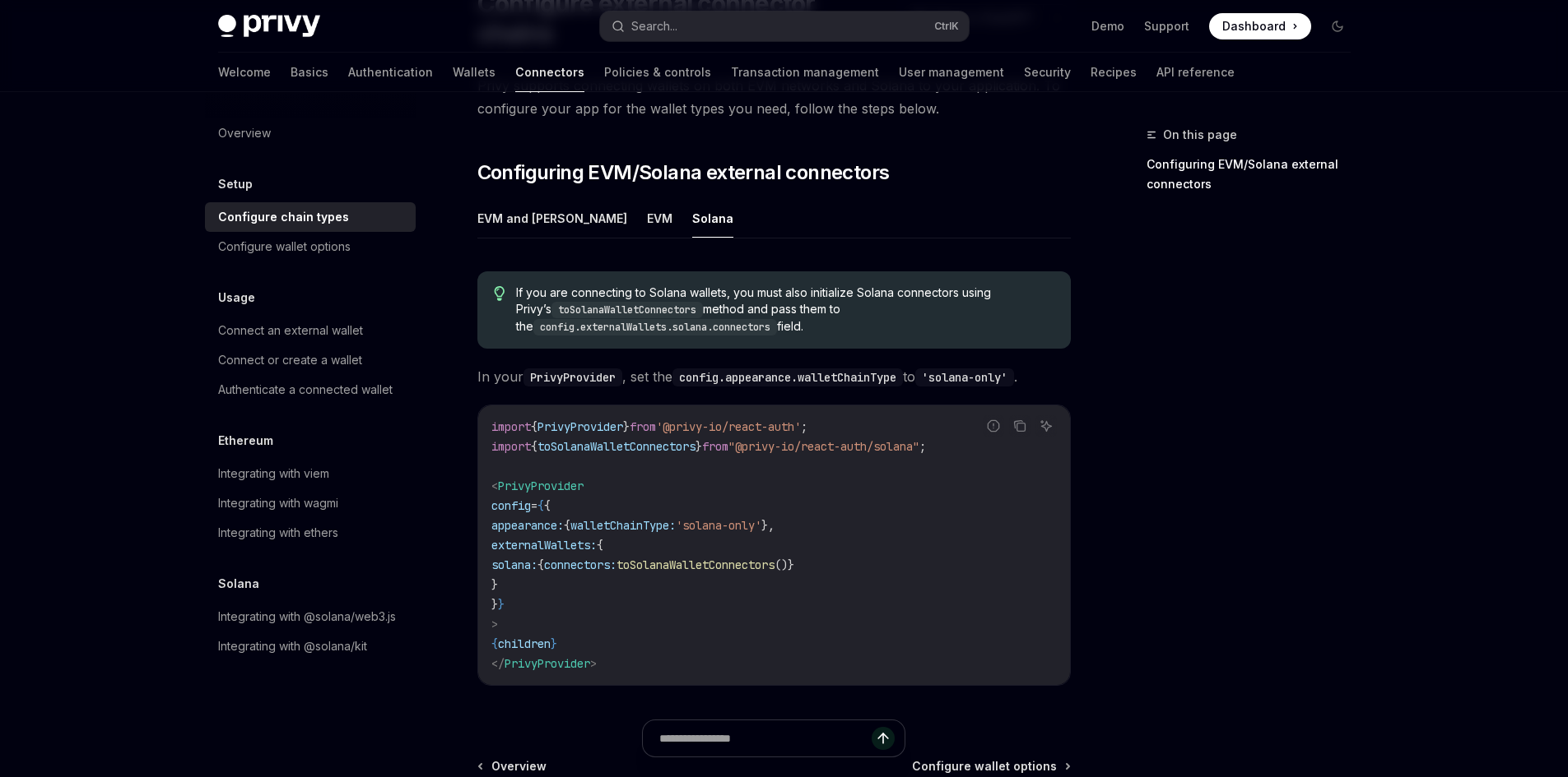
scroll to position [164, 0]
click at [537, 197] on button "EVM and Solana" at bounding box center [552, 216] width 149 height 39
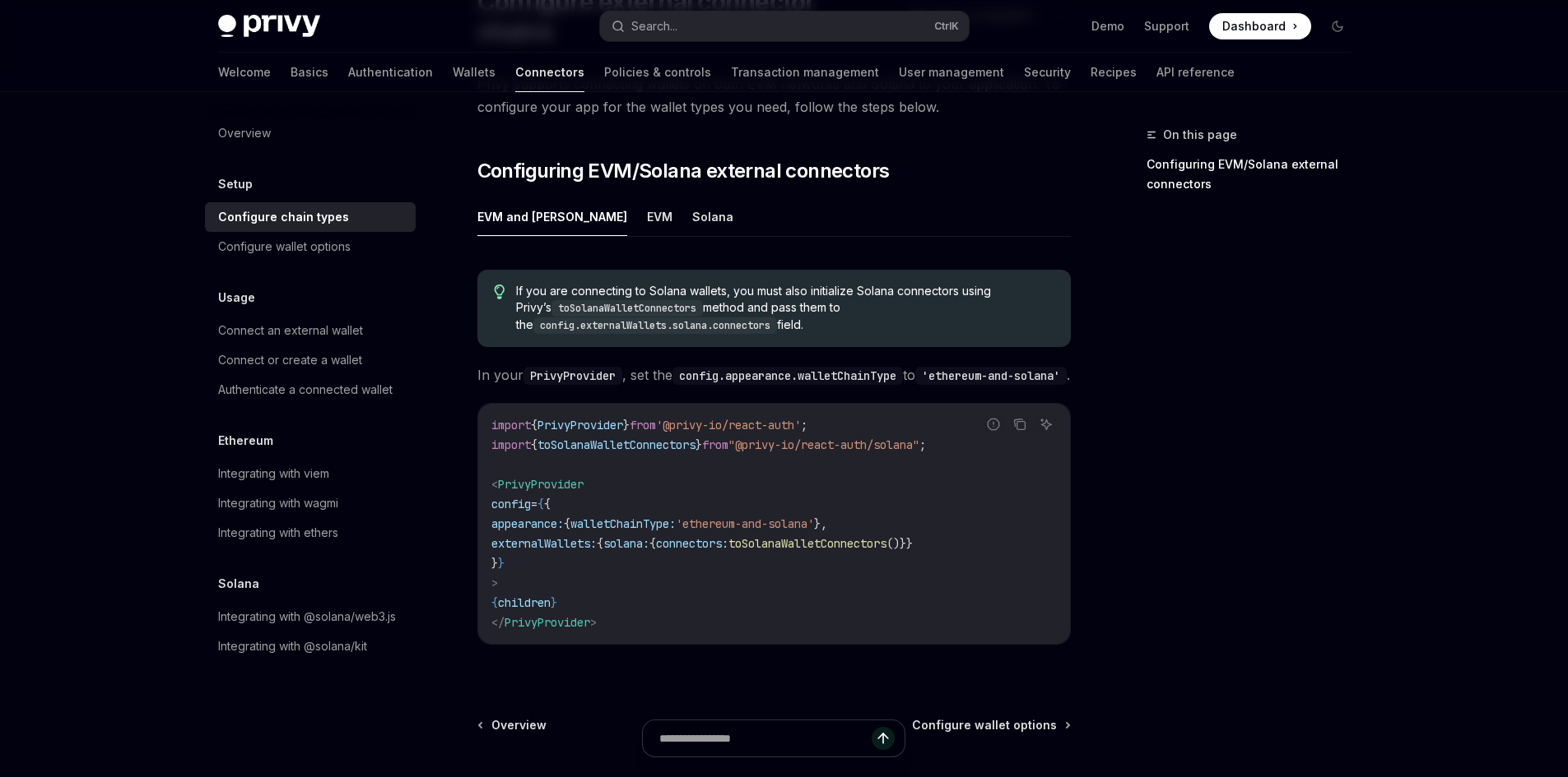
click at [677, 197] on ul "EVM and Solana EVM Solana" at bounding box center [774, 217] width 593 height 39
click at [692, 197] on button "Solana" at bounding box center [713, 216] width 41 height 39
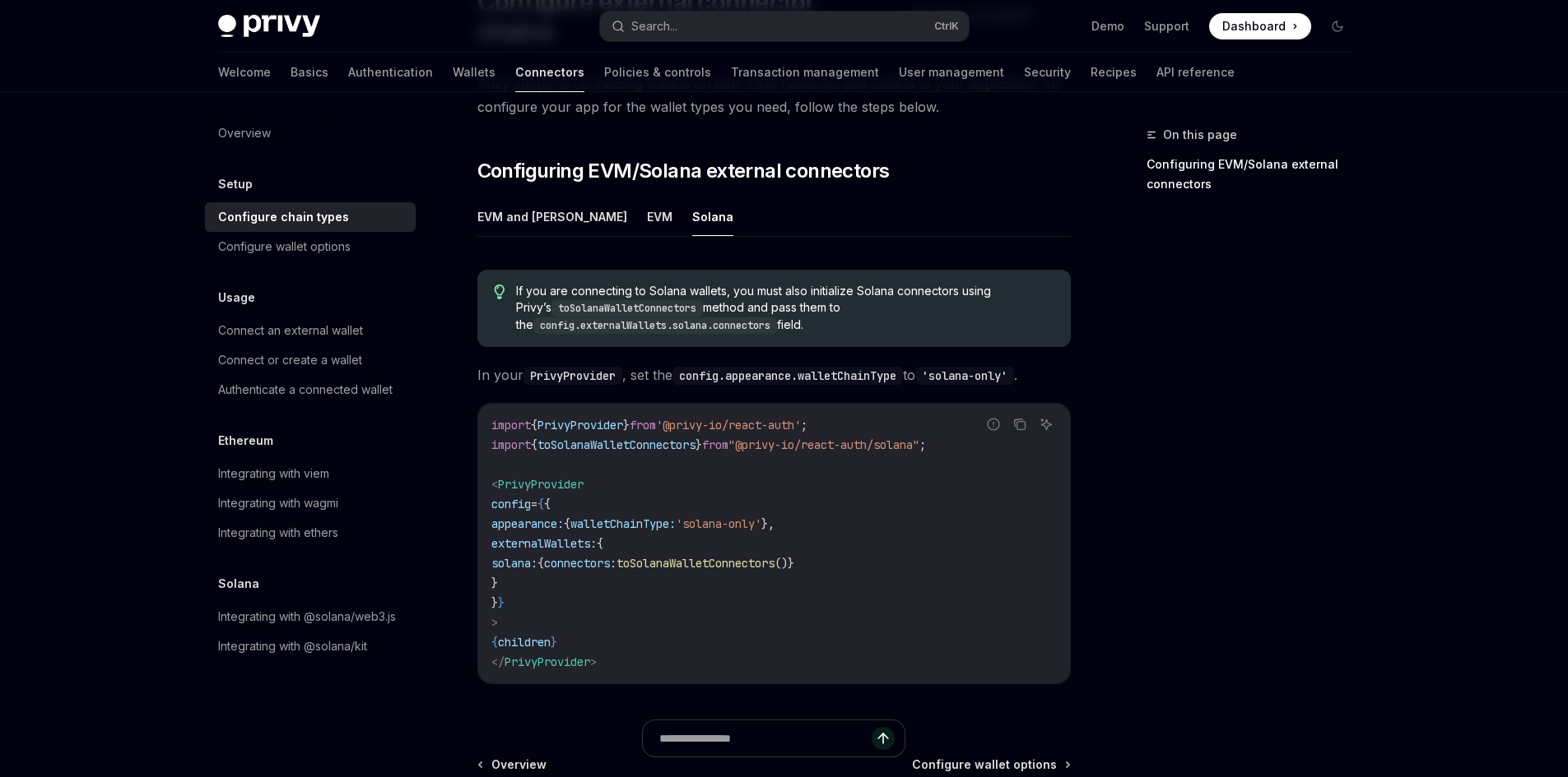
click at [617, 556] on span "connectors:" at bounding box center [580, 564] width 72 height 15
drag, startPoint x: 833, startPoint y: 531, endPoint x: 854, endPoint y: 532, distance: 21.0
click at [794, 556] on span "solana: { connectors: toSolanaWalletConnectors ()}" at bounding box center [643, 564] width 303 height 15
copy span "connectors: toSolanaWalletConnectors ()"
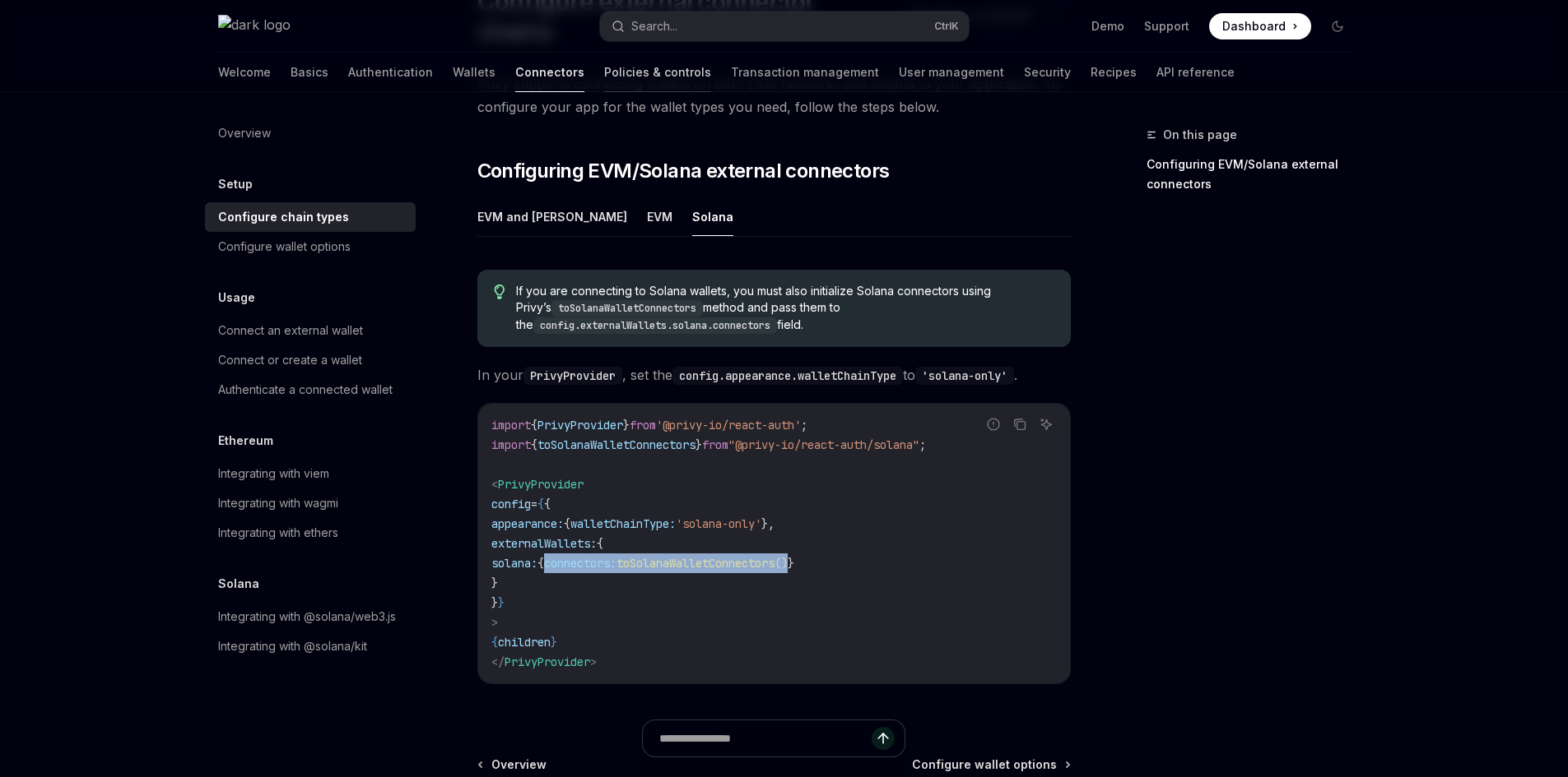
click at [604, 71] on link "Policies & controls" at bounding box center [658, 72] width 107 height 39
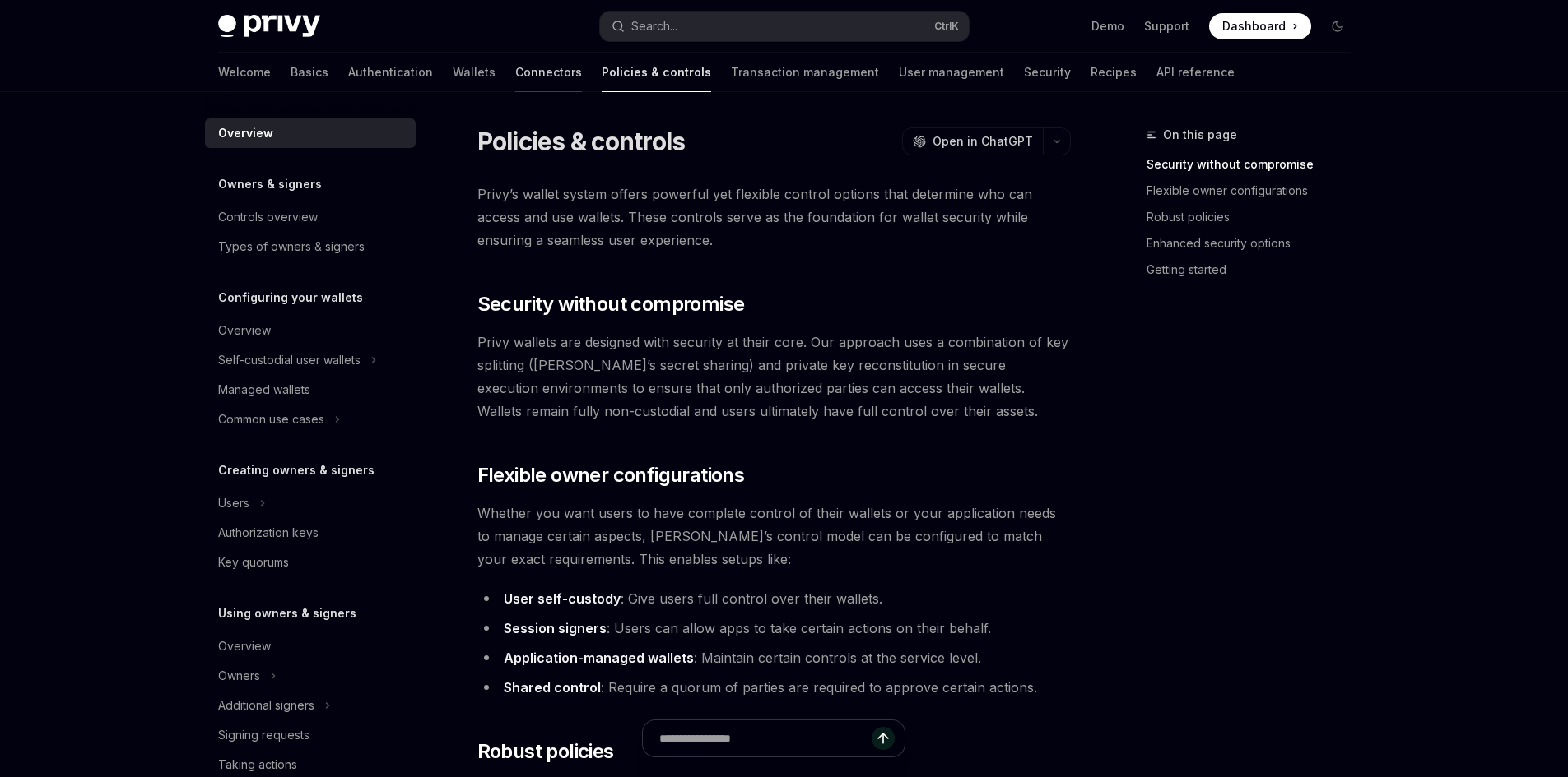
click at [515, 74] on link "Connectors" at bounding box center [548, 72] width 67 height 39
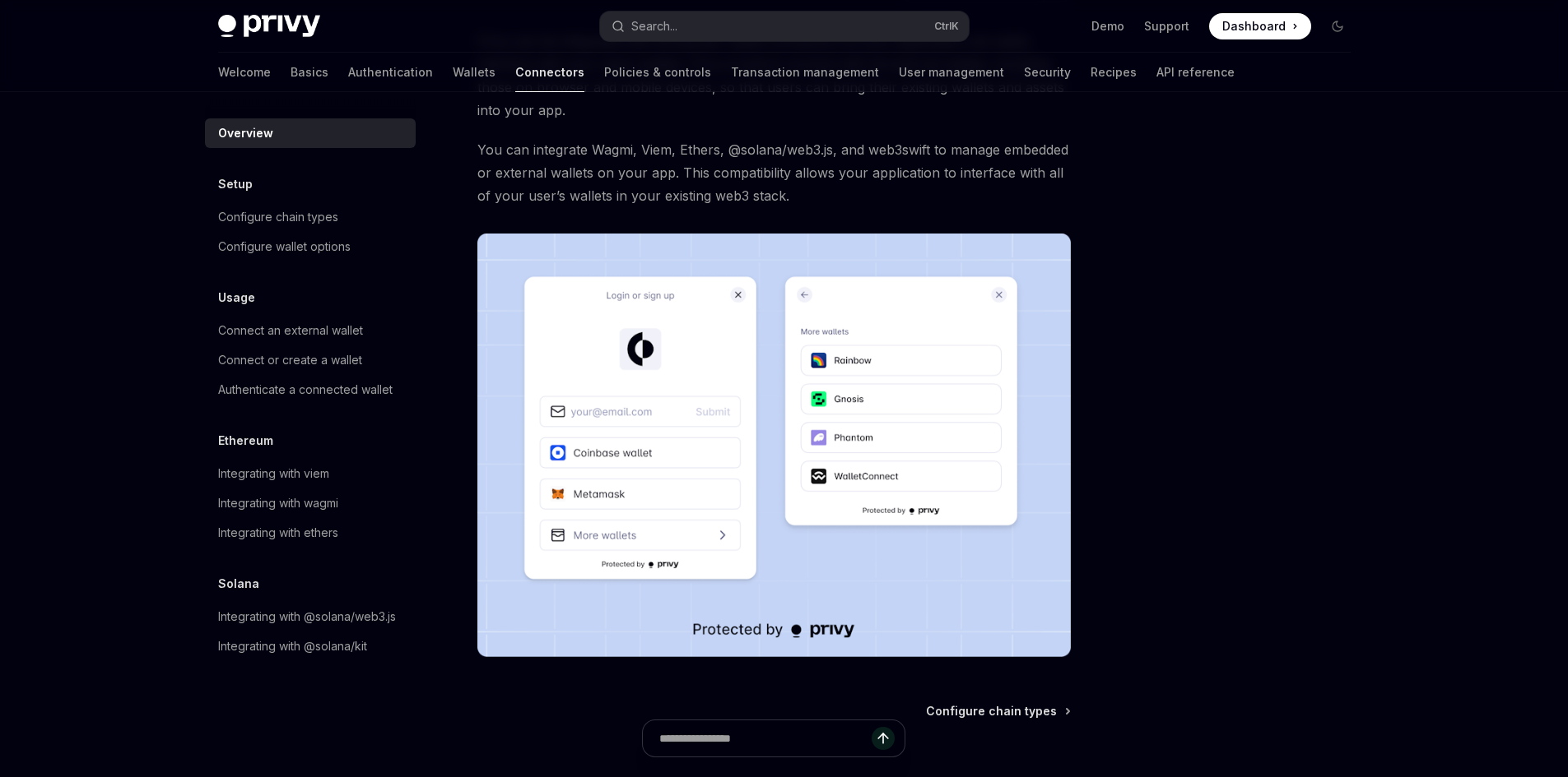
scroll to position [164, 0]
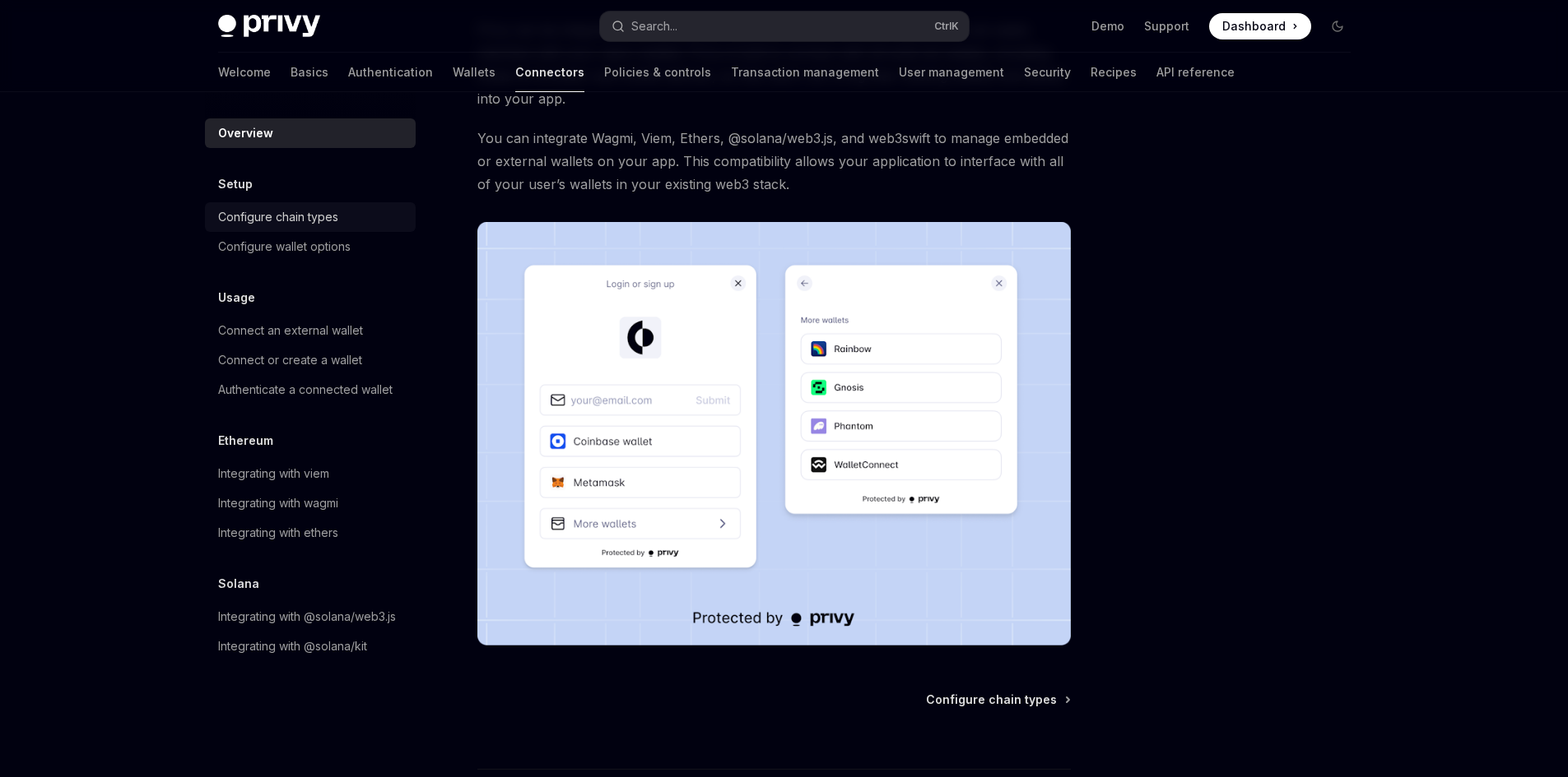
click at [321, 223] on div "Configure chain types" at bounding box center [278, 217] width 120 height 20
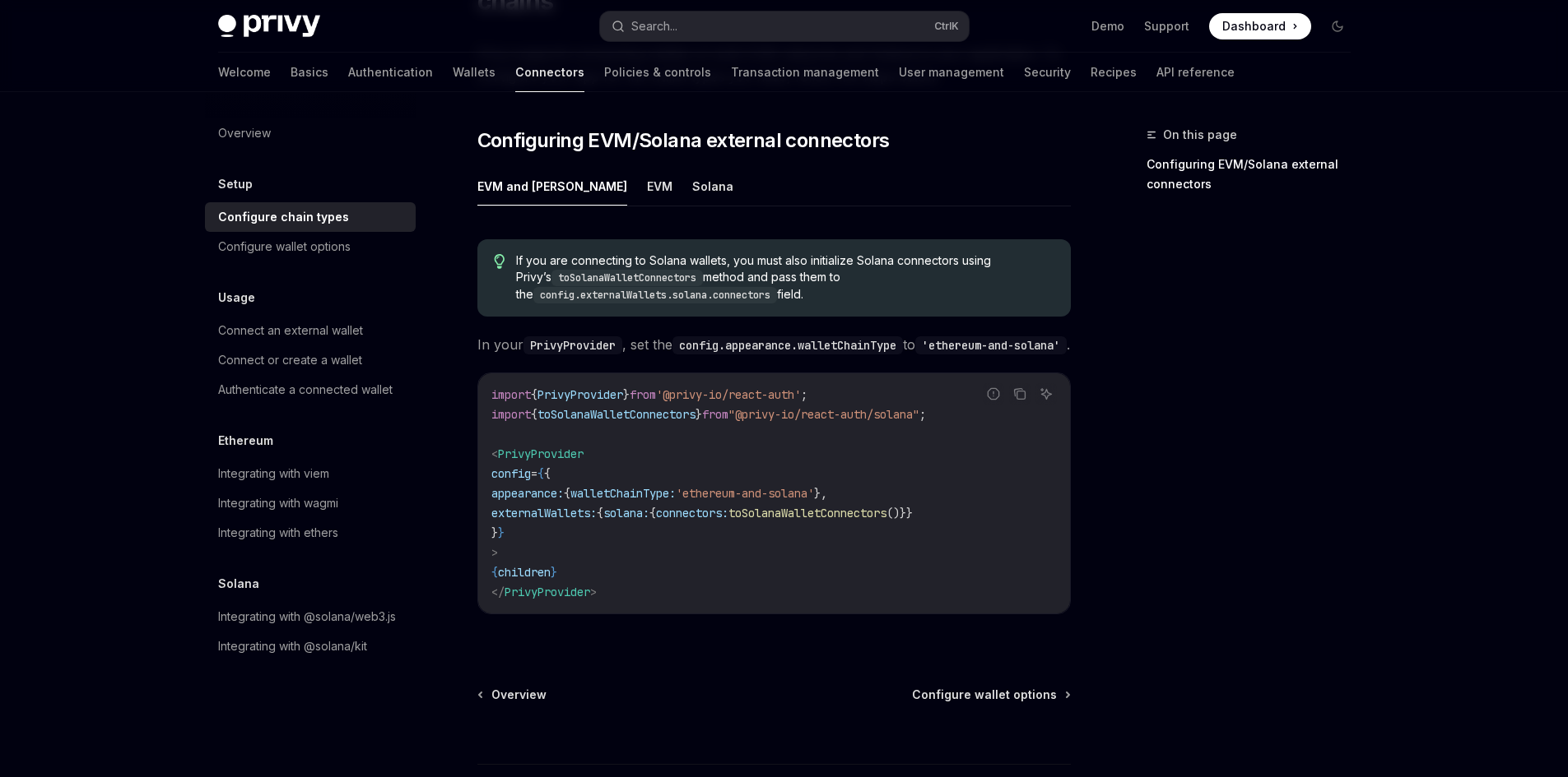
scroll to position [247, 0]
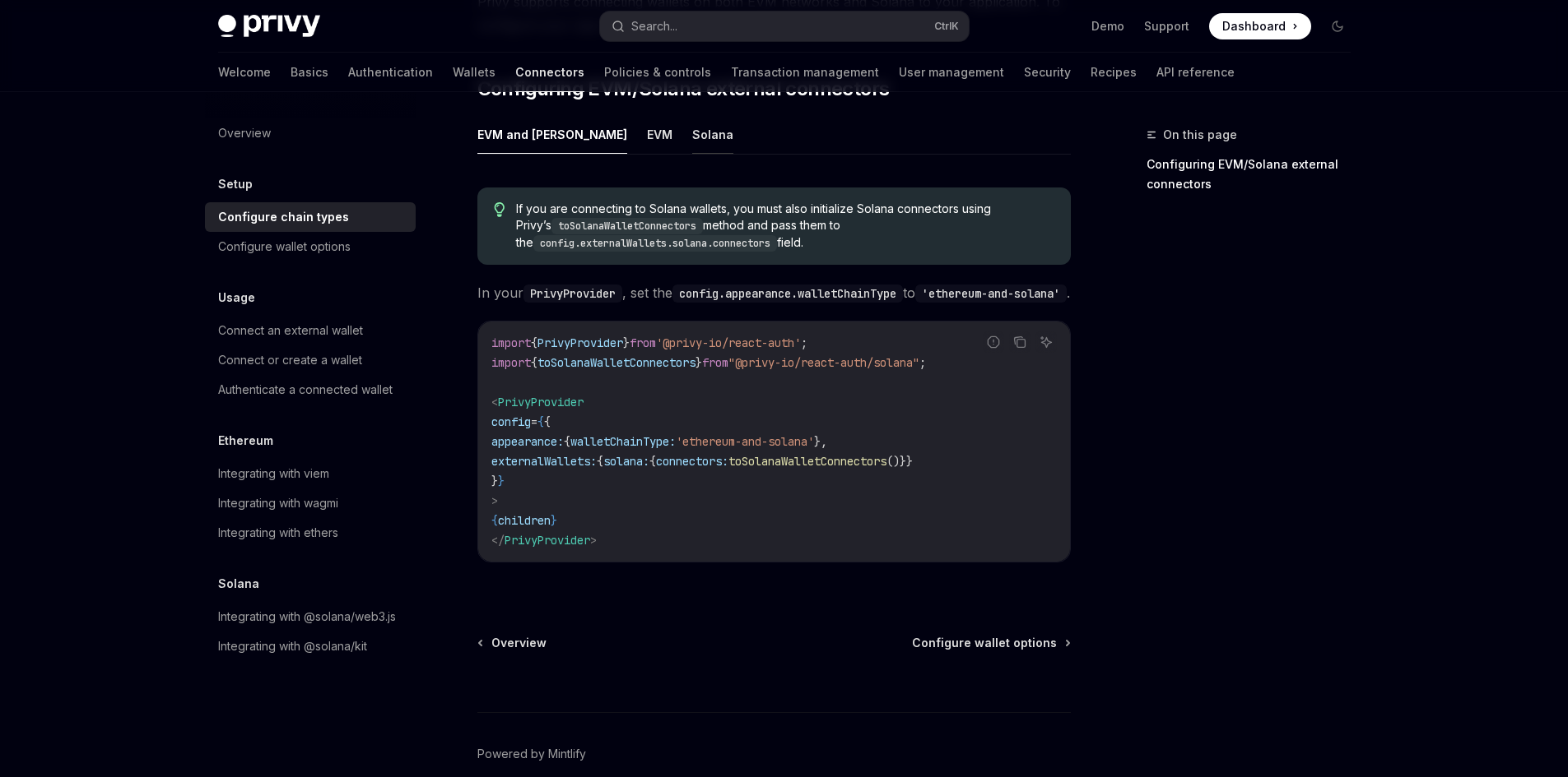
click at [692, 116] on button "Solana" at bounding box center [713, 134] width 41 height 39
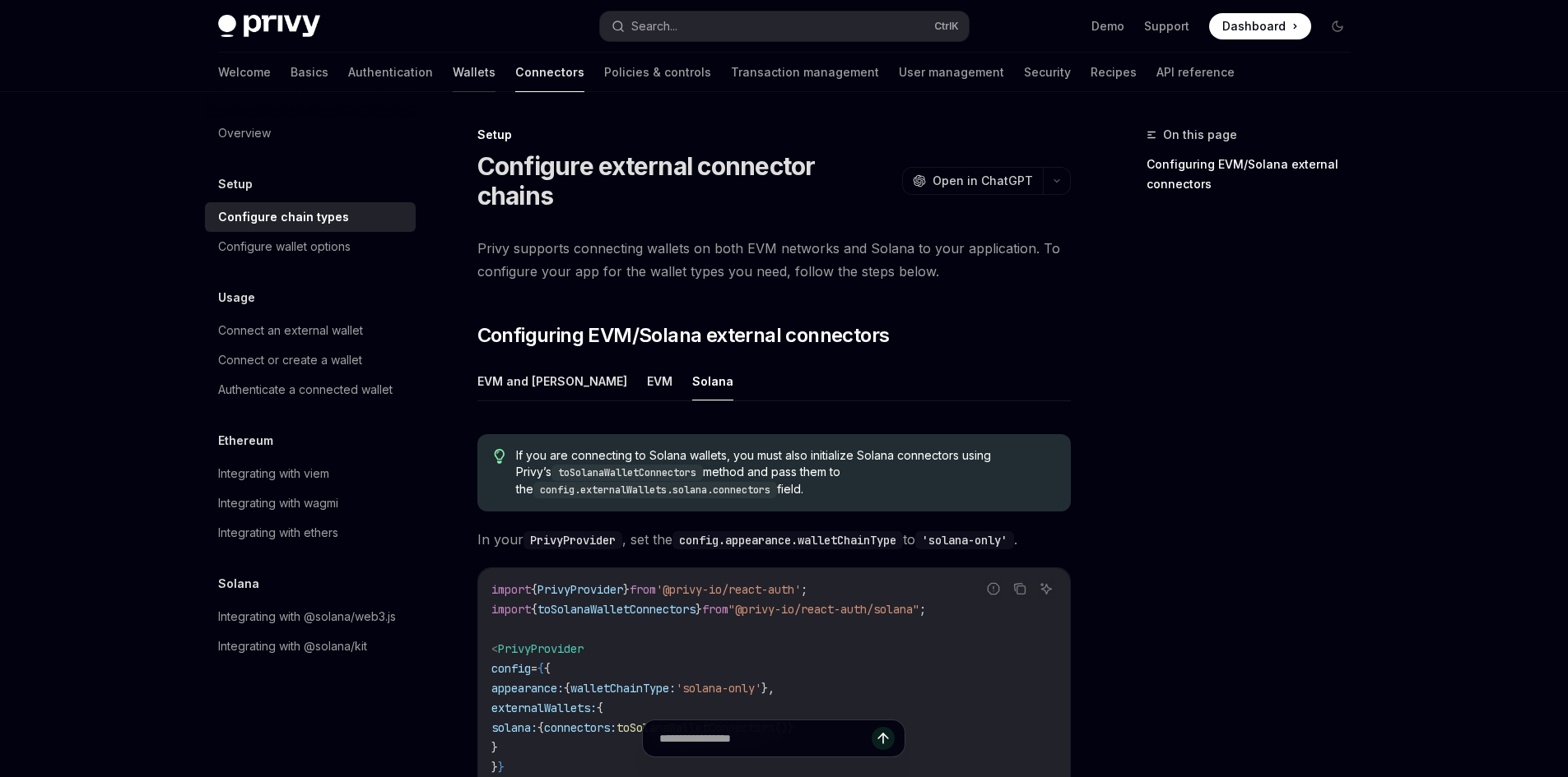
click at [452, 83] on link "Wallets" at bounding box center [474, 72] width 43 height 39
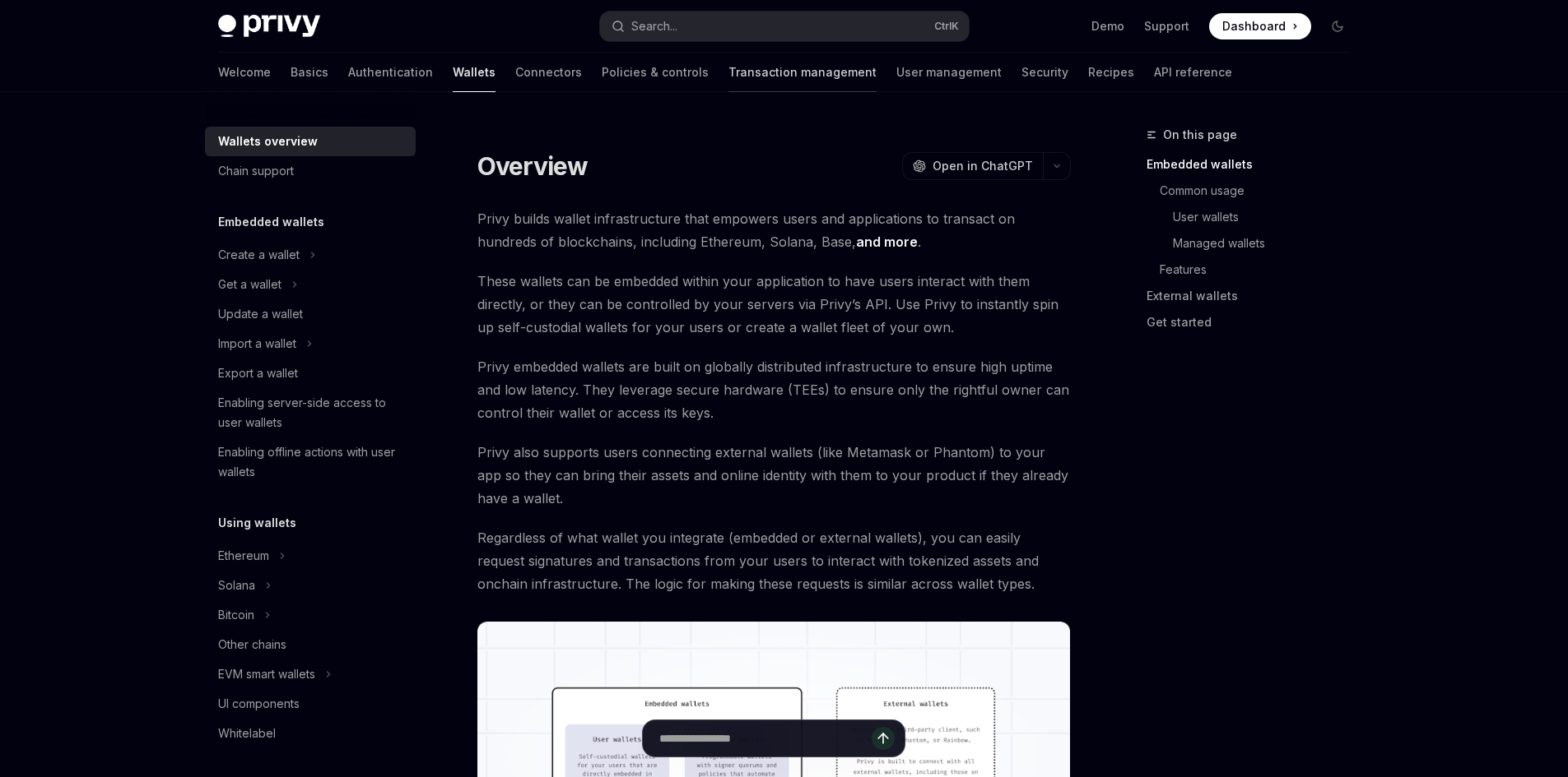
click at [729, 70] on link "Transaction management" at bounding box center [803, 72] width 149 height 39
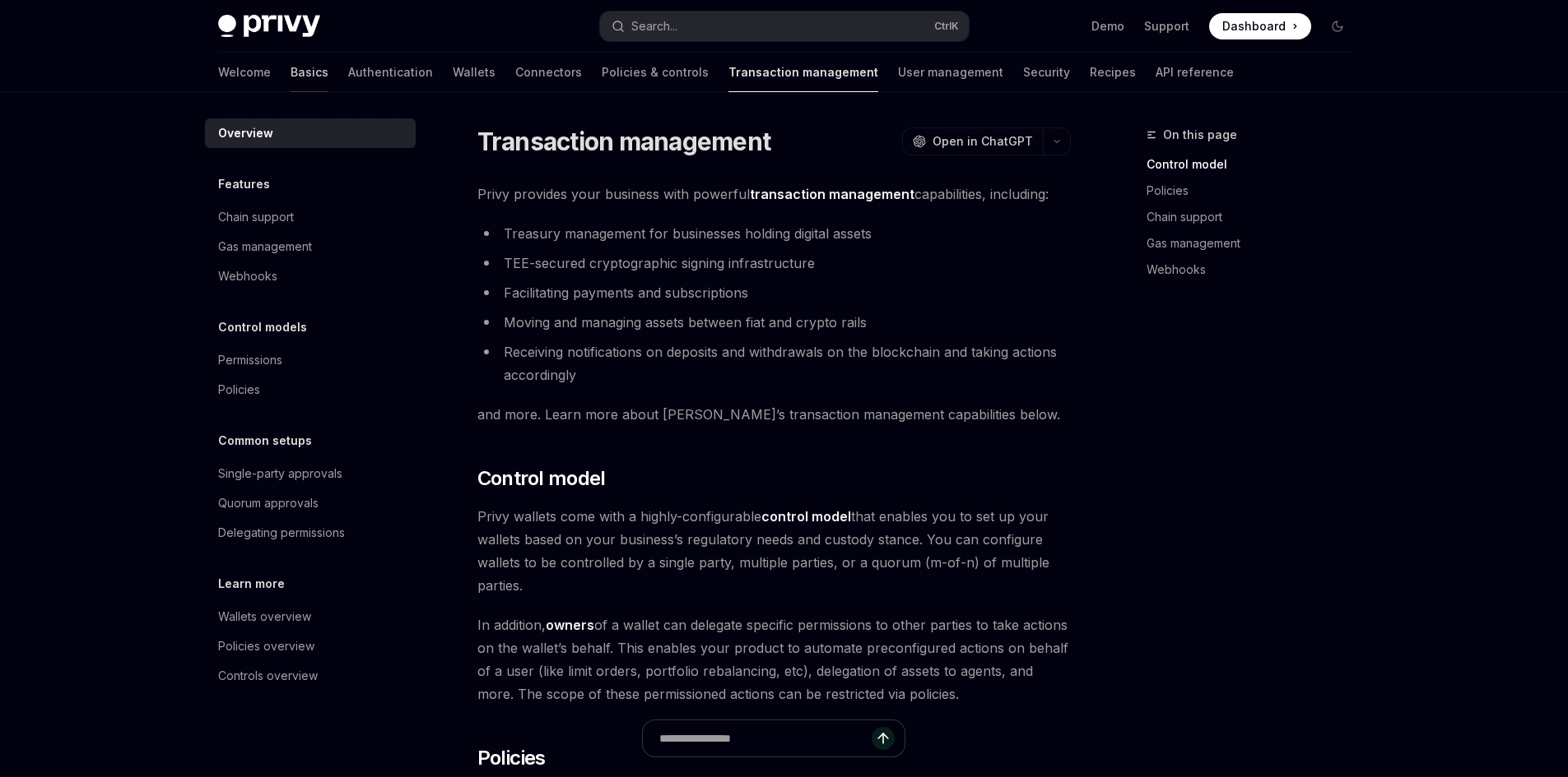
click at [290, 69] on link "Basics" at bounding box center [309, 72] width 38 height 39
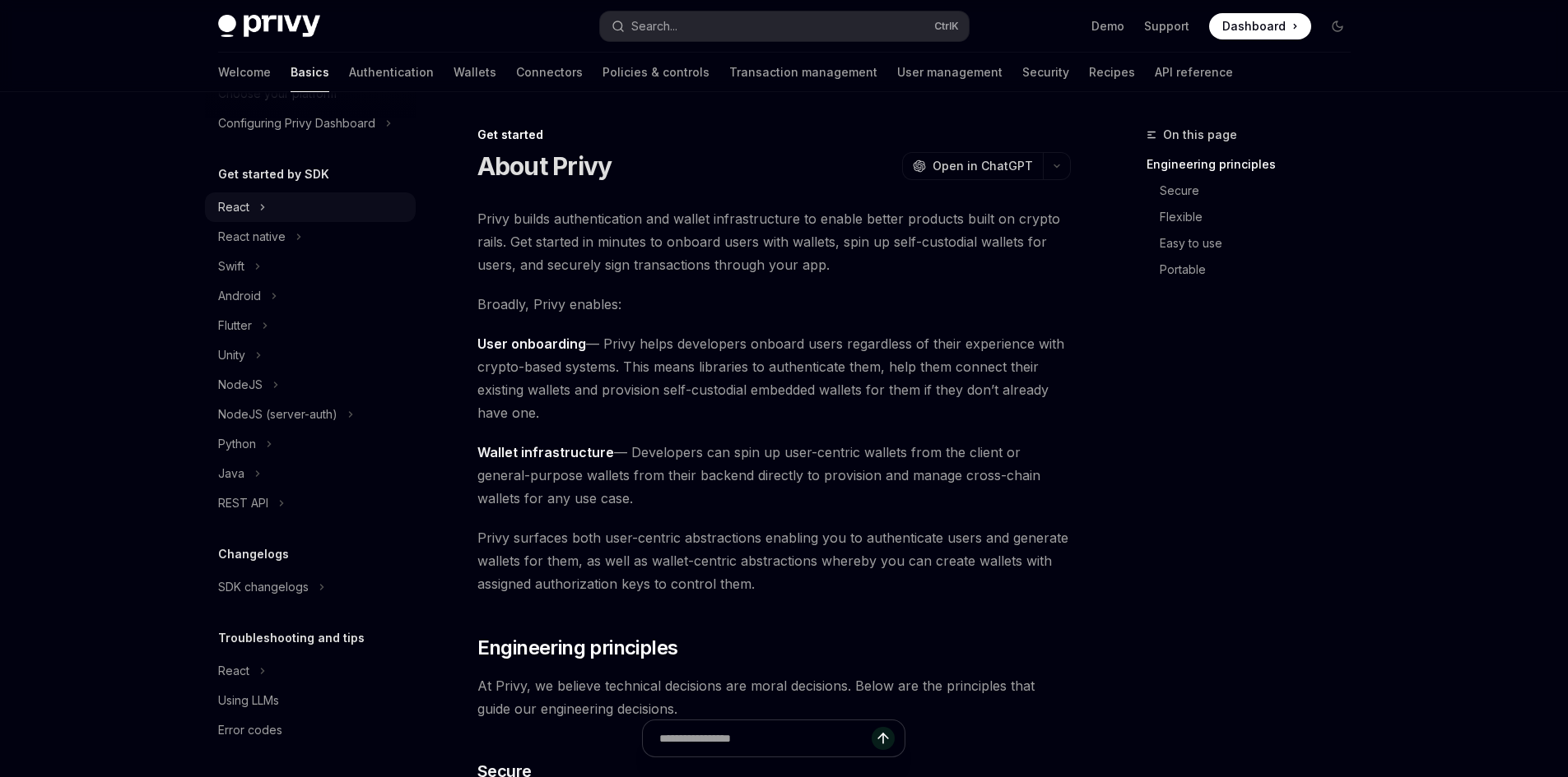
scroll to position [128, 0]
click at [307, 673] on div "React" at bounding box center [310, 671] width 211 height 30
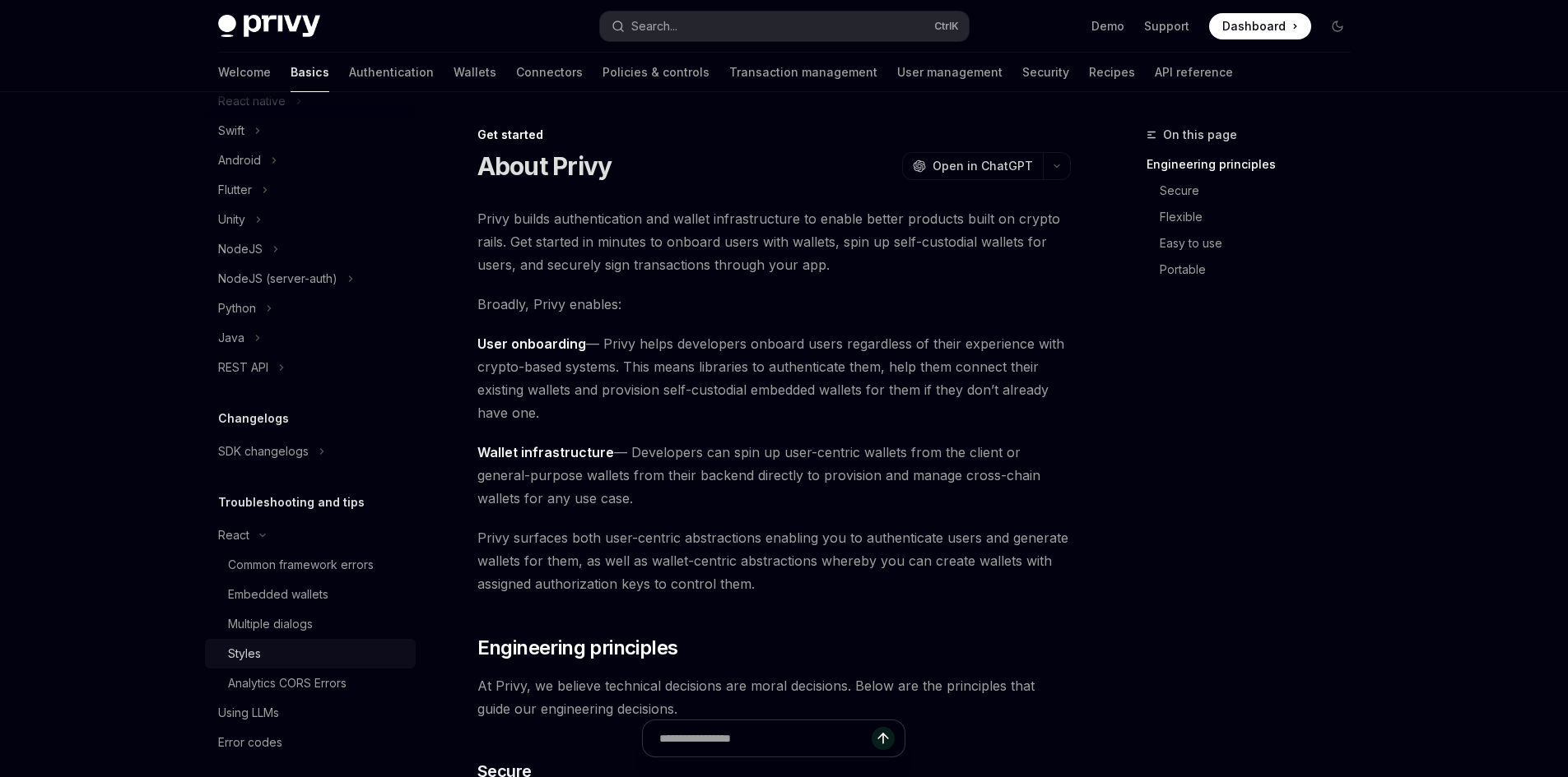
scroll to position [275, 0]
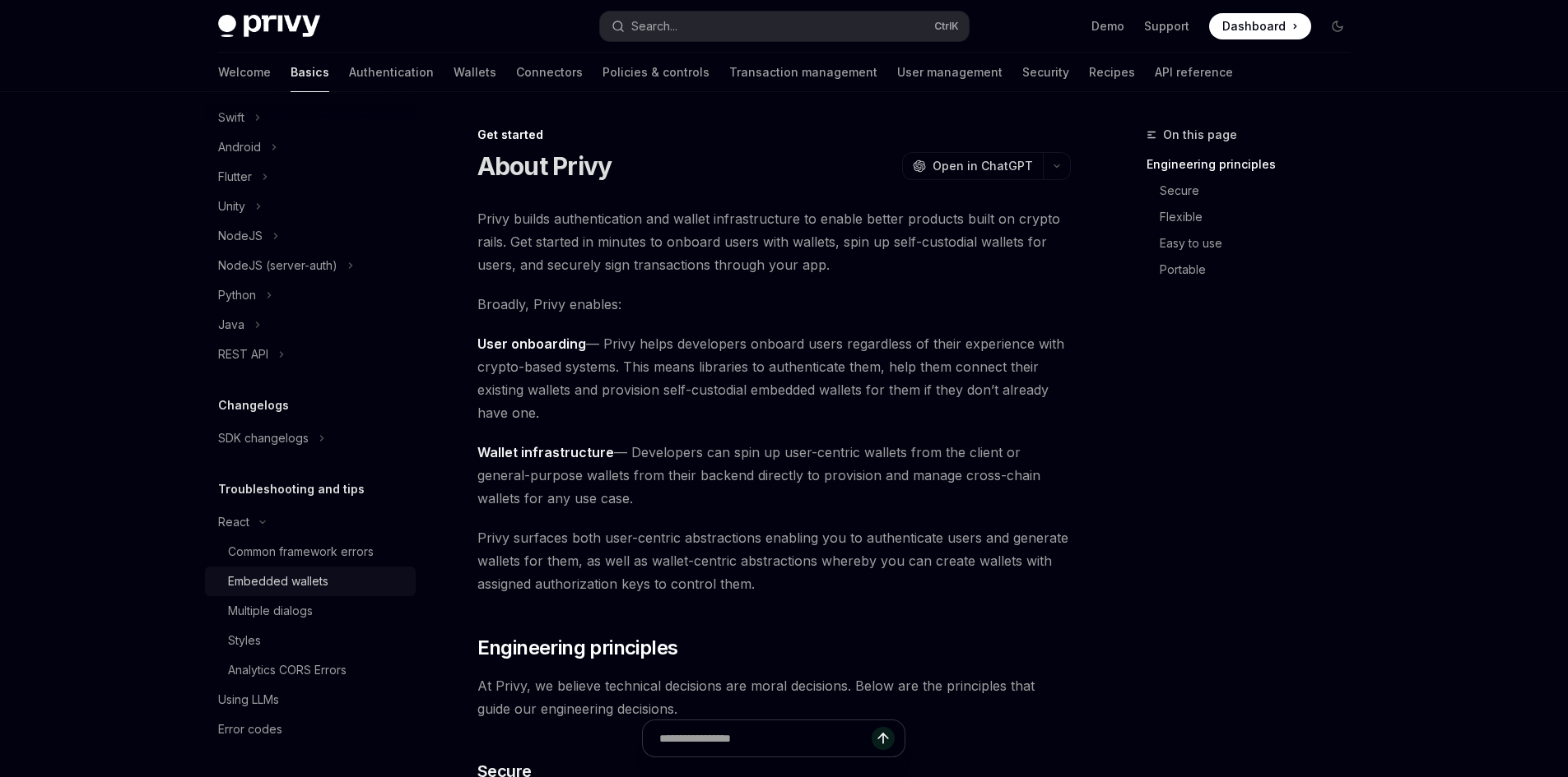
click at [358, 584] on div "Embedded wallets" at bounding box center [316, 581] width 178 height 20
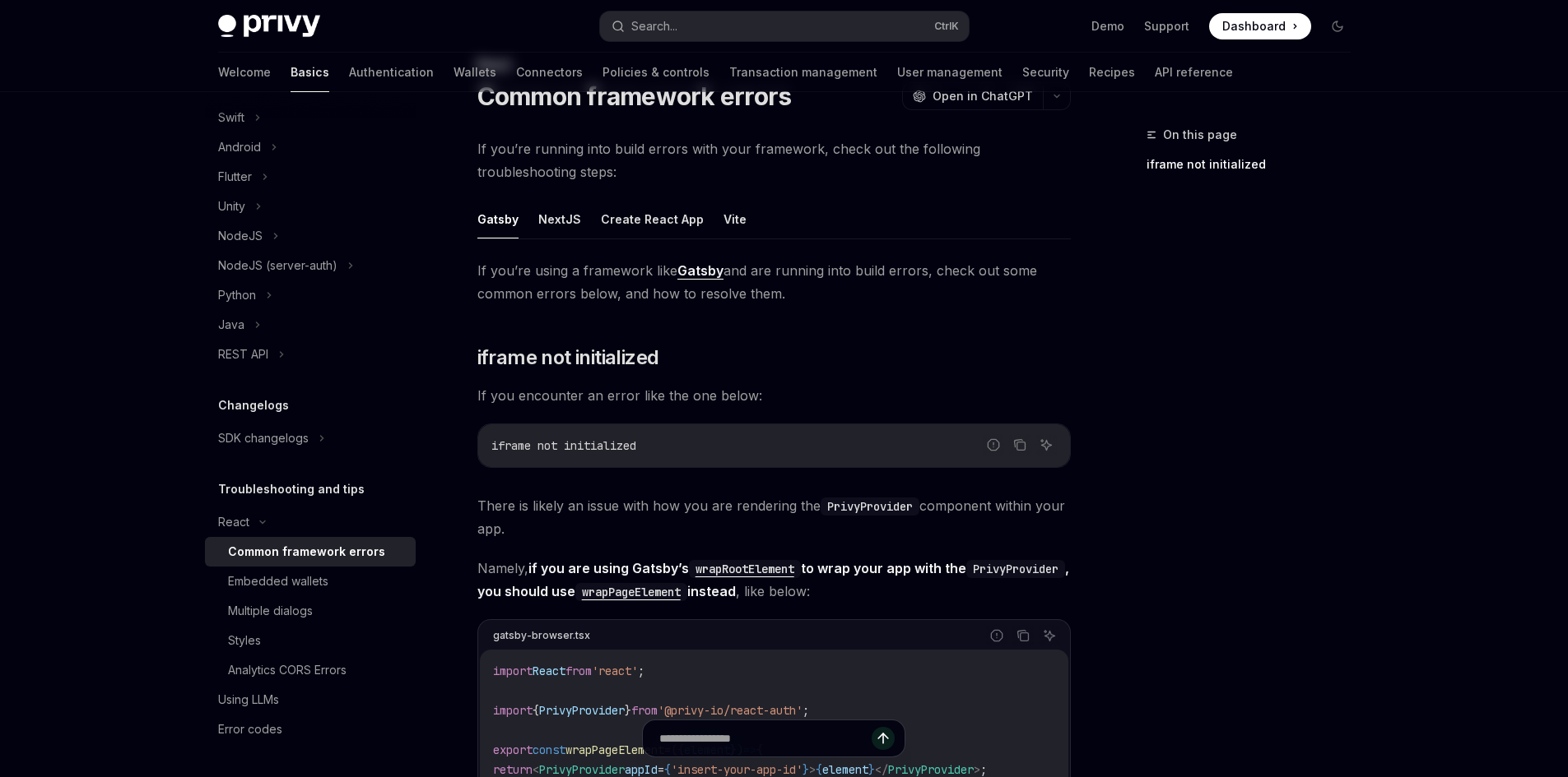
scroll to position [329, 0]
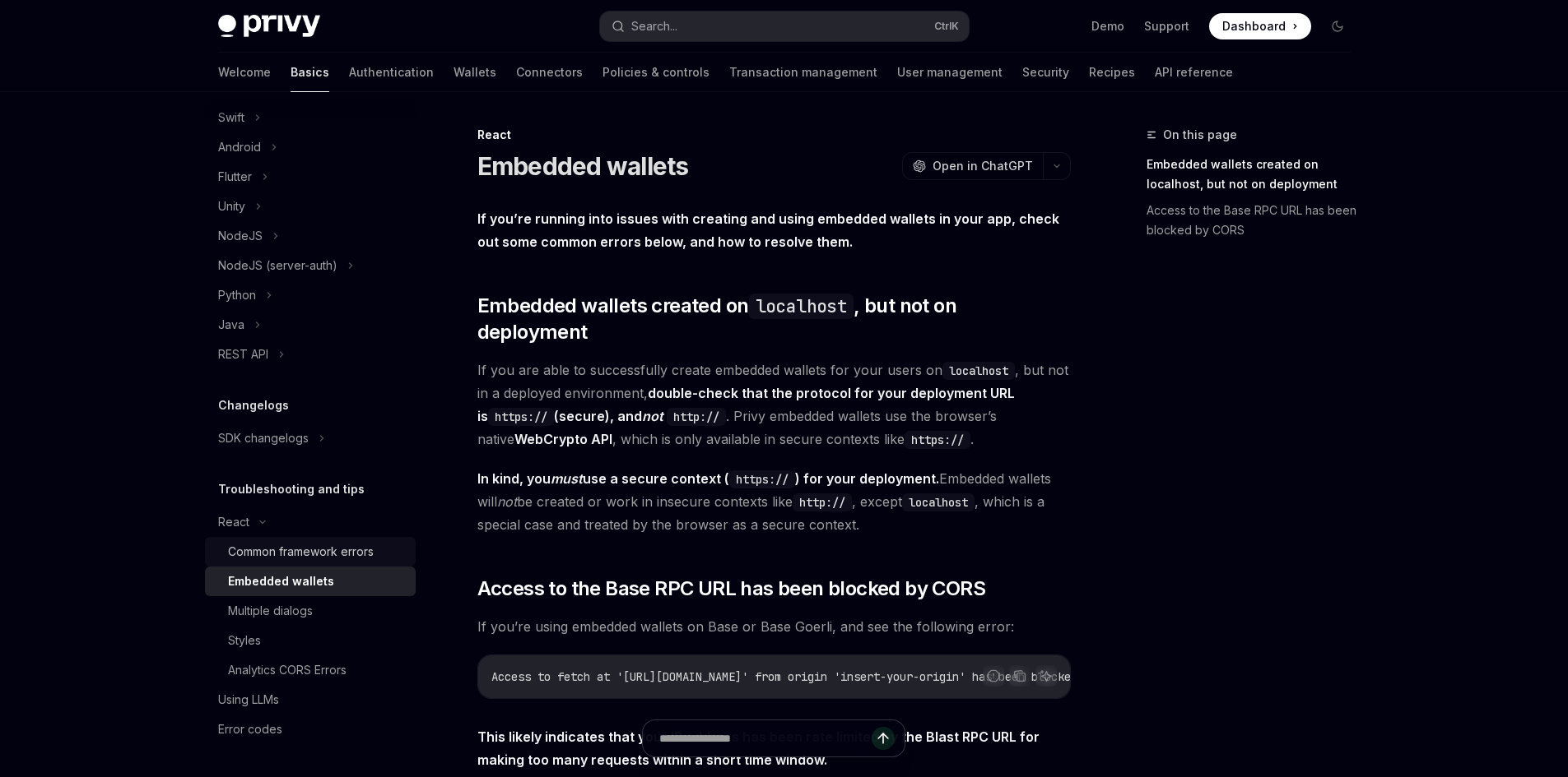
click at [295, 558] on div "Common framework errors" at bounding box center [300, 552] width 146 height 20
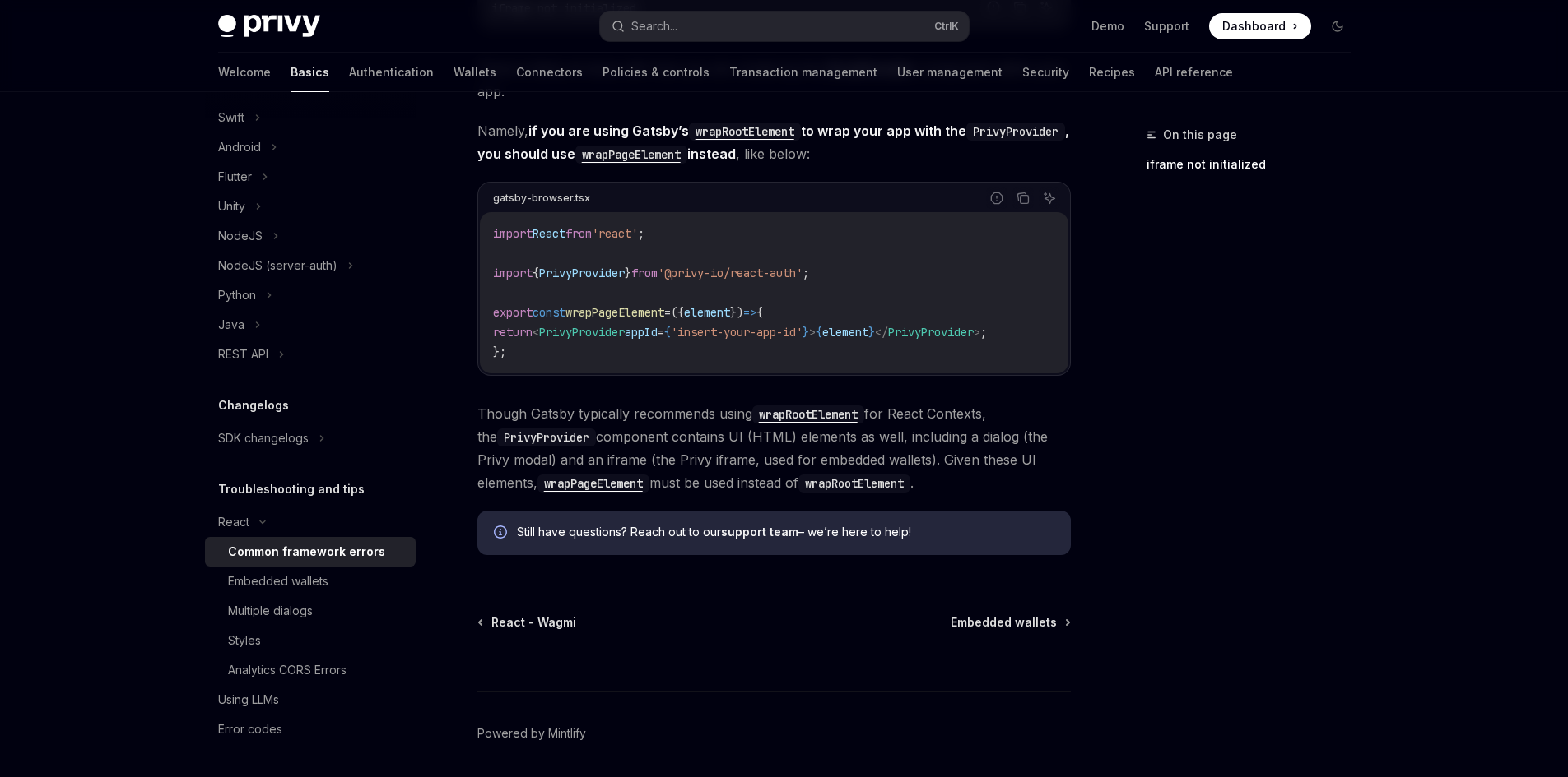
scroll to position [571, 0]
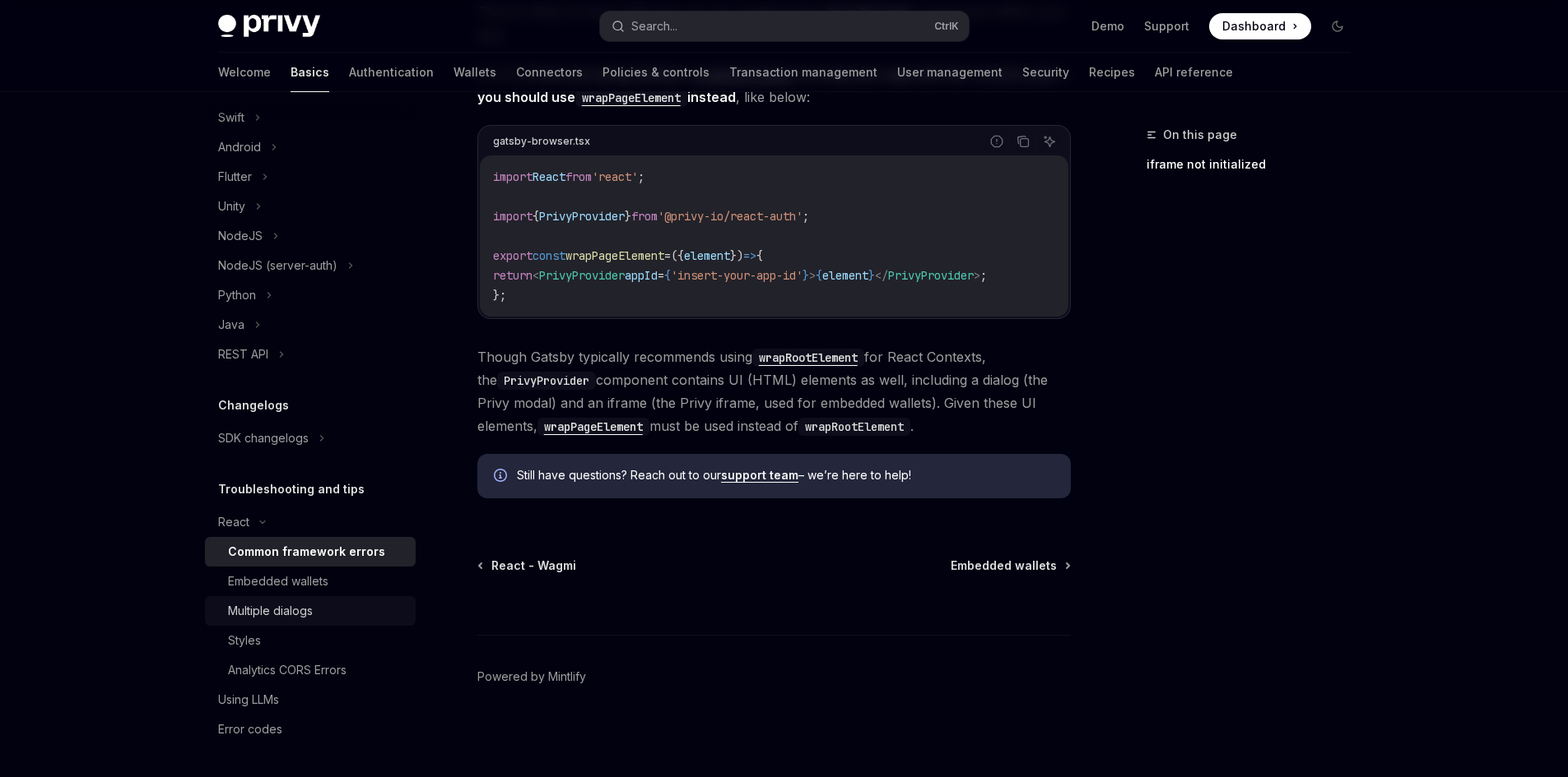
click at [332, 600] on link "Multiple dialogs" at bounding box center [310, 612] width 211 height 30
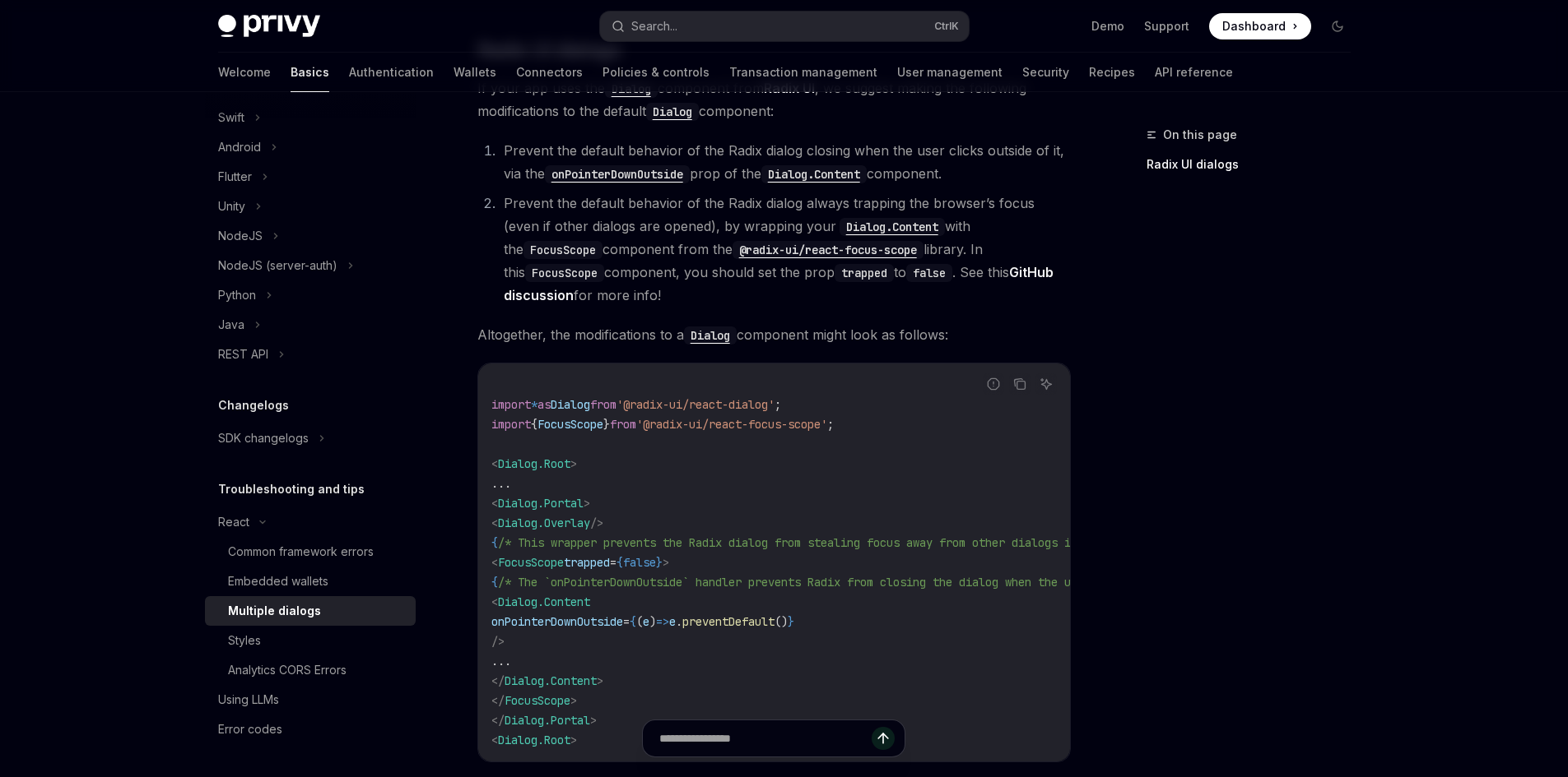
scroll to position [740, 0]
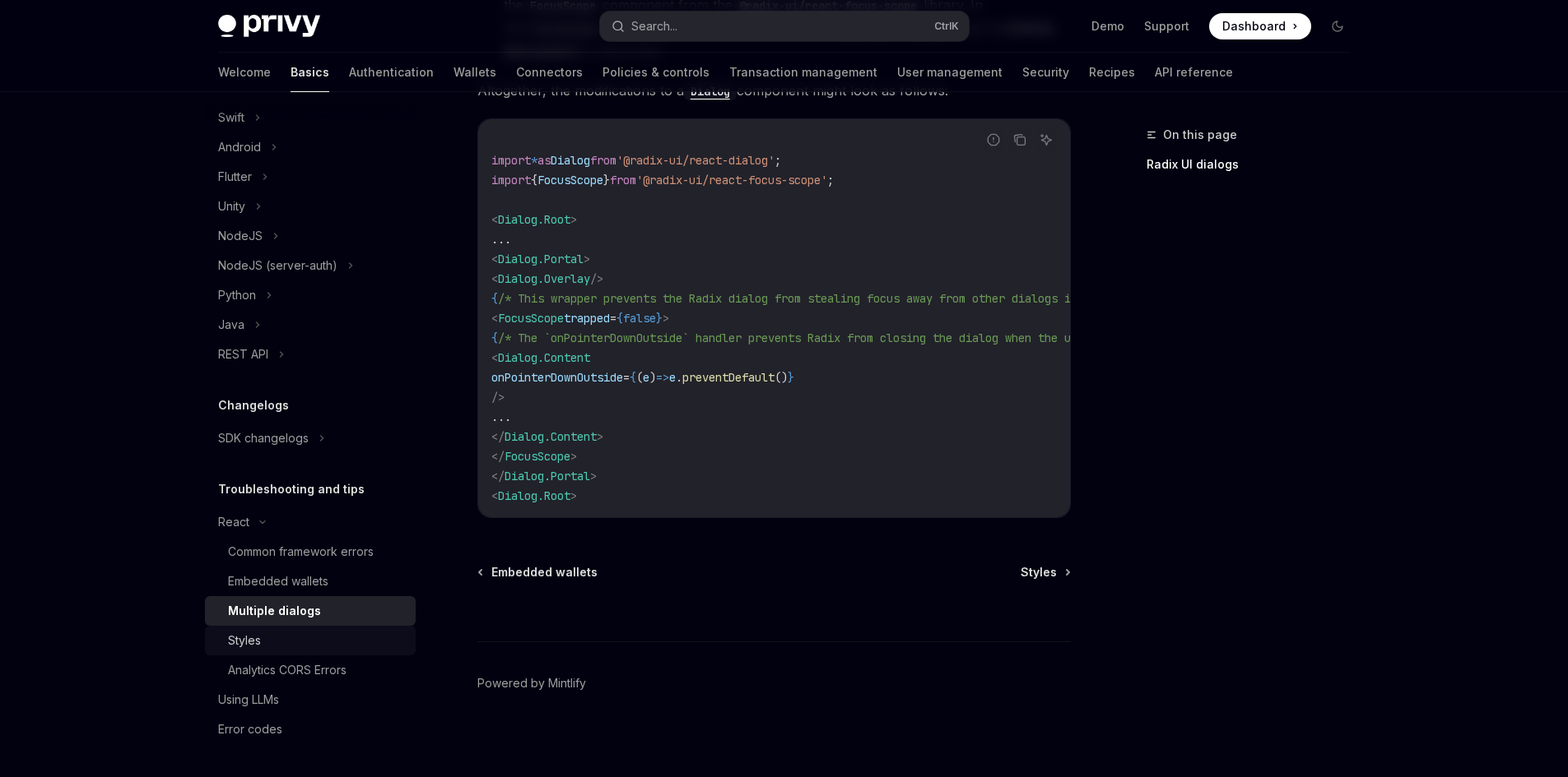
click at [301, 641] on div "Styles" at bounding box center [316, 640] width 178 height 20
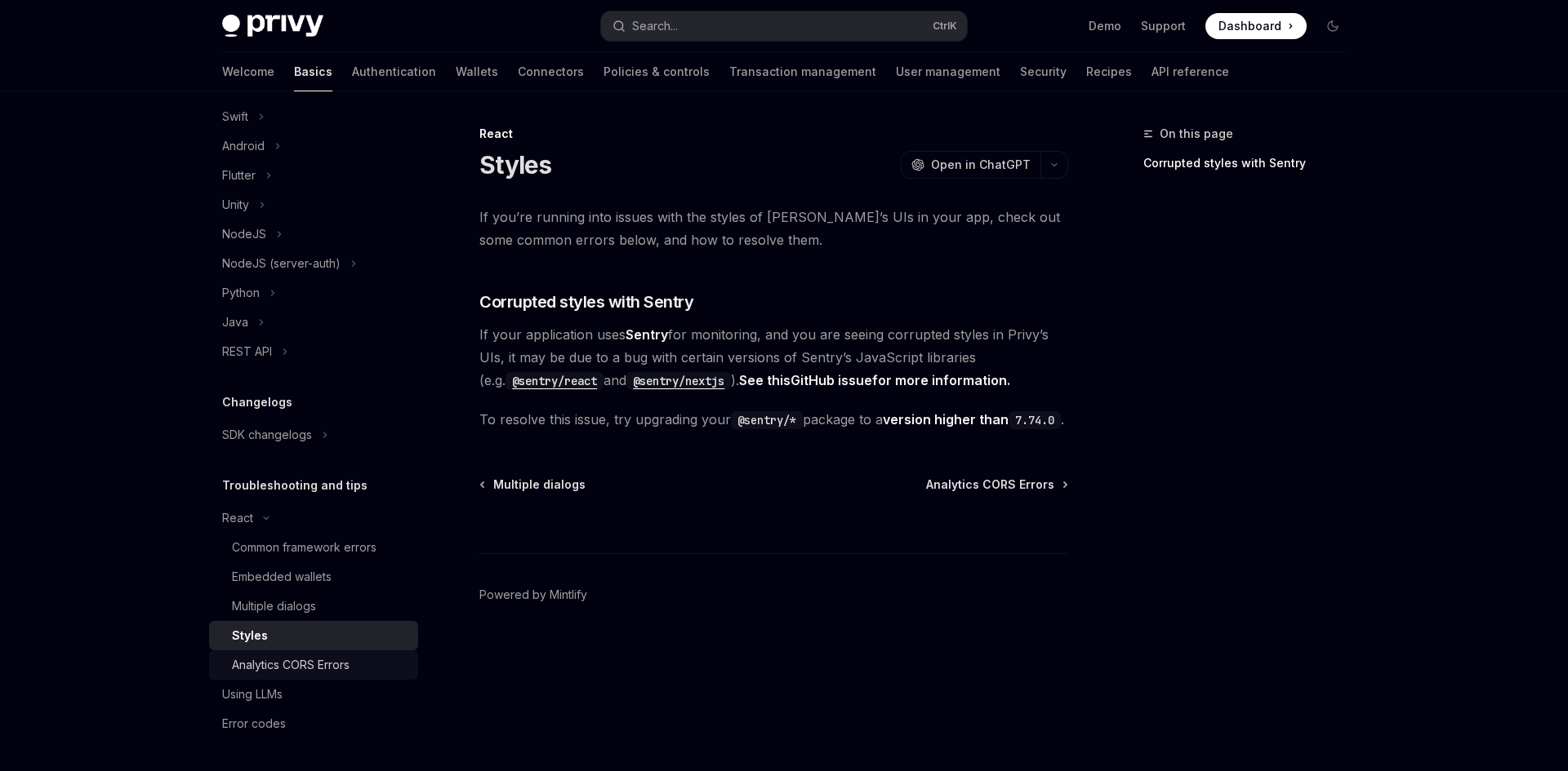
click at [305, 658] on div "Analytics CORS Errors" at bounding box center [291, 665] width 118 height 20
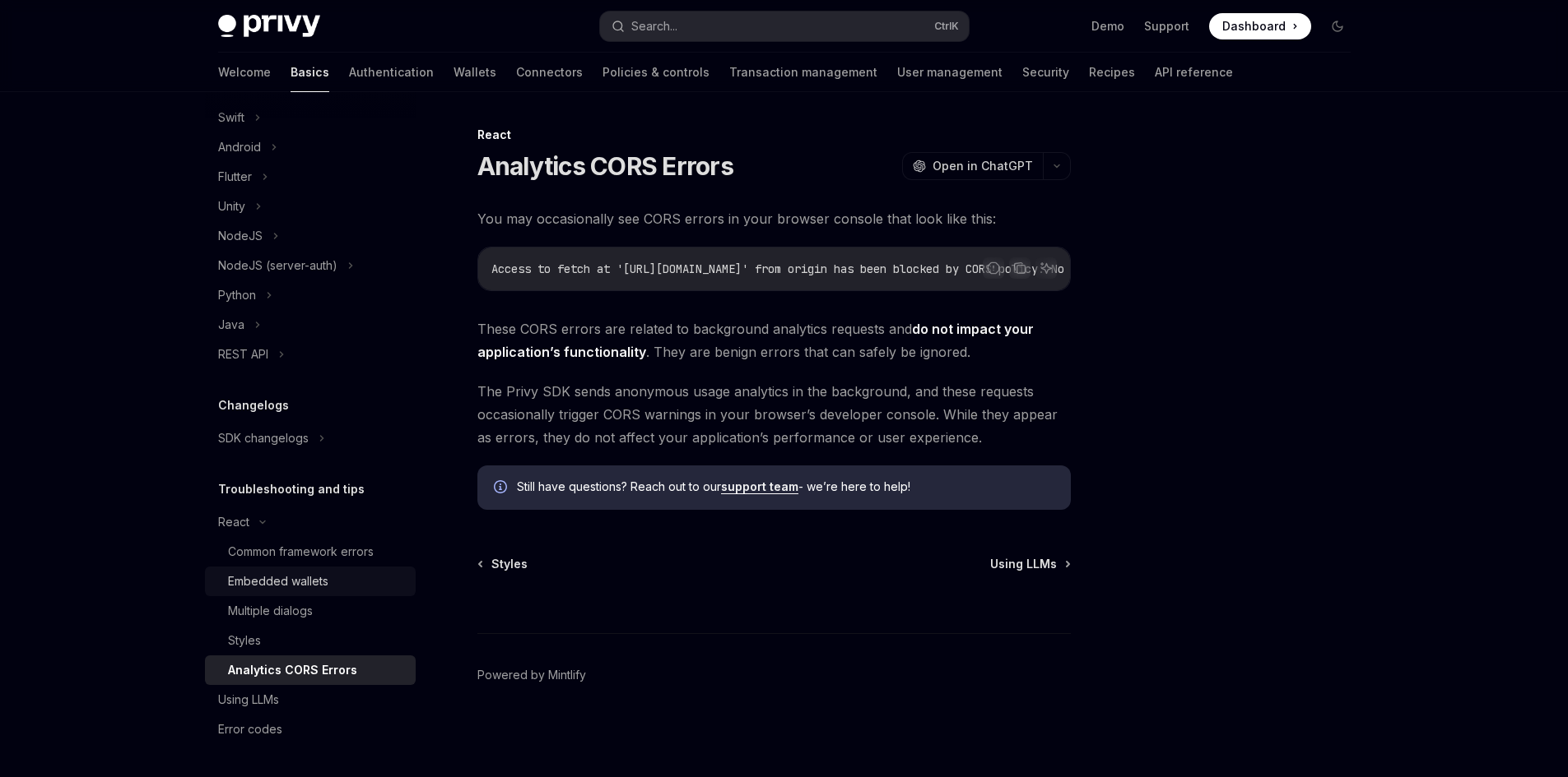
scroll to position [5, 0]
click at [290, 692] on div "Using LLMs" at bounding box center [312, 699] width 188 height 20
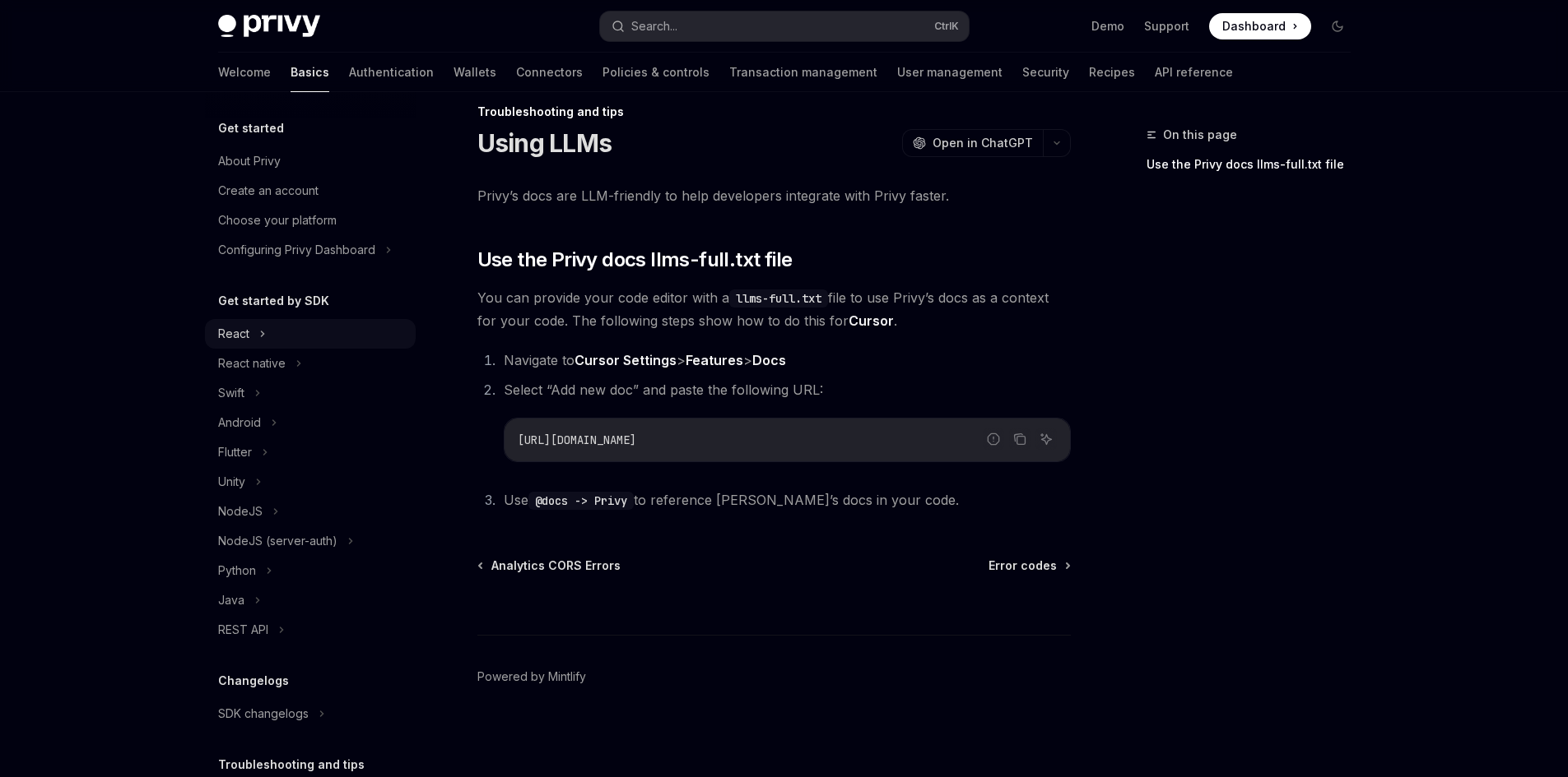
click at [291, 330] on div "React" at bounding box center [310, 334] width 211 height 30
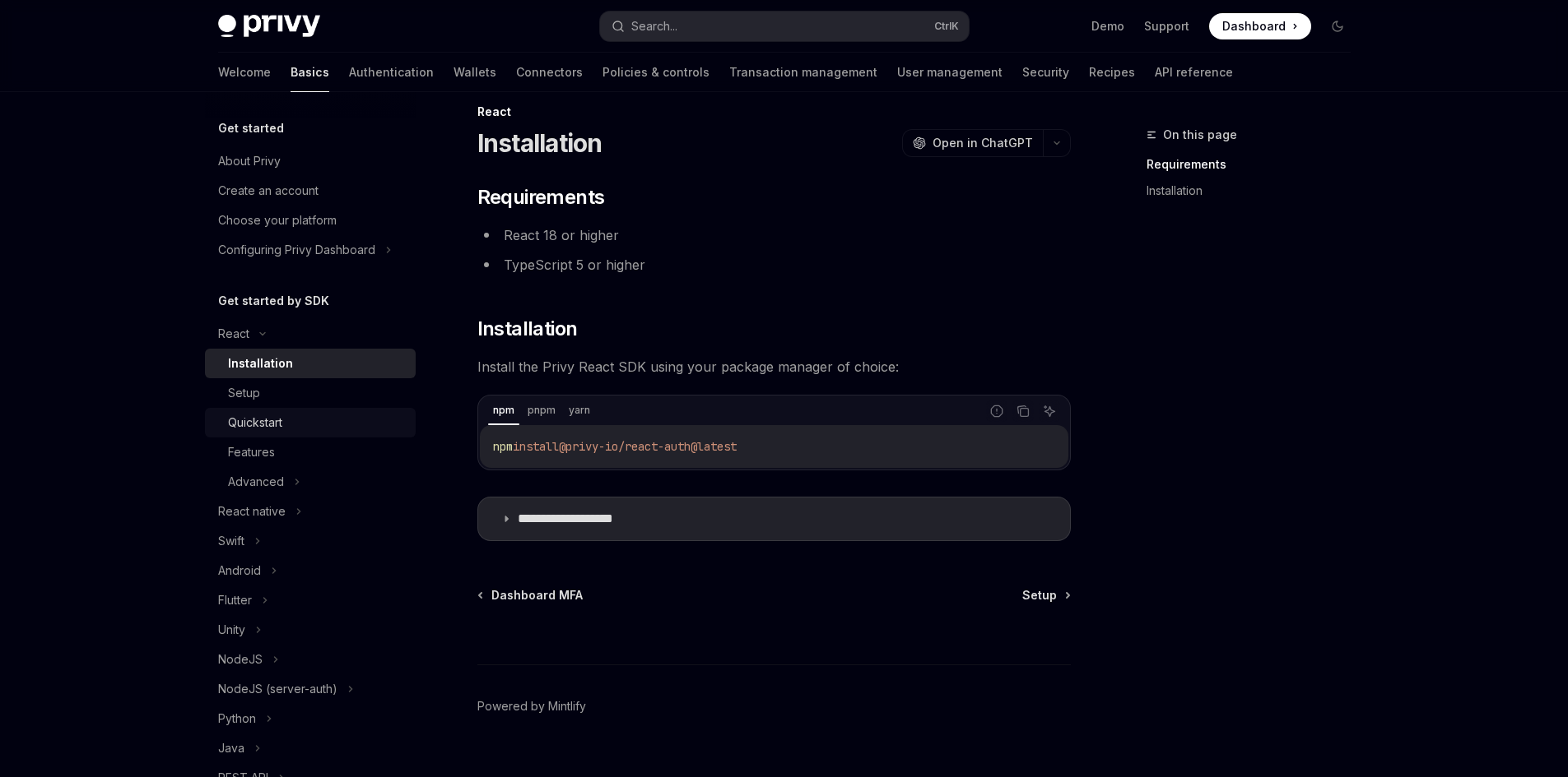
click at [306, 432] on link "Quickstart" at bounding box center [310, 423] width 211 height 30
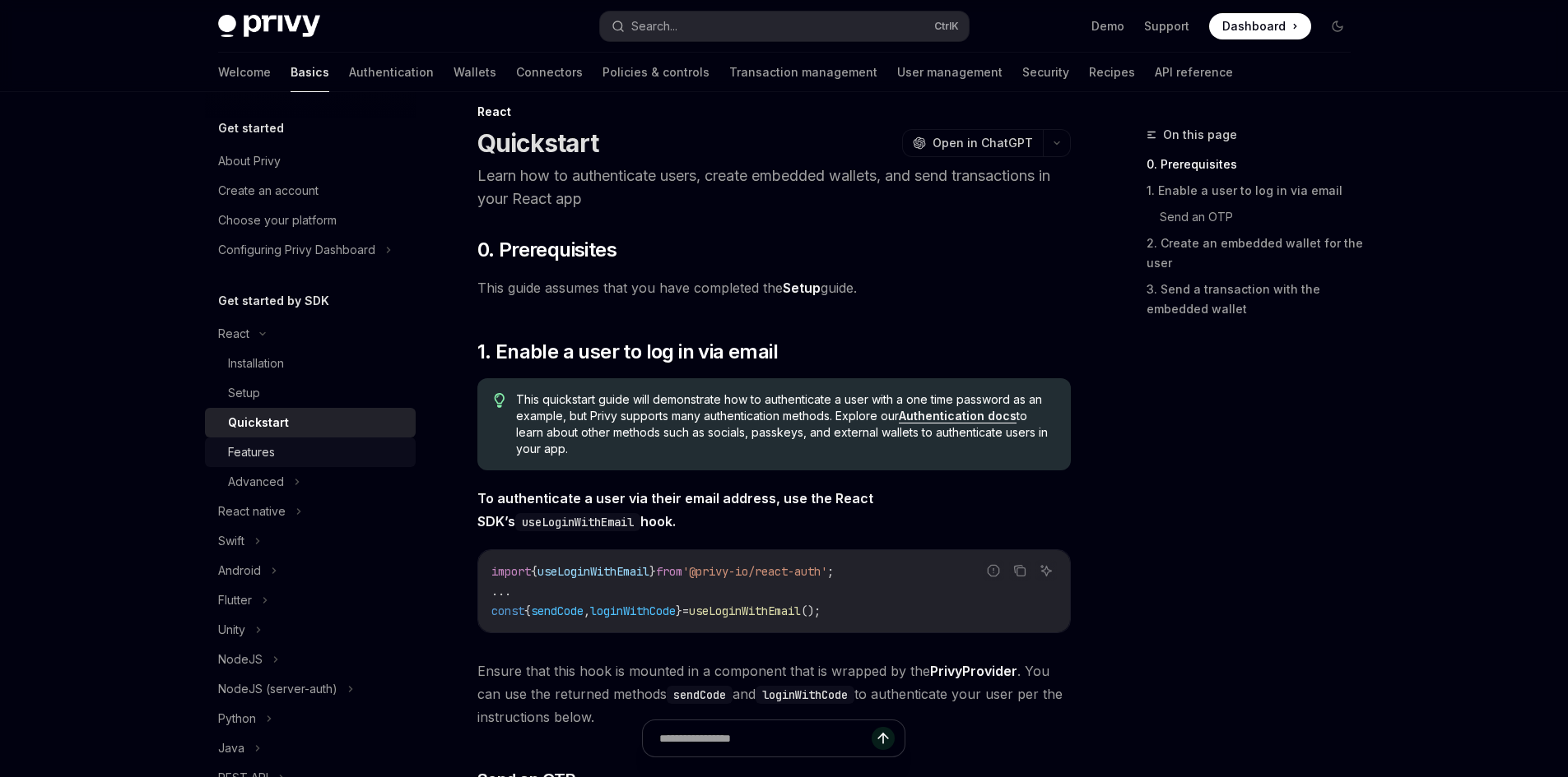
click at [301, 458] on div "Features" at bounding box center [316, 452] width 178 height 20
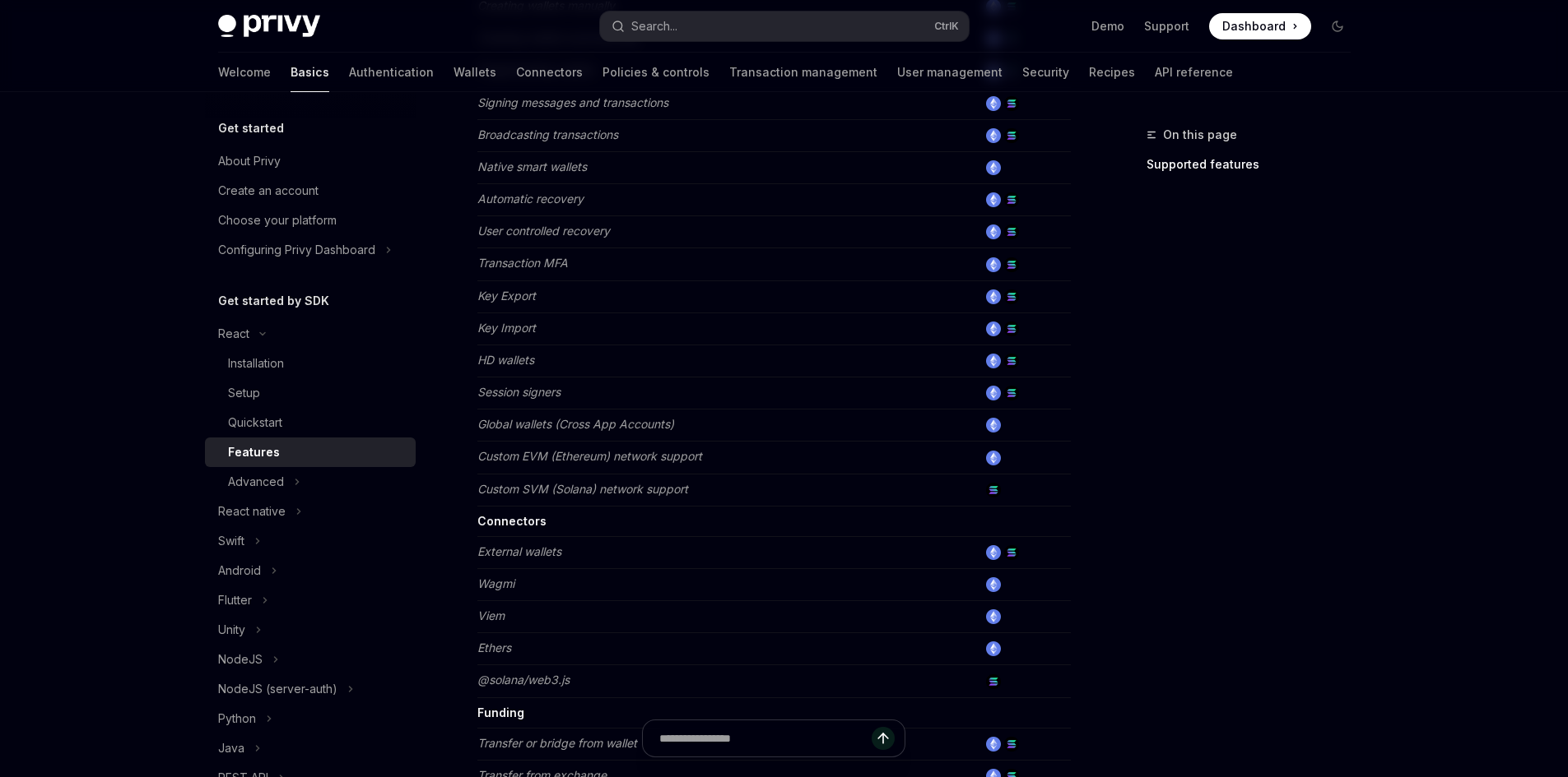
scroll to position [994, 0]
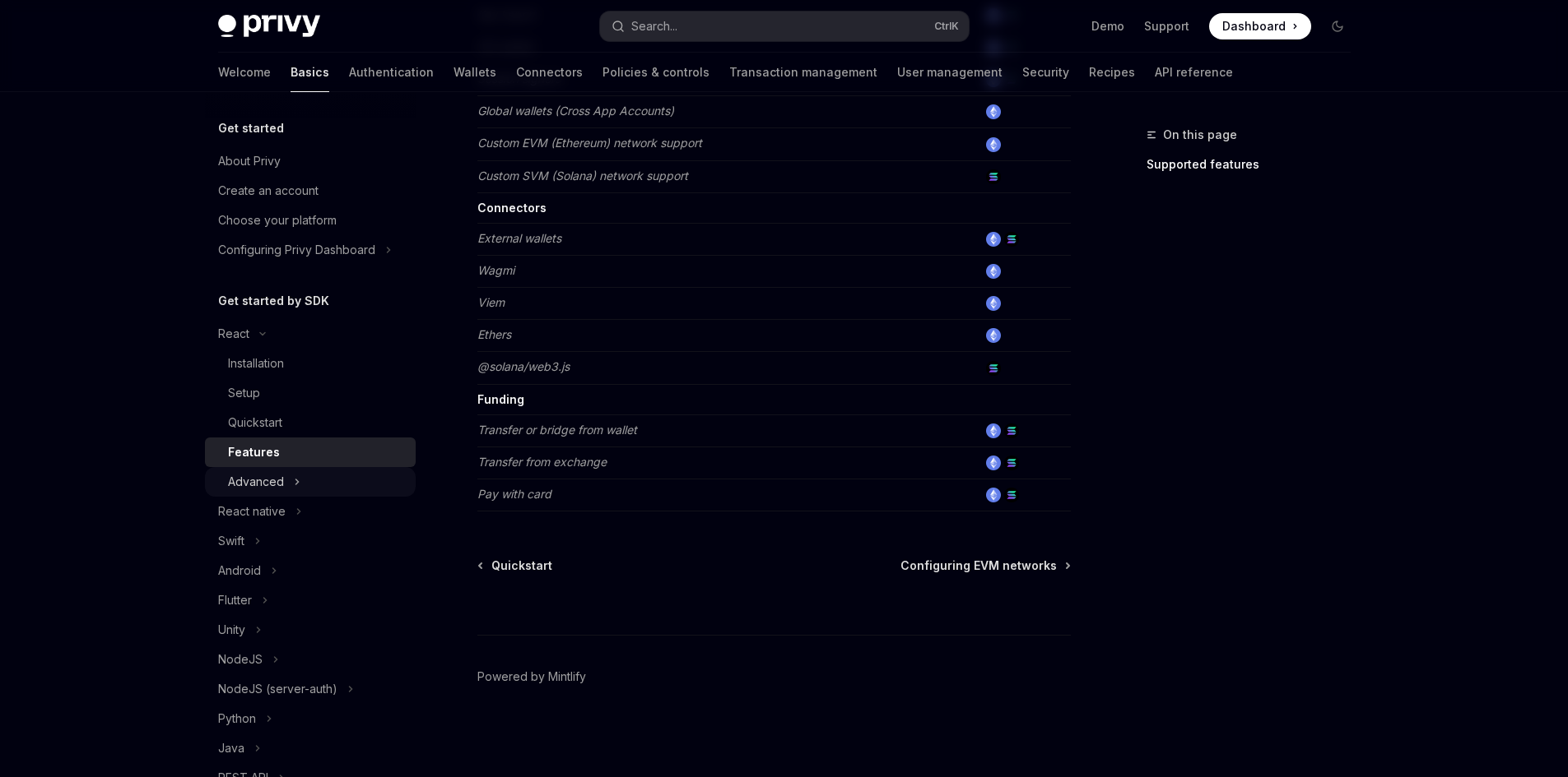
click at [353, 488] on div "Advanced" at bounding box center [310, 482] width 211 height 30
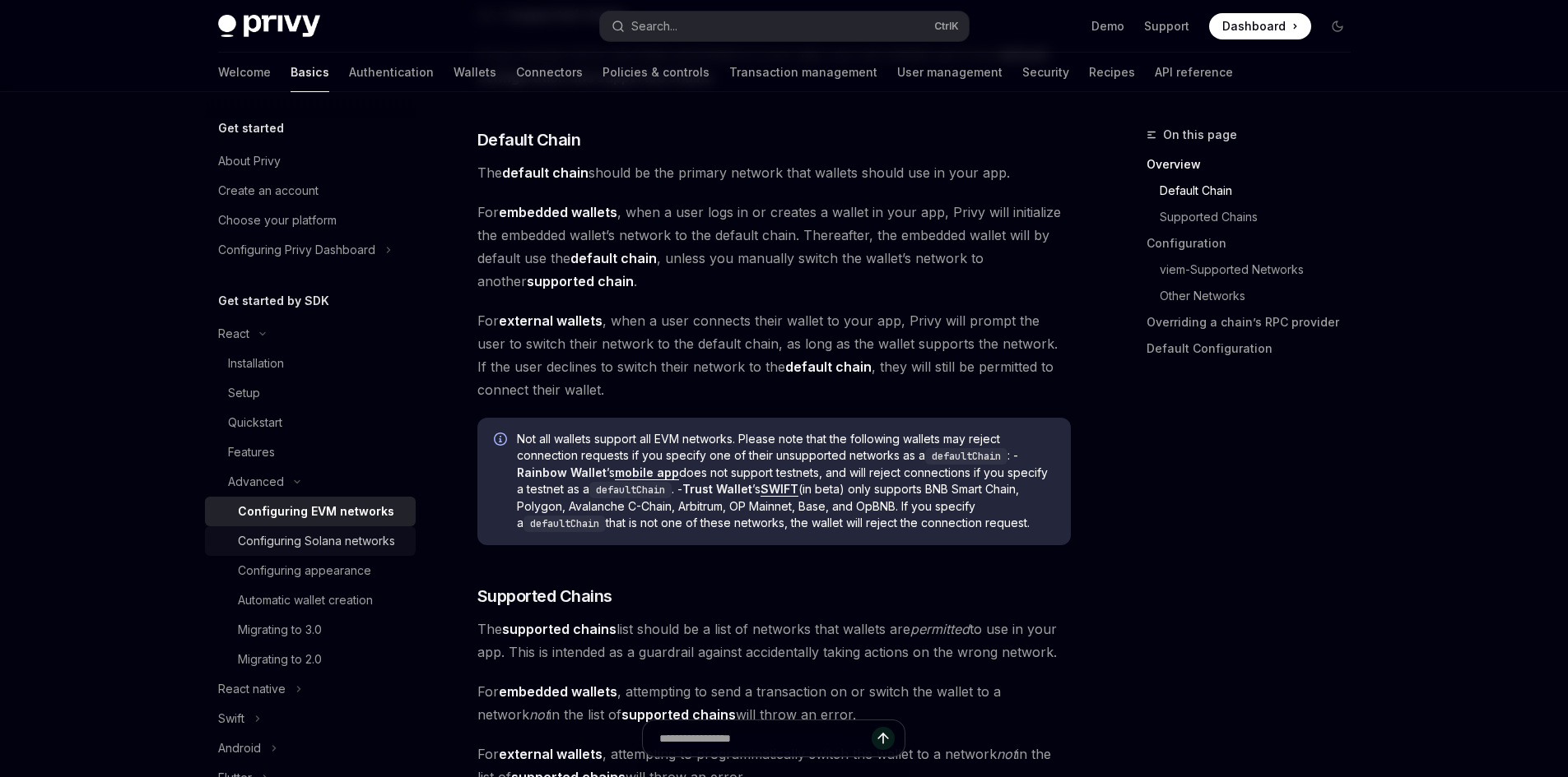
scroll to position [576, 0]
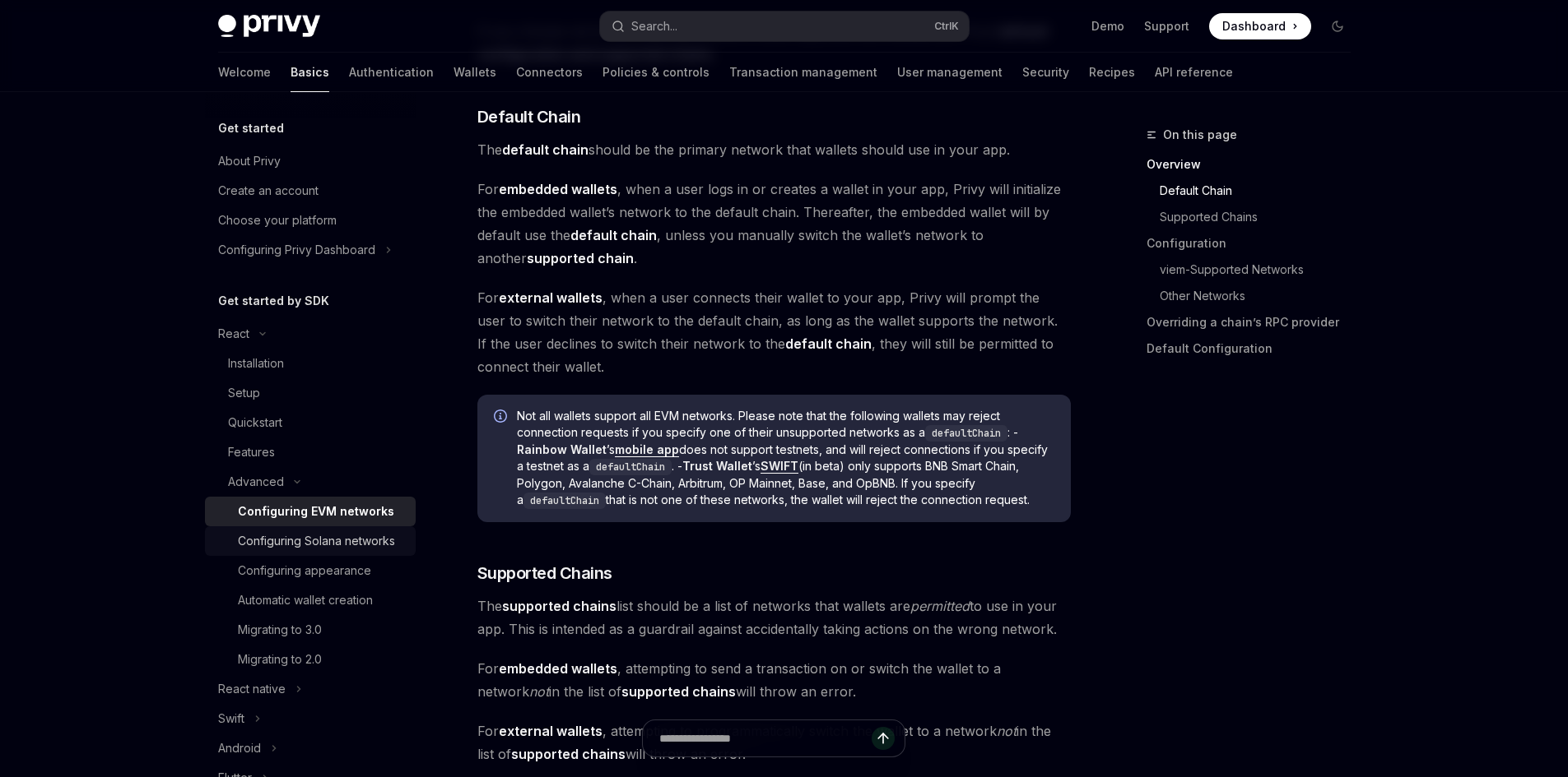
click at [334, 552] on div "Configuring Solana networks" at bounding box center [316, 541] width 157 height 20
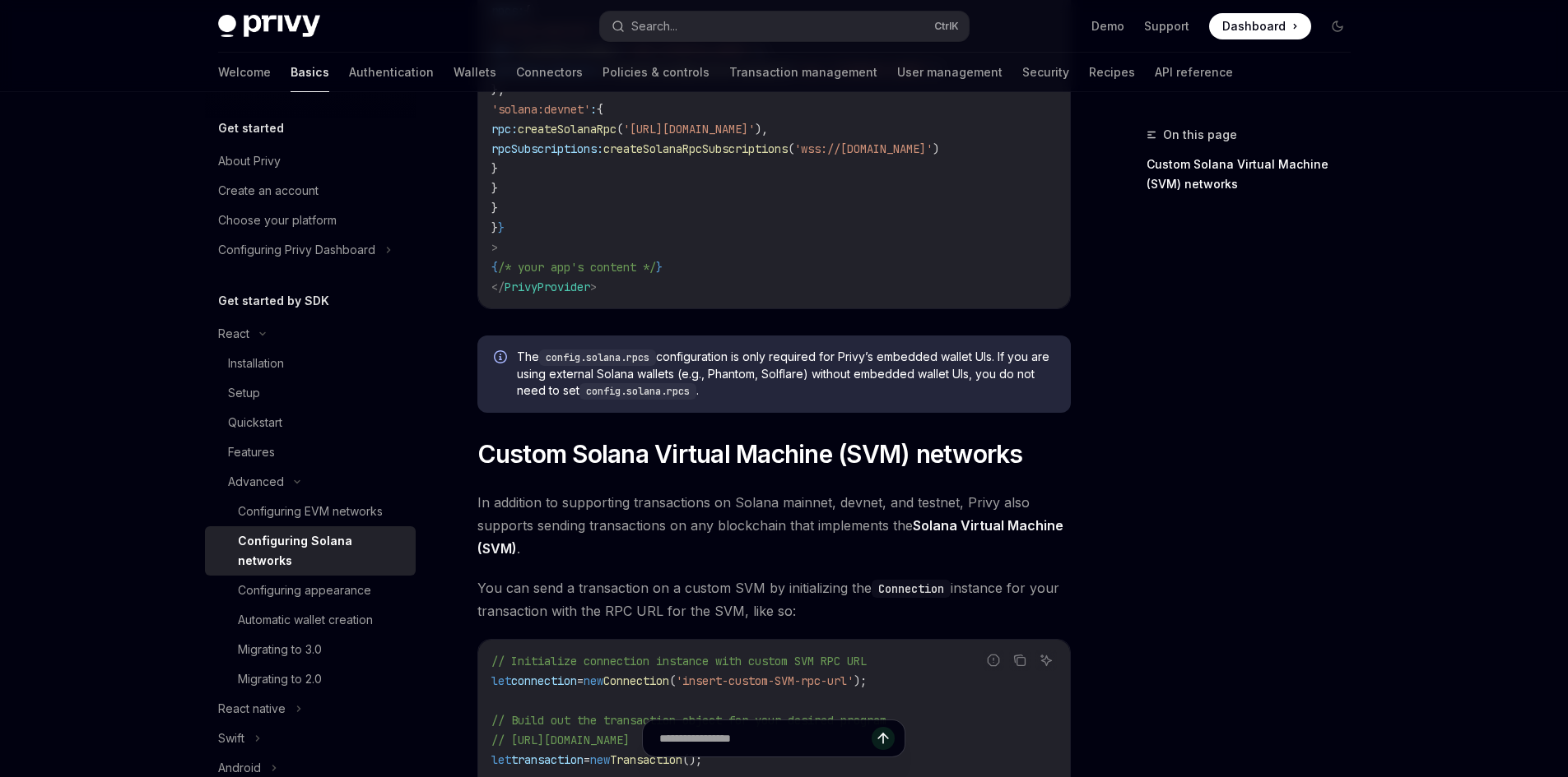
scroll to position [779, 0]
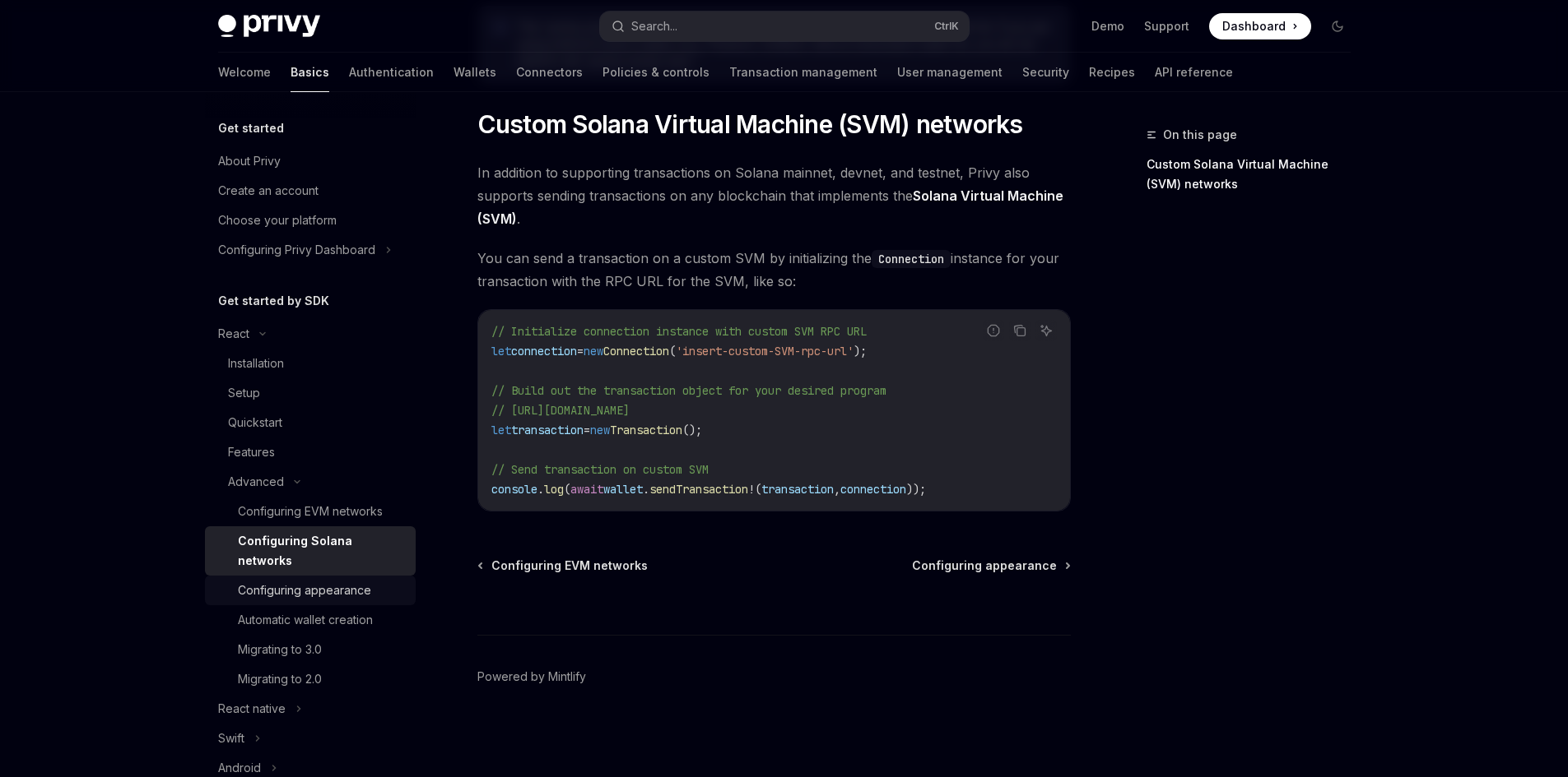
click at [297, 583] on div "Configuring appearance" at bounding box center [305, 590] width 133 height 20
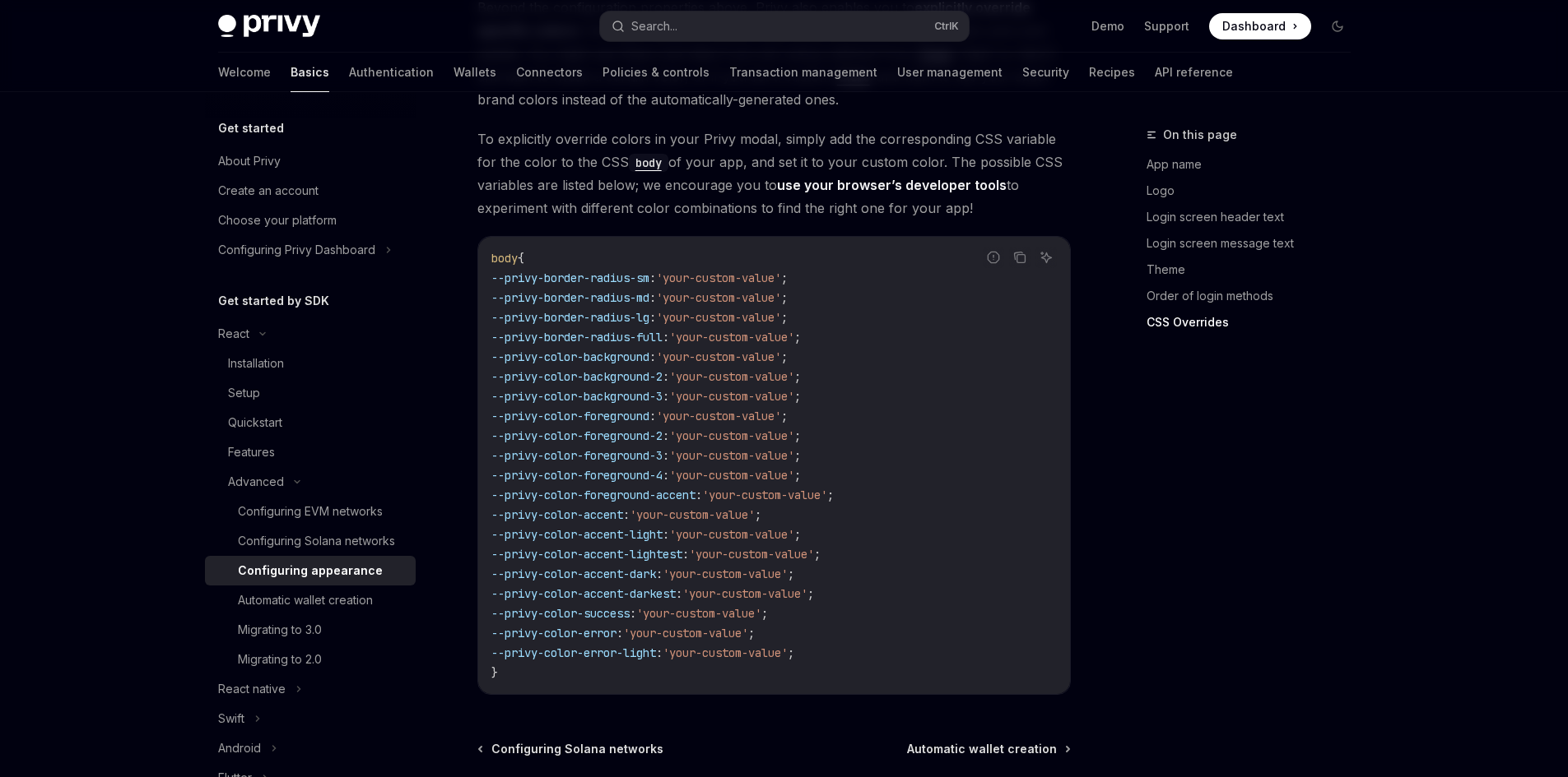
scroll to position [4031, 0]
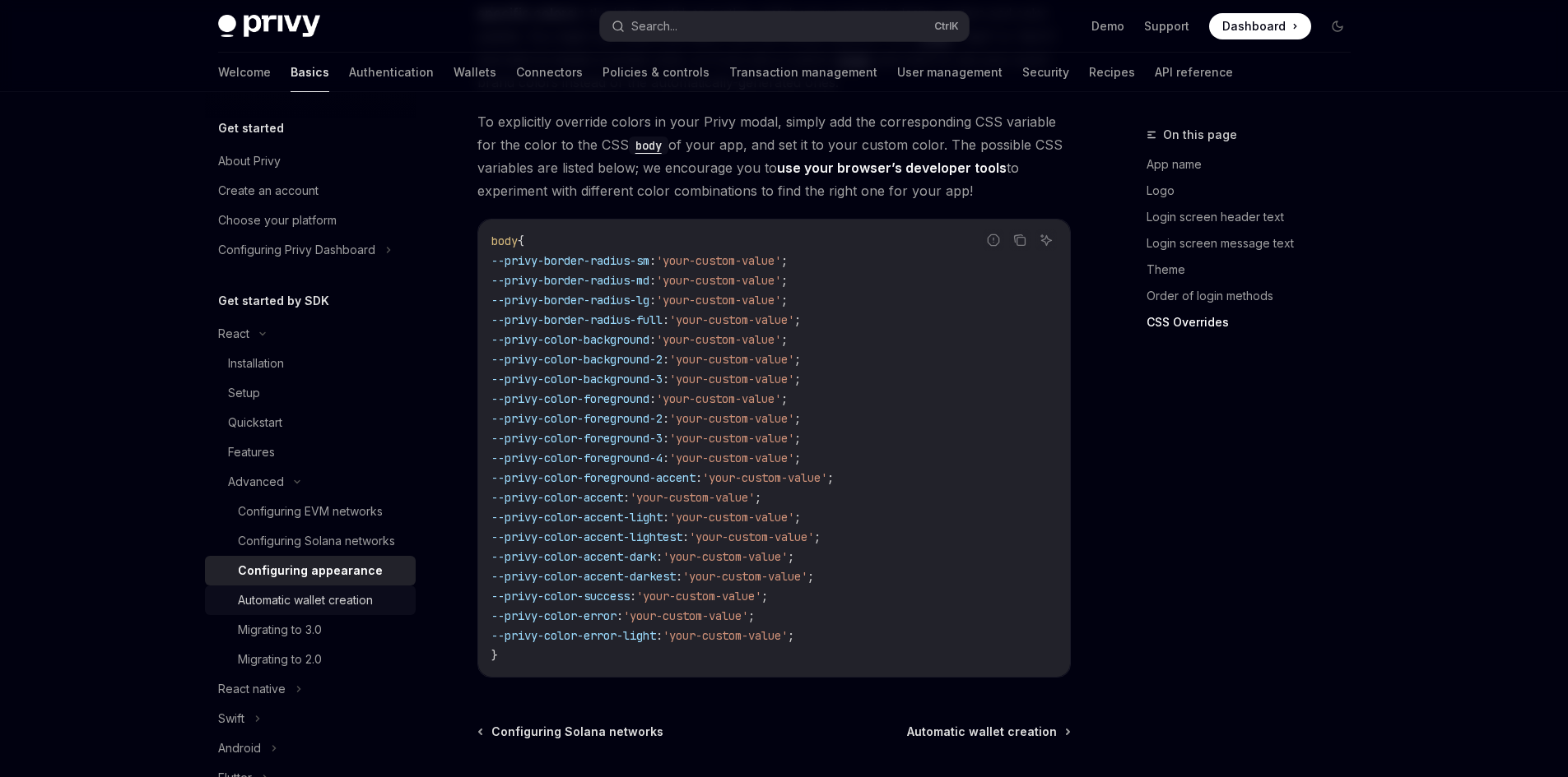
click at [309, 611] on div "Automatic wallet creation" at bounding box center [306, 600] width 135 height 20
type textarea "*"
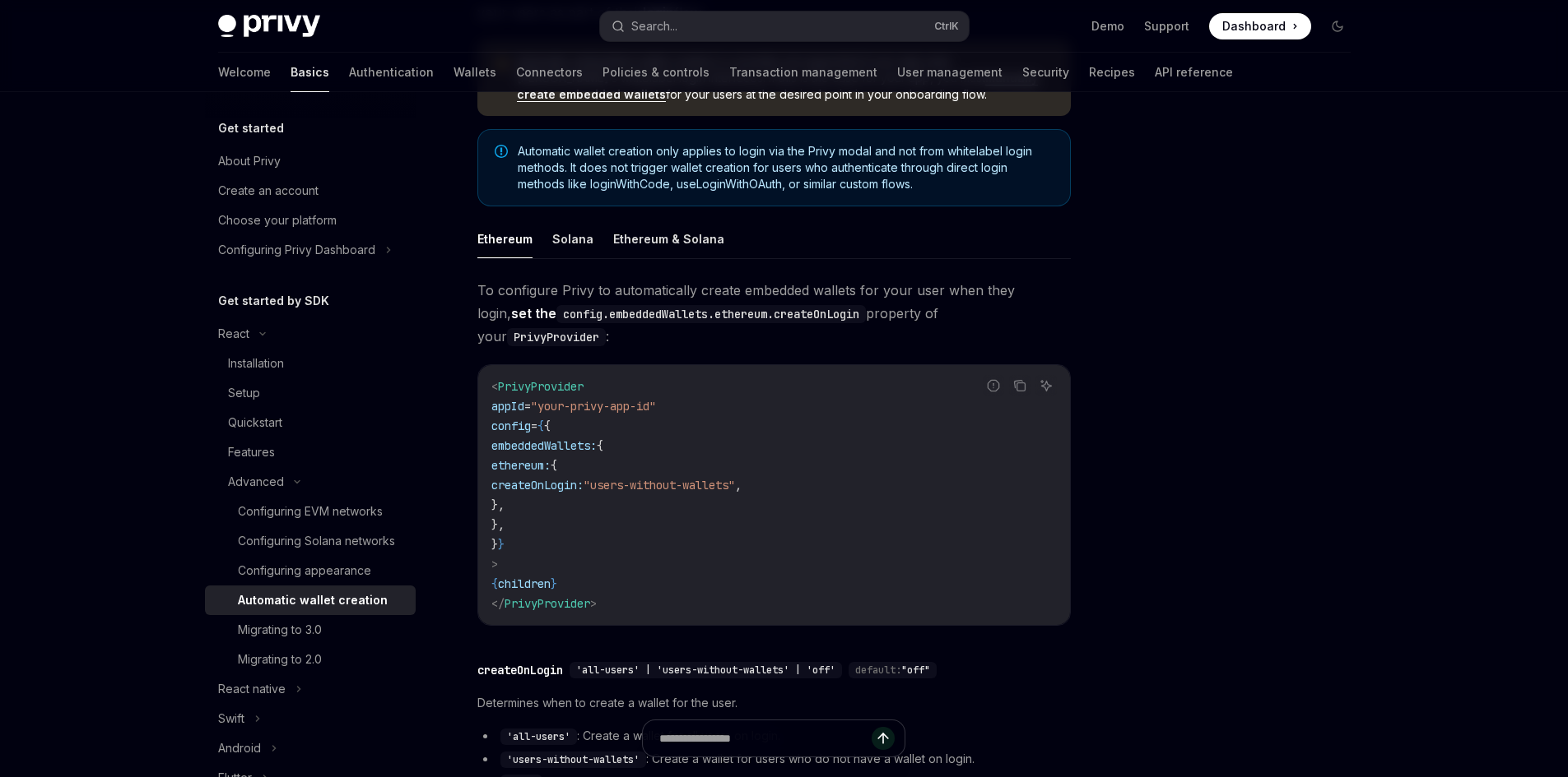
scroll to position [247, 0]
